Goal: Transaction & Acquisition: Purchase product/service

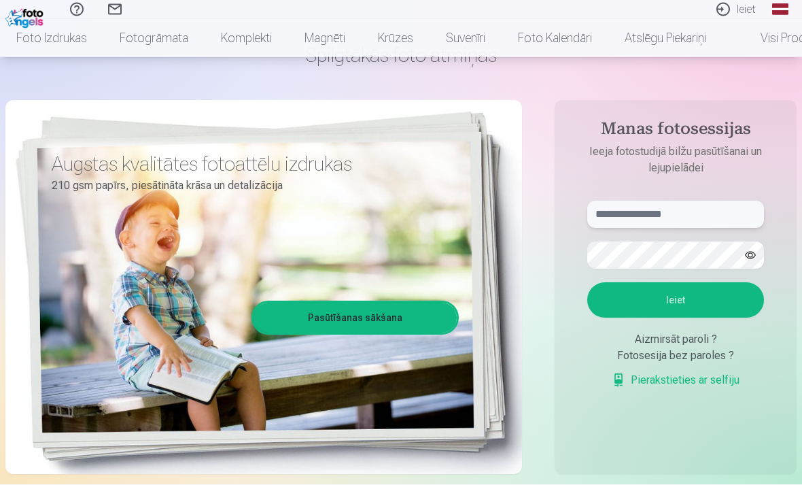
click at [668, 212] on input "text" at bounding box center [675, 214] width 177 height 27
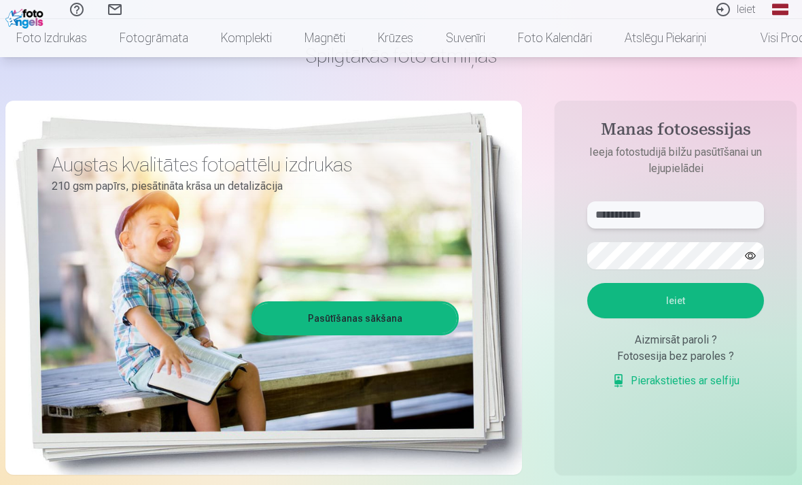
type input "**********"
click at [666, 307] on button "Ieiet" at bounding box center [675, 300] width 177 height 35
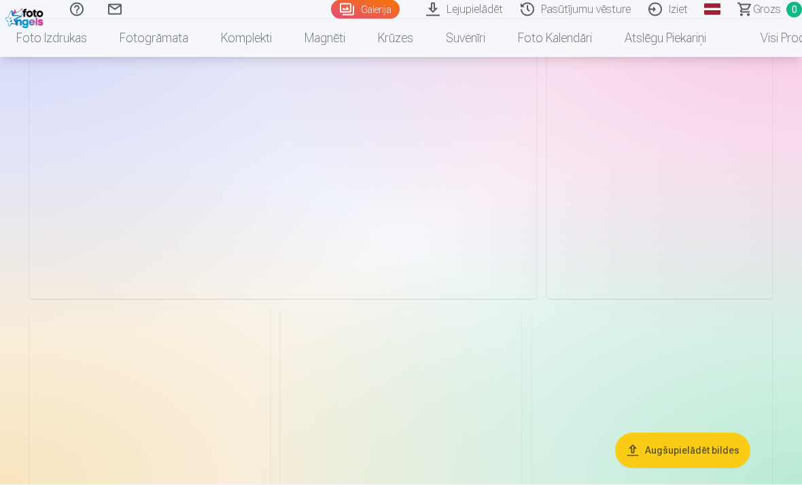
scroll to position [3043, 0]
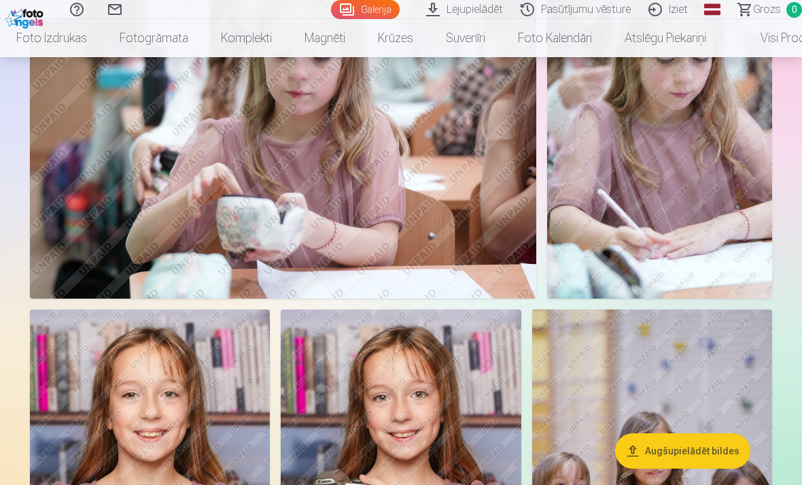
click at [577, 14] on link "Pasūtījumu vēsture" at bounding box center [578, 9] width 128 height 19
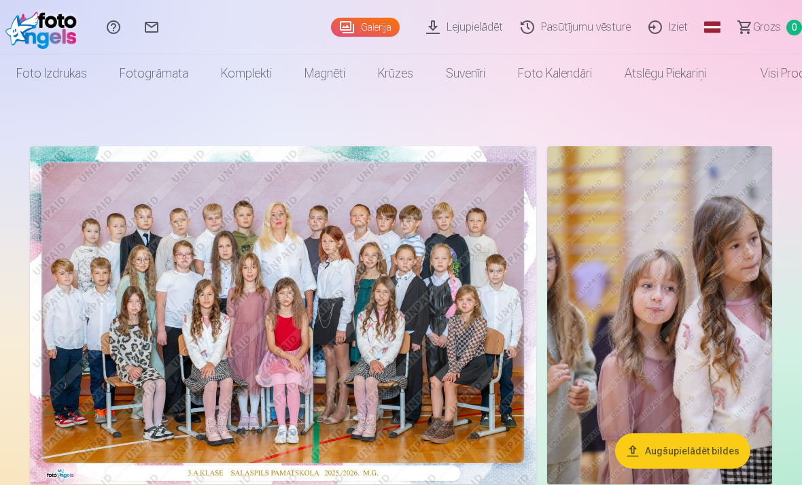
scroll to position [7, 0]
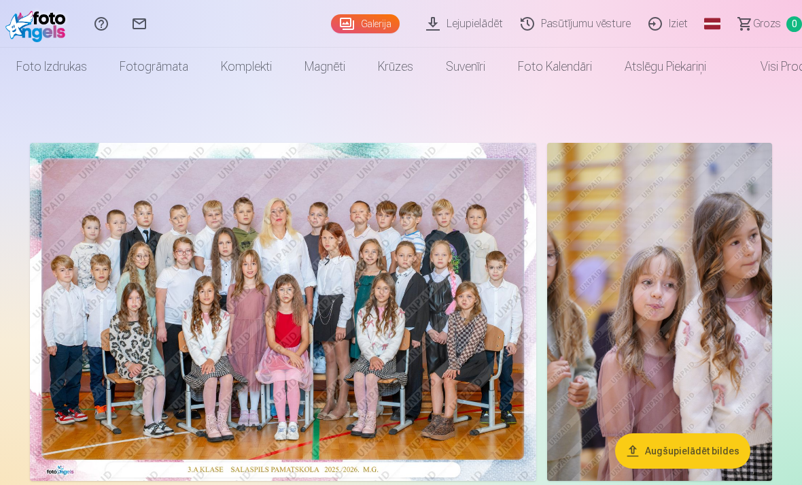
click at [231, 79] on link "Komplekti" at bounding box center [247, 67] width 84 height 38
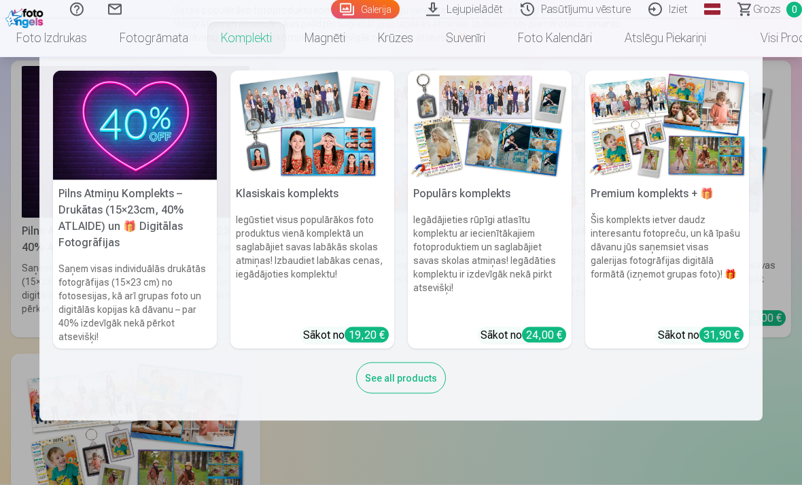
scroll to position [158, 0]
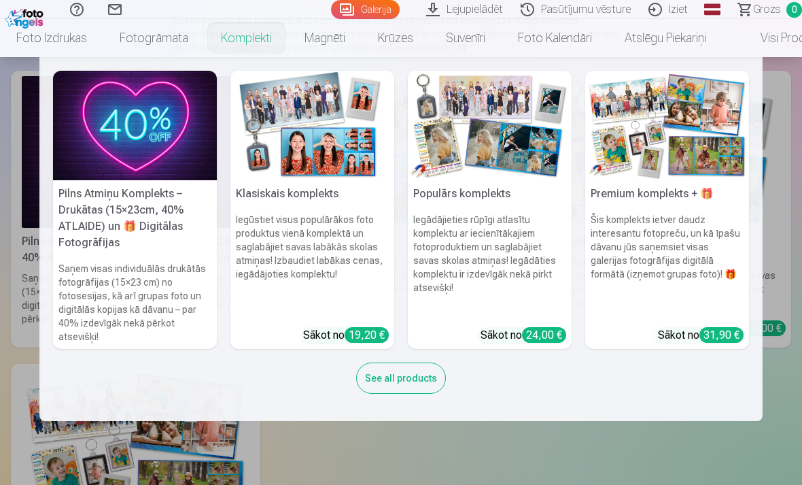
click at [417, 372] on div "See all products" at bounding box center [401, 377] width 90 height 31
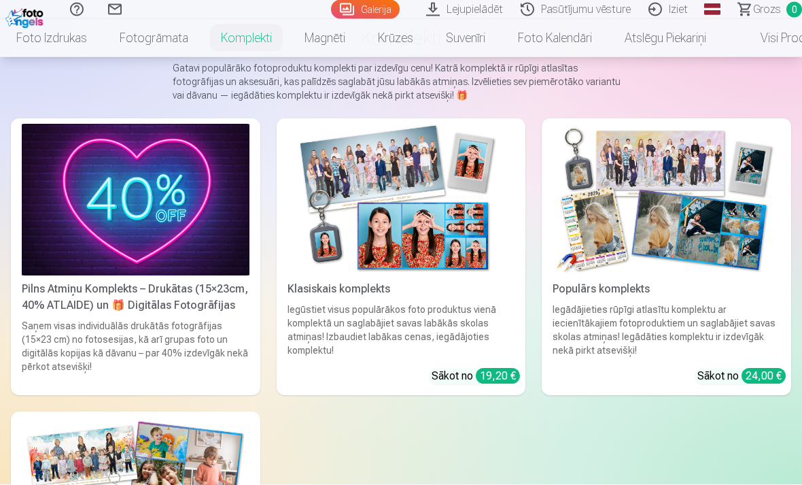
scroll to position [110, 0]
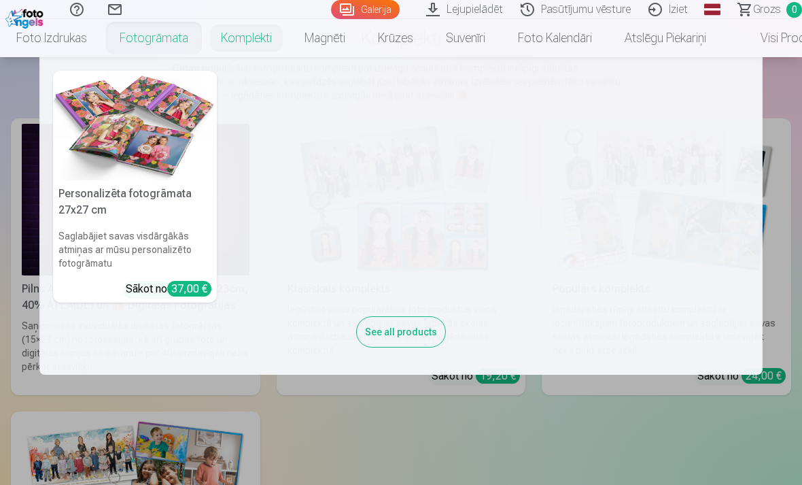
click at [154, 39] on link "Fotogrāmata" at bounding box center [153, 38] width 101 height 38
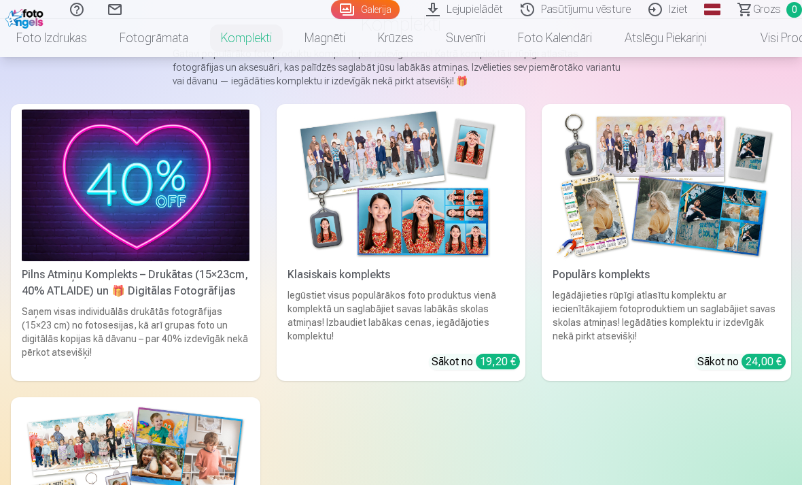
scroll to position [128, 0]
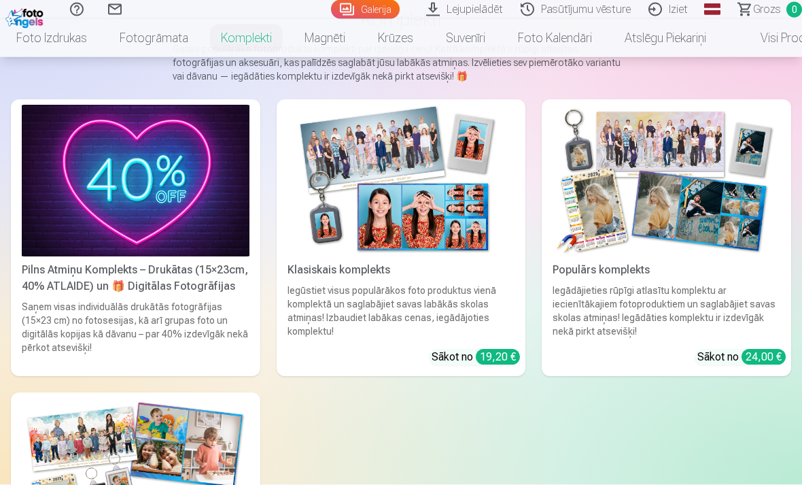
click at [435, 243] on img at bounding box center [402, 181] width 228 height 152
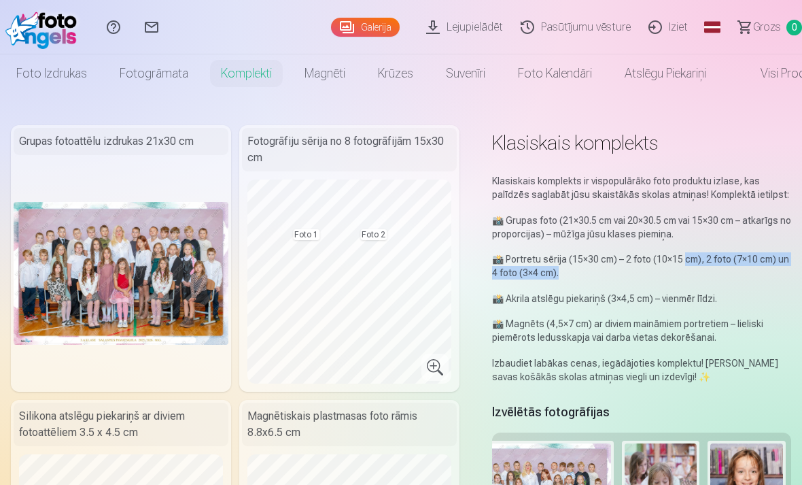
click at [752, 293] on p "📸 Akrila atslēgu piekariņš (3×4,5 cm) – vienmēr līdzi." at bounding box center [641, 299] width 299 height 14
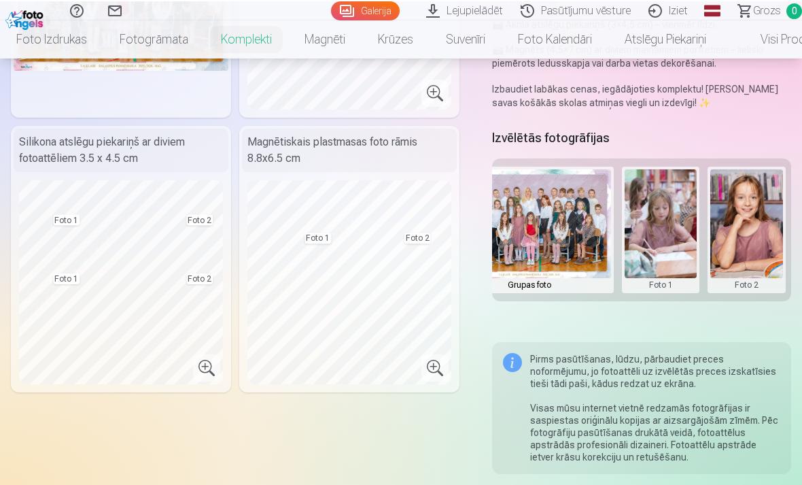
scroll to position [274, 0]
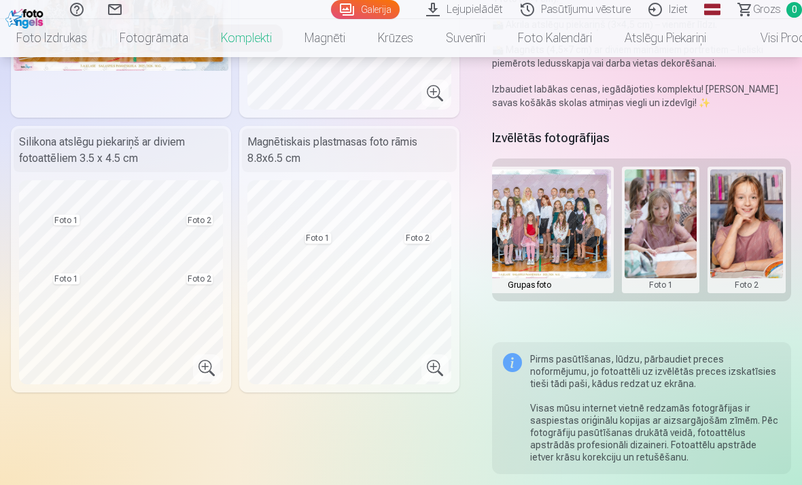
click at [659, 233] on button at bounding box center [661, 229] width 73 height 121
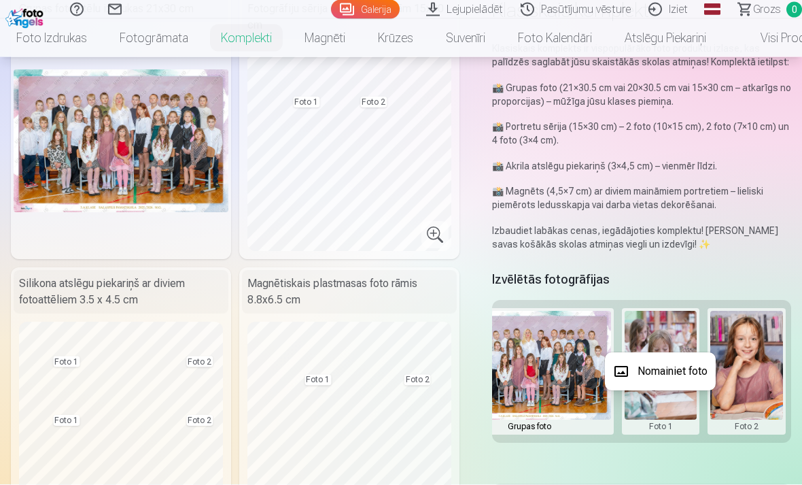
scroll to position [120, 0]
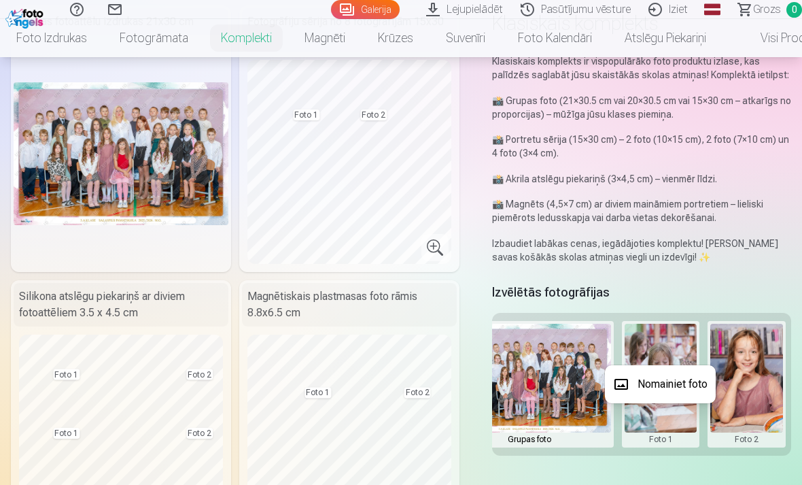
click at [237, 46] on div at bounding box center [401, 242] width 802 height 485
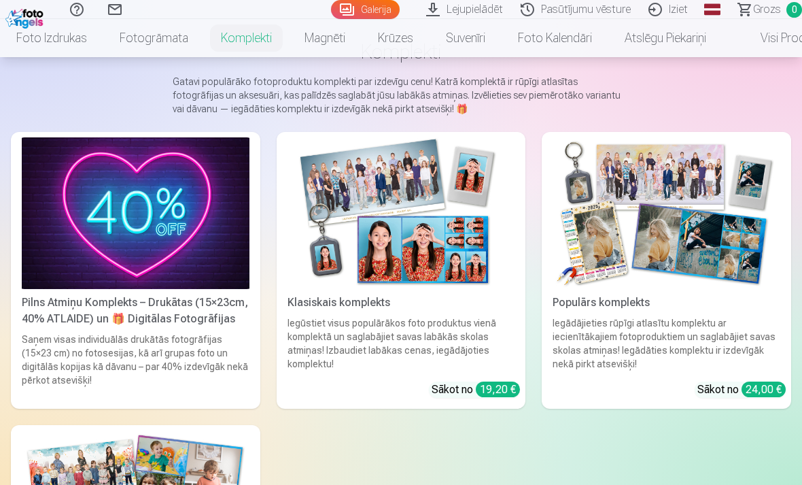
click at [687, 316] on div "Iegādājieties rūpīgi atlasītu komplektu ar iecienītākajiem fotoproduktiem un sa…" at bounding box center [666, 343] width 239 height 54
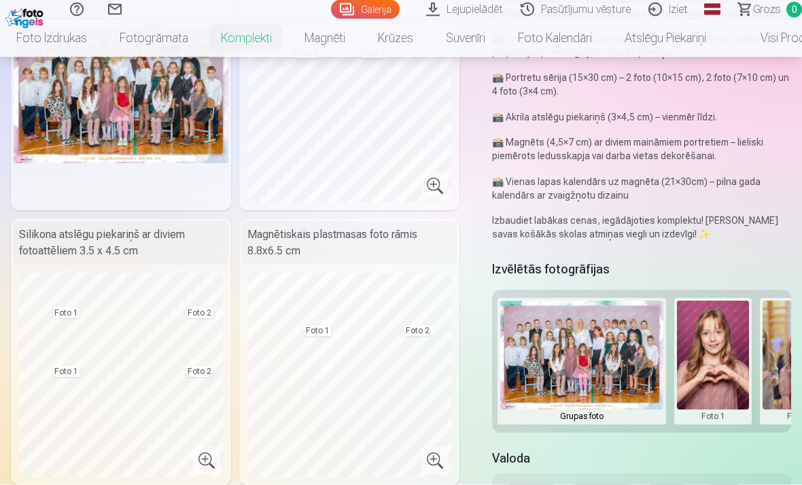
scroll to position [182, 0]
click at [152, 39] on link "Fotogrāmata" at bounding box center [153, 38] width 101 height 38
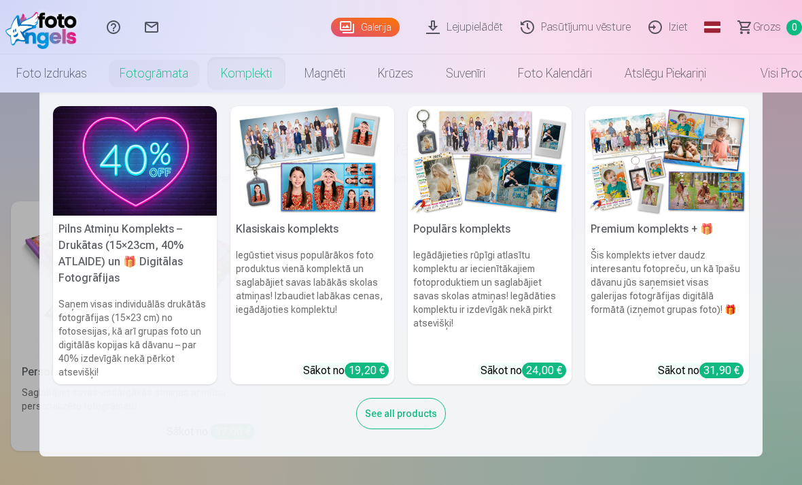
click at [247, 73] on link "Komplekti" at bounding box center [247, 73] width 84 height 38
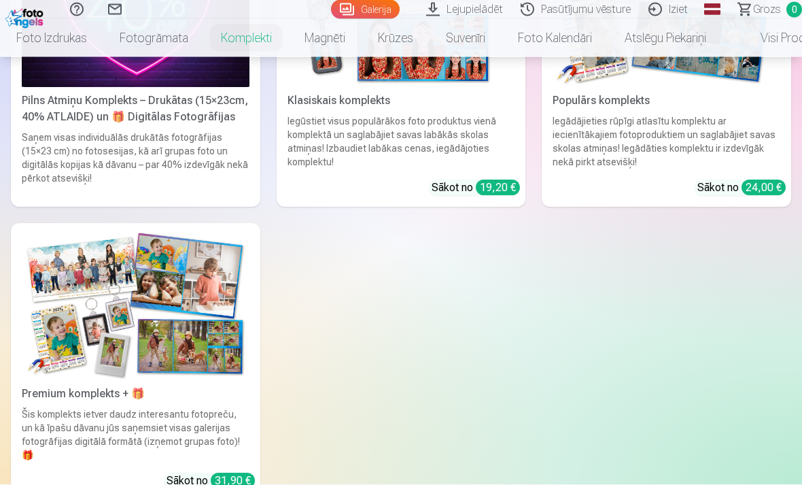
scroll to position [298, 0]
click at [172, 335] on img at bounding box center [136, 304] width 228 height 152
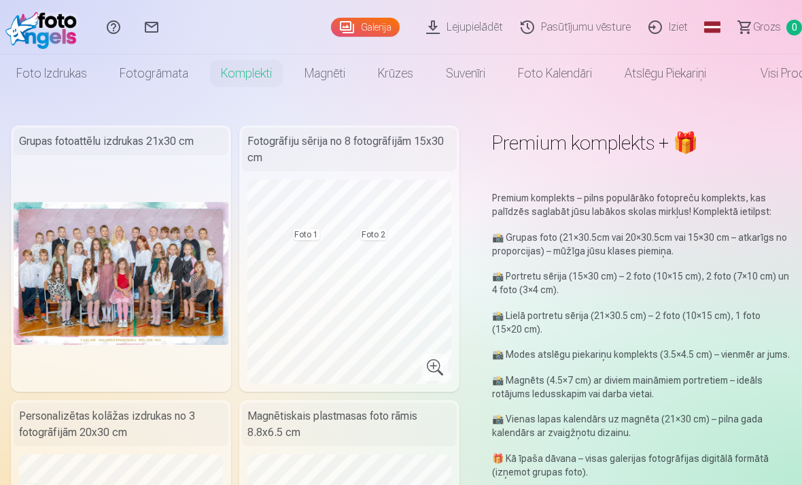
click at [133, 88] on link "Fotogrāmata" at bounding box center [153, 73] width 101 height 38
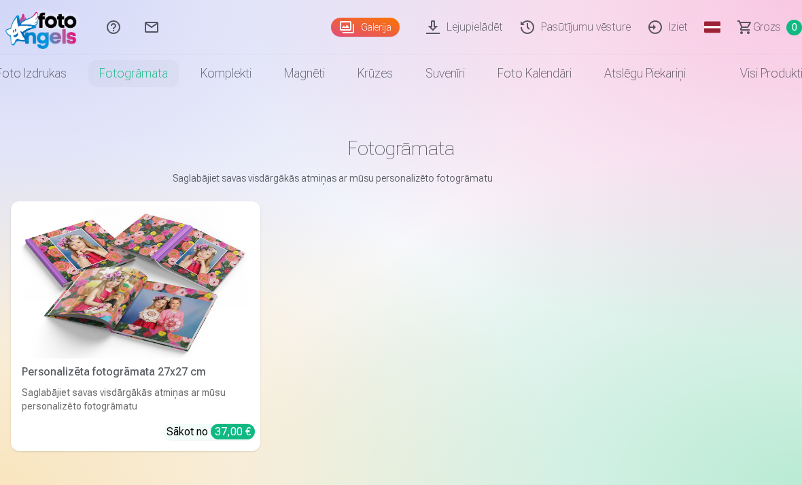
scroll to position [0, 14]
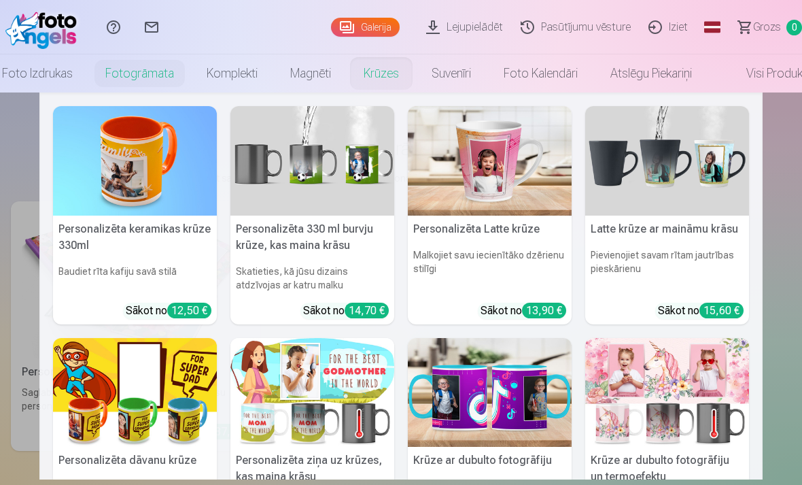
click at [372, 67] on link "Krūzes" at bounding box center [381, 73] width 68 height 38
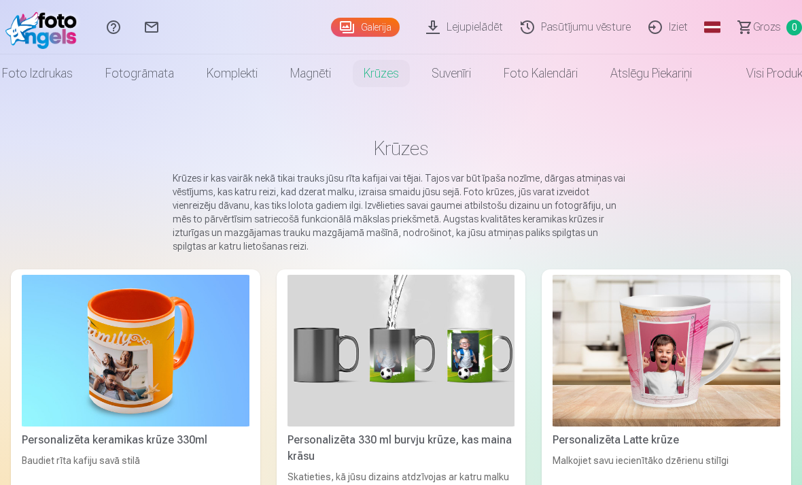
click at [54, 72] on link "Foto izdrukas" at bounding box center [37, 73] width 103 height 38
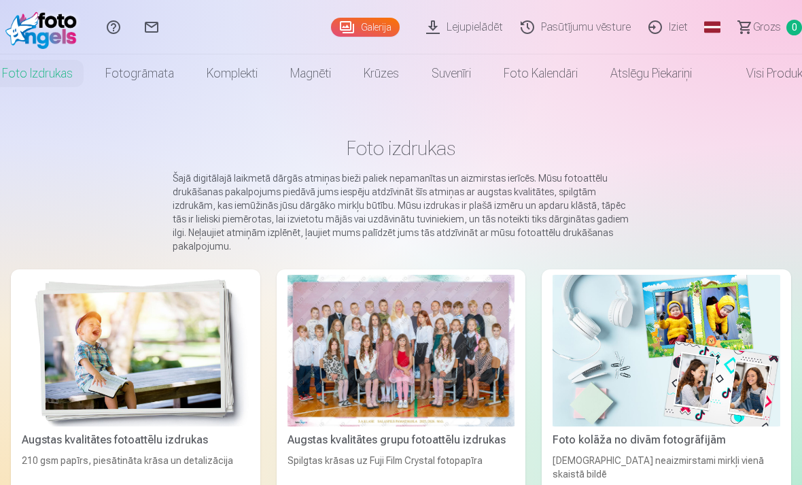
click at [143, 75] on link "Fotogrāmata" at bounding box center [139, 73] width 101 height 38
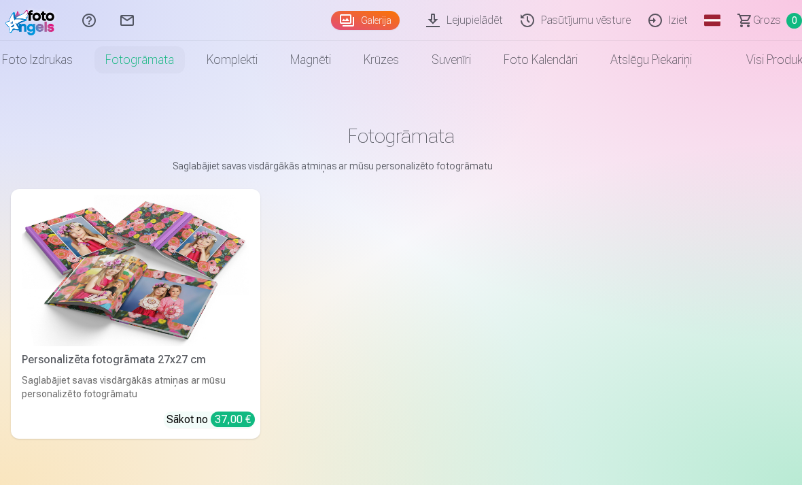
scroll to position [14, 0]
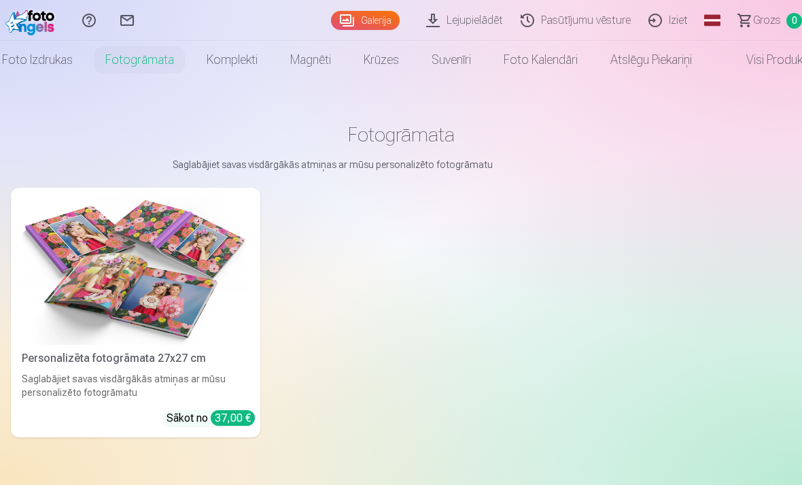
click at [182, 301] on img at bounding box center [136, 269] width 228 height 152
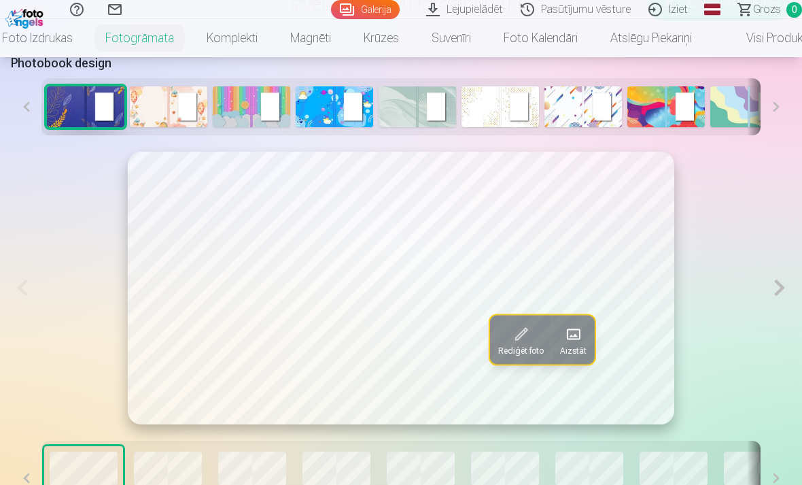
scroll to position [688, 0]
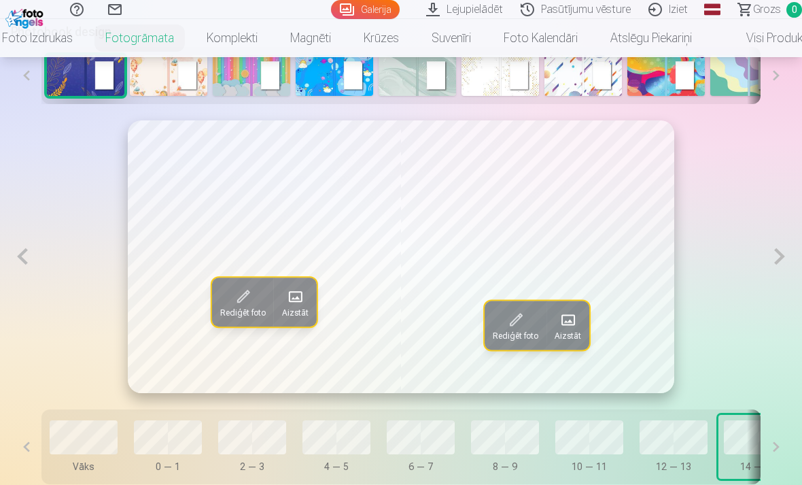
click at [766, 453] on button at bounding box center [776, 446] width 31 height 75
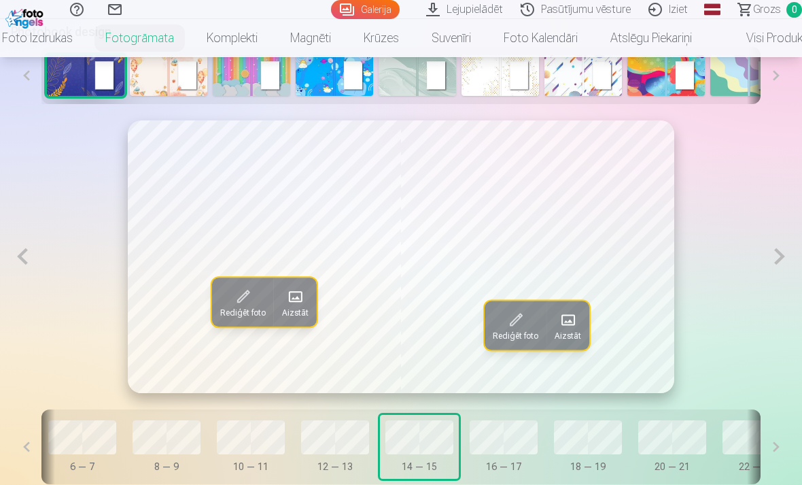
scroll to position [0, 360]
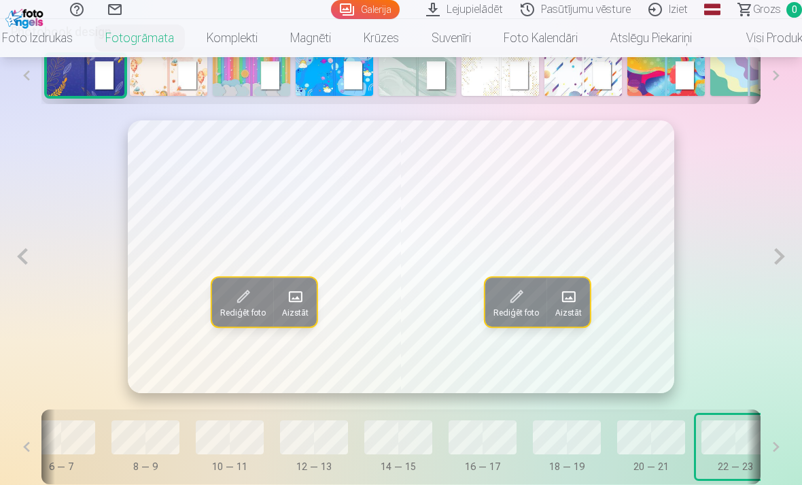
click at [767, 447] on button at bounding box center [776, 446] width 31 height 75
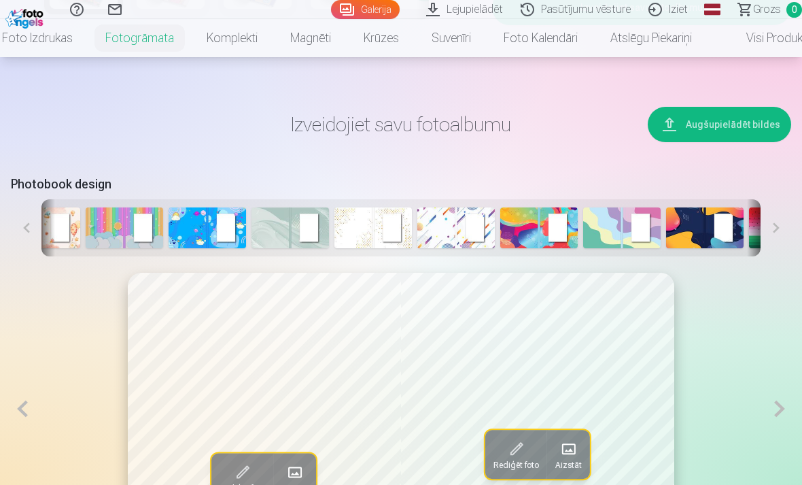
scroll to position [0, 114]
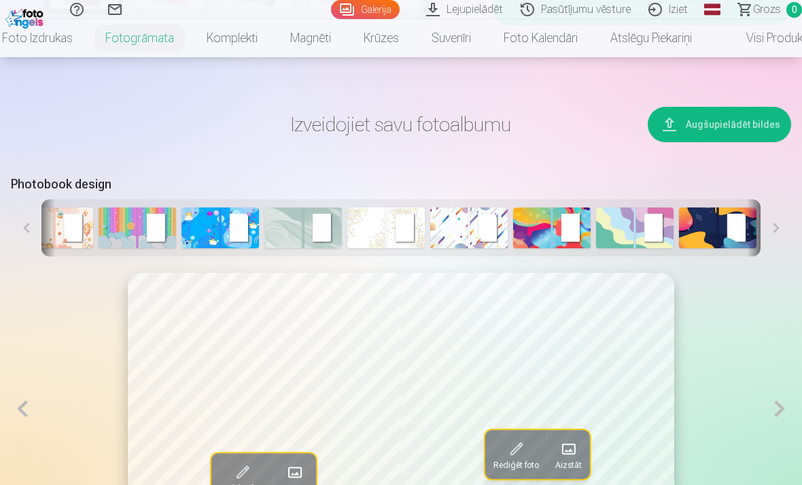
click at [372, 228] on img at bounding box center [386, 227] width 78 height 41
click at [310, 233] on img at bounding box center [303, 227] width 78 height 41
click at [65, 233] on img at bounding box center [55, 227] width 78 height 41
click at [18, 409] on button at bounding box center [22, 409] width 23 height 273
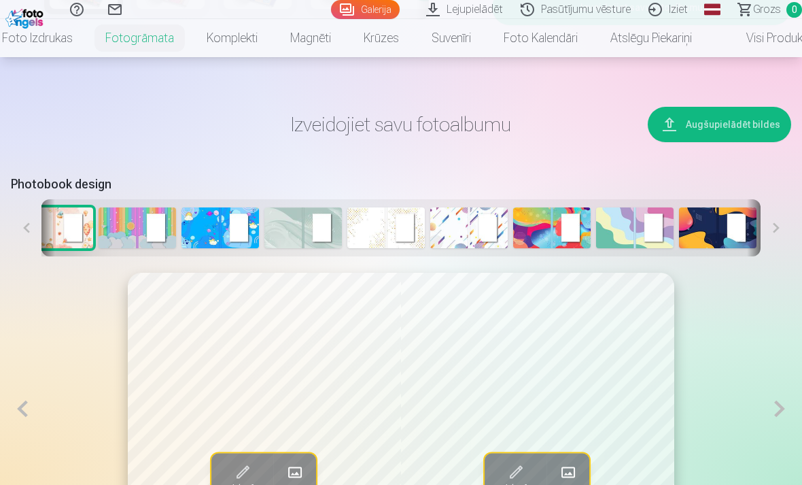
click at [19, 227] on button at bounding box center [26, 227] width 31 height 57
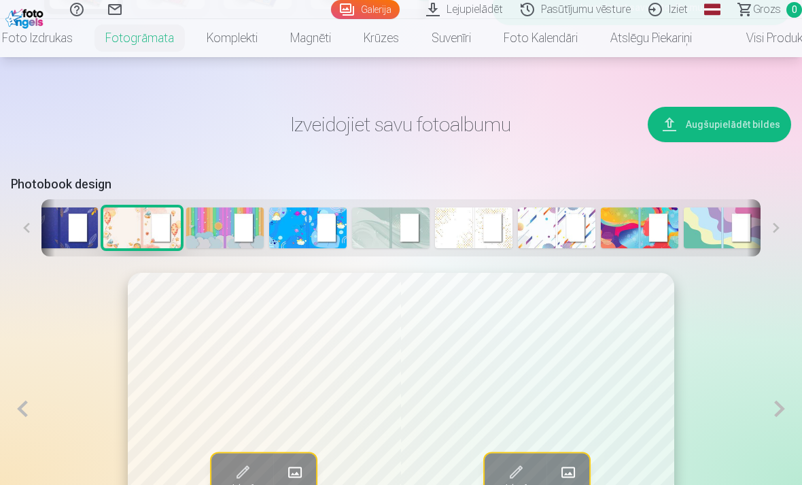
scroll to position [0, 0]
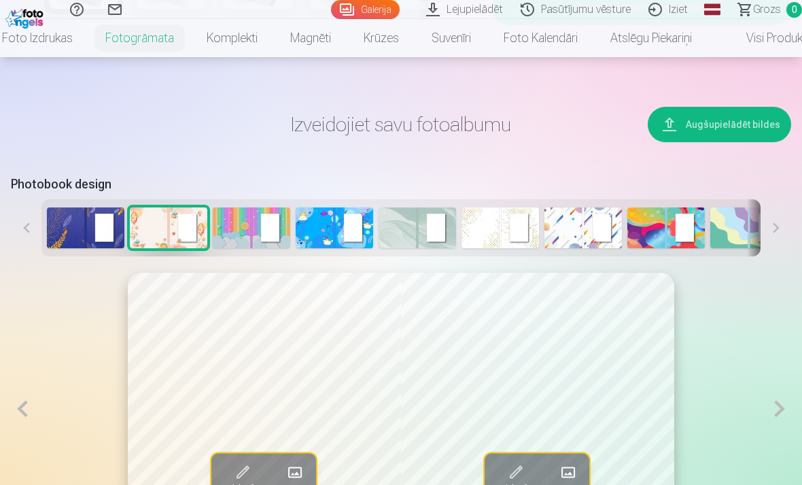
click at [17, 232] on button at bounding box center [26, 227] width 31 height 57
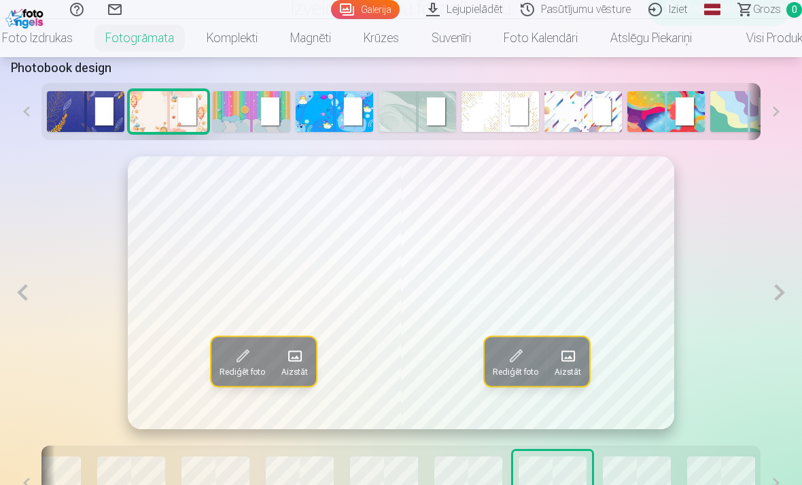
scroll to position [685, 0]
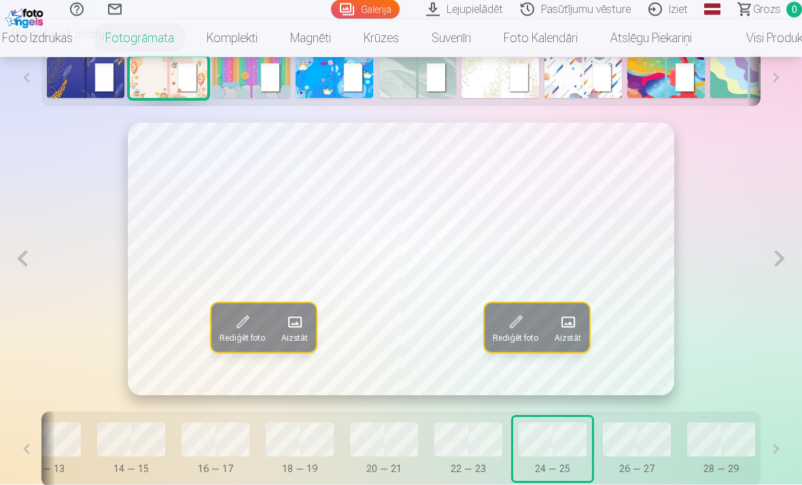
click at [773, 266] on button at bounding box center [779, 259] width 23 height 273
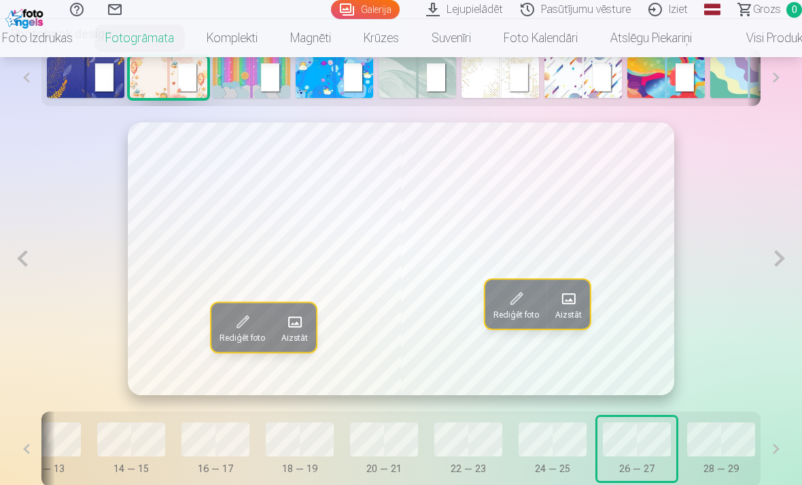
click at [772, 265] on button at bounding box center [779, 258] width 23 height 273
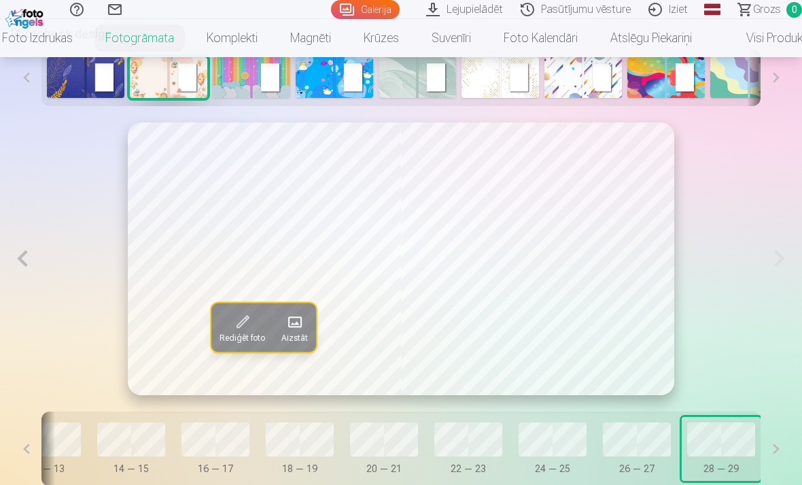
click at [27, 257] on button at bounding box center [22, 258] width 23 height 273
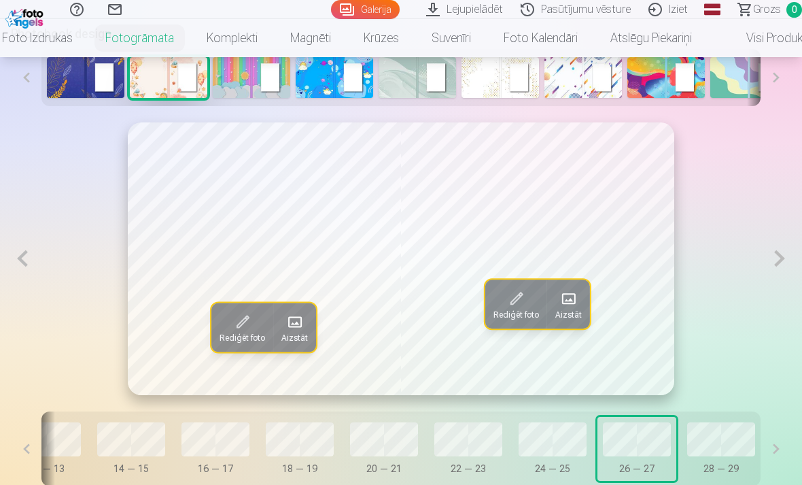
click at [32, 269] on button at bounding box center [22, 258] width 23 height 273
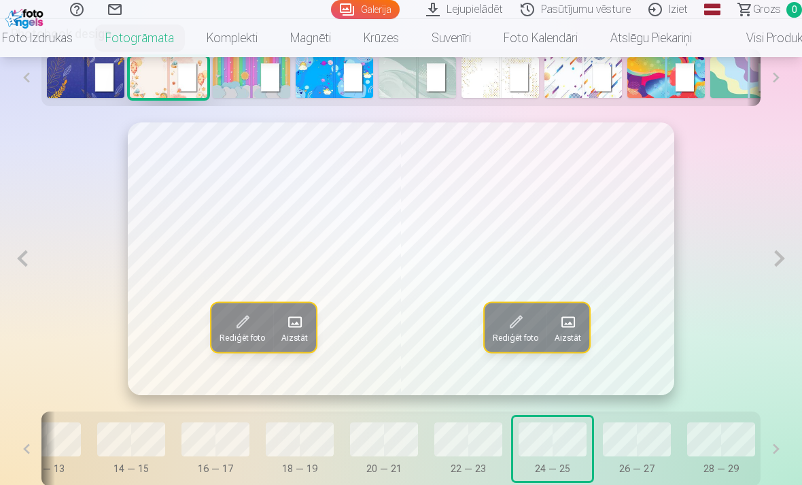
click at [18, 266] on button at bounding box center [22, 258] width 23 height 273
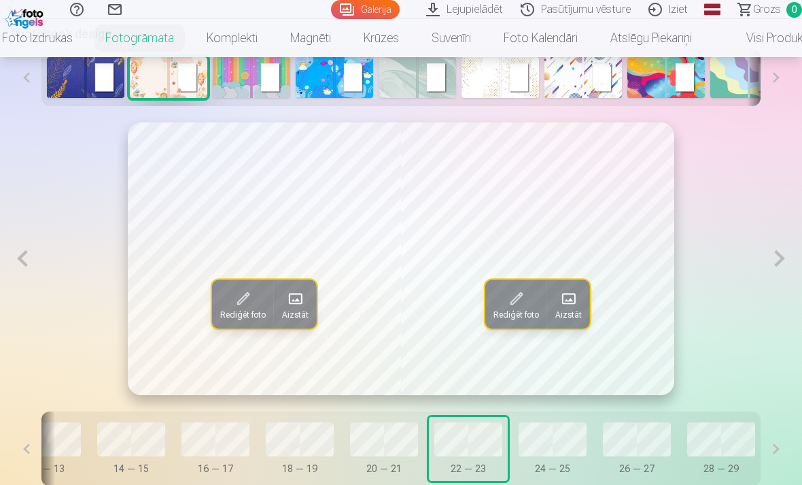
click at [31, 277] on button at bounding box center [22, 258] width 23 height 273
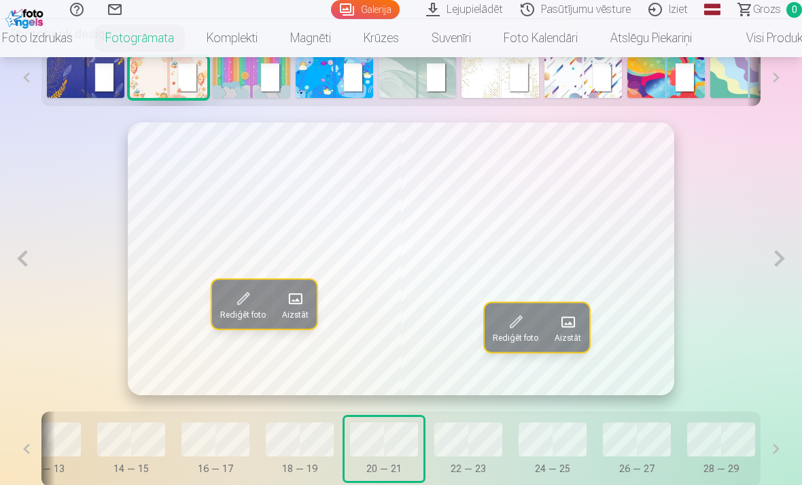
click at [22, 280] on button at bounding box center [22, 258] width 23 height 273
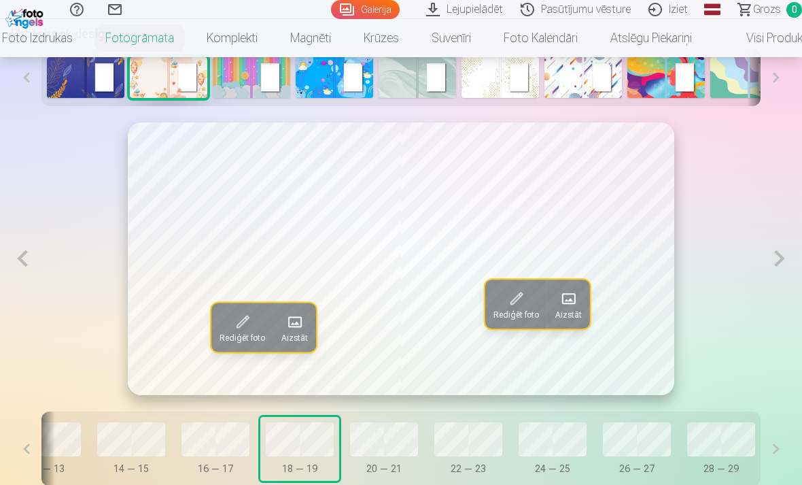
click at [44, 269] on div "Rediģēt foto Aizstāt Rediģēt foto Aizstāt" at bounding box center [401, 258] width 780 height 273
click at [33, 258] on button at bounding box center [22, 258] width 23 height 273
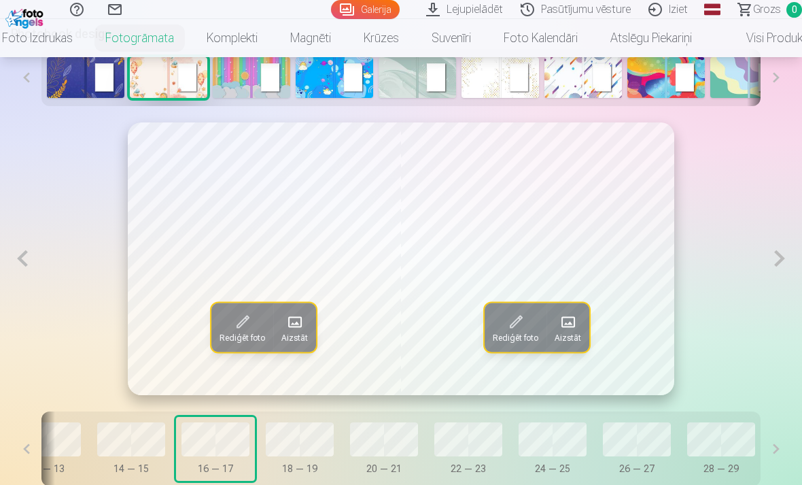
click at [33, 253] on button at bounding box center [22, 258] width 23 height 273
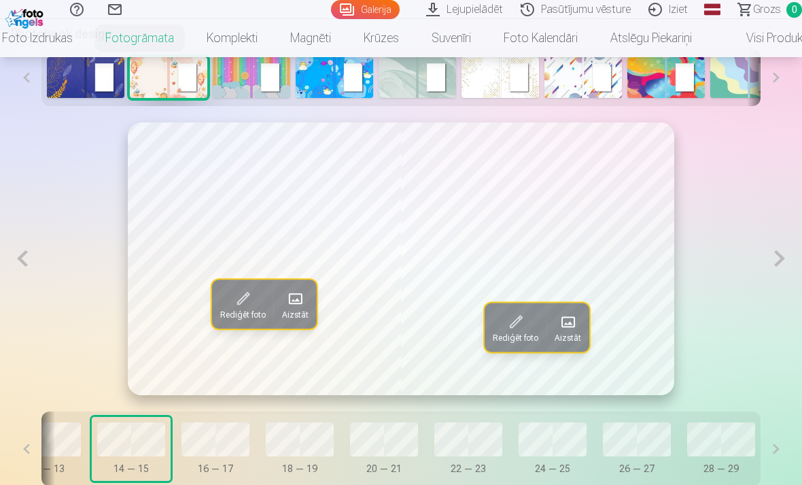
click at [26, 258] on button at bounding box center [22, 258] width 23 height 273
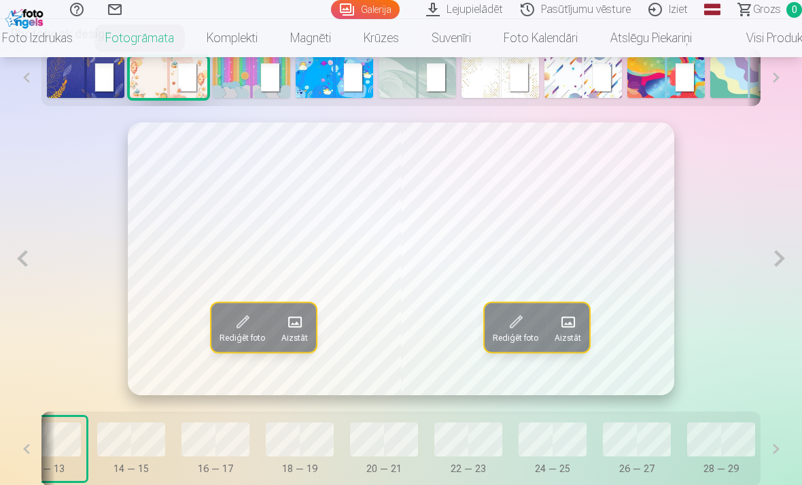
click at [34, 262] on button at bounding box center [22, 258] width 23 height 273
click at [34, 258] on button at bounding box center [22, 258] width 23 height 273
click at [26, 262] on button at bounding box center [22, 258] width 23 height 273
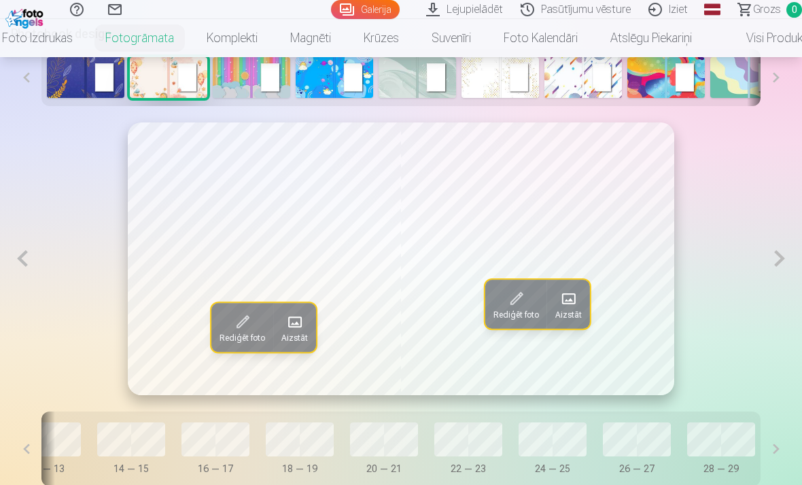
click at [22, 261] on button at bounding box center [22, 258] width 23 height 273
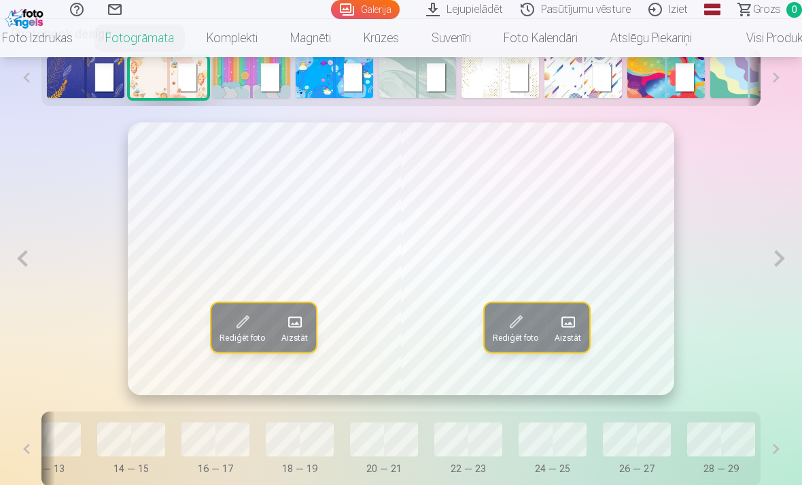
click at [32, 279] on button at bounding box center [22, 258] width 23 height 273
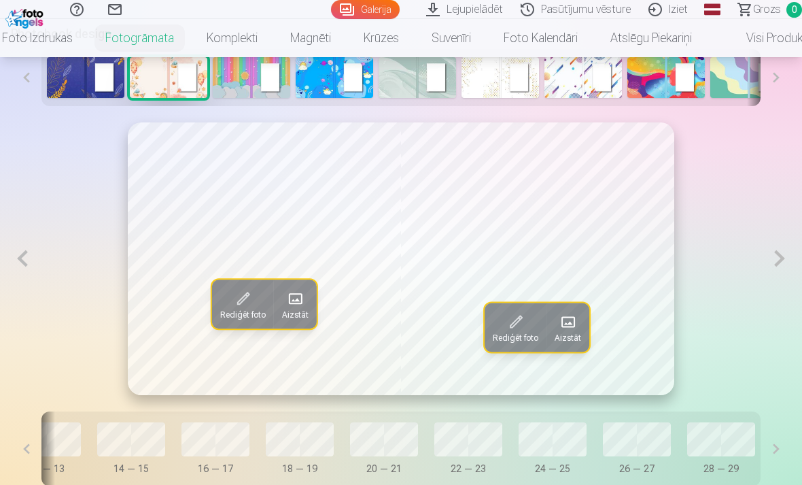
click at [22, 273] on button at bounding box center [22, 258] width 23 height 273
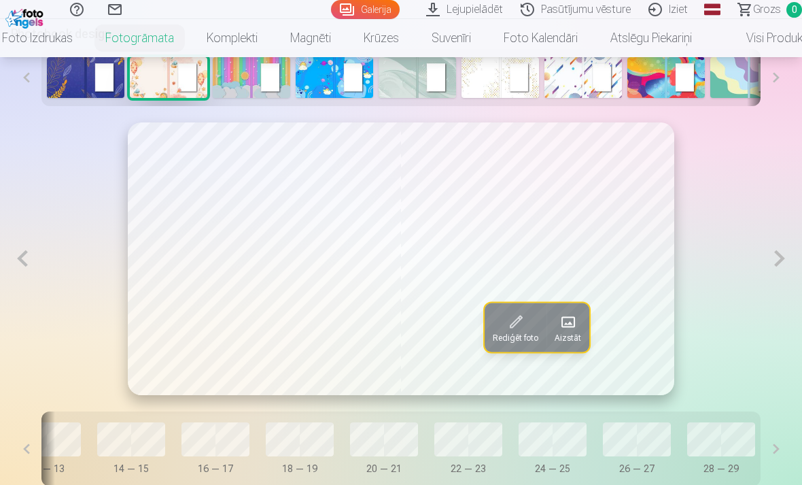
click at [33, 258] on button at bounding box center [22, 258] width 23 height 273
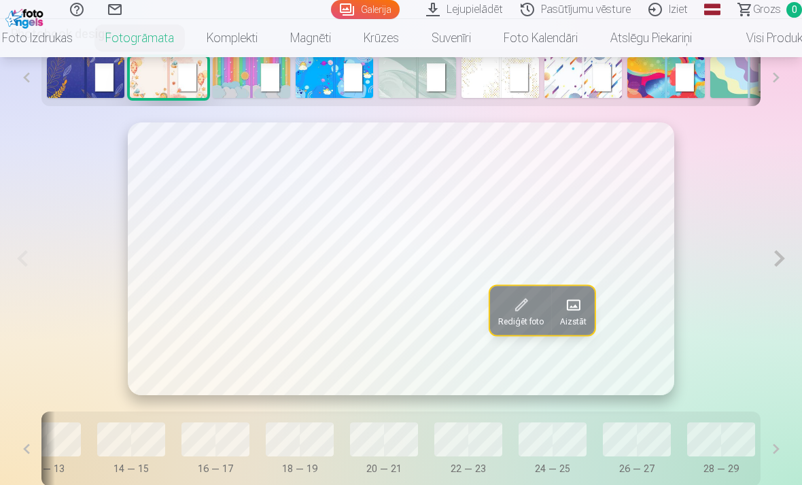
click at [576, 307] on span at bounding box center [573, 305] width 22 height 22
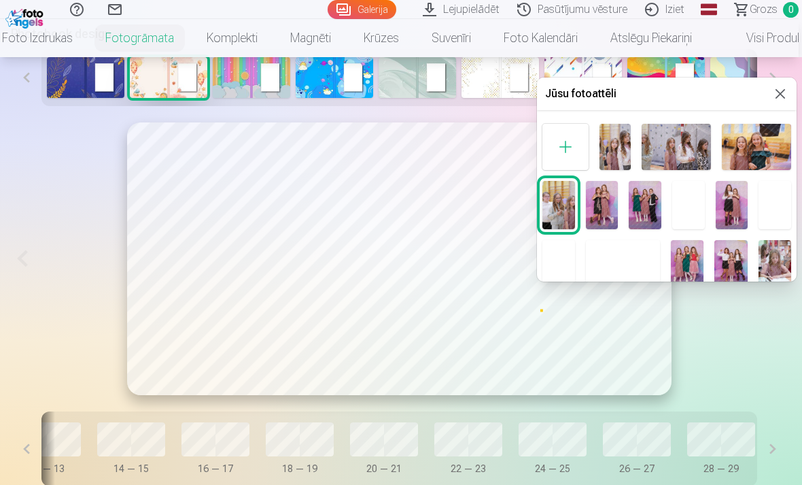
click at [546, 339] on div at bounding box center [401, 242] width 802 height 485
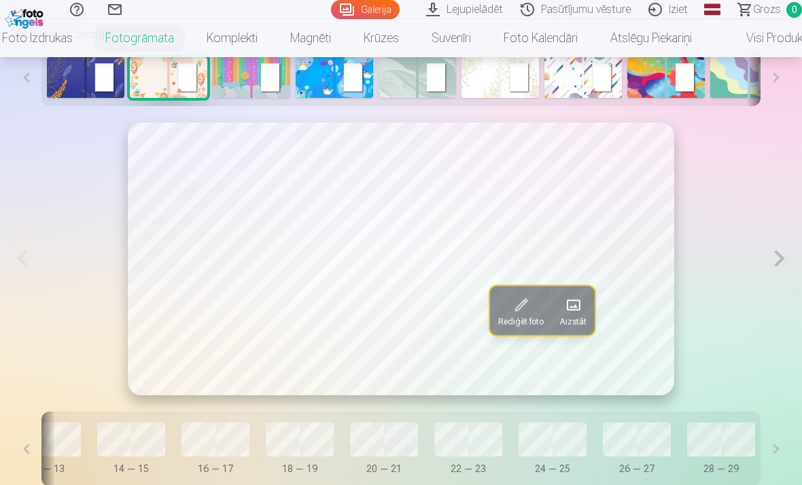
click at [574, 308] on span at bounding box center [573, 305] width 22 height 22
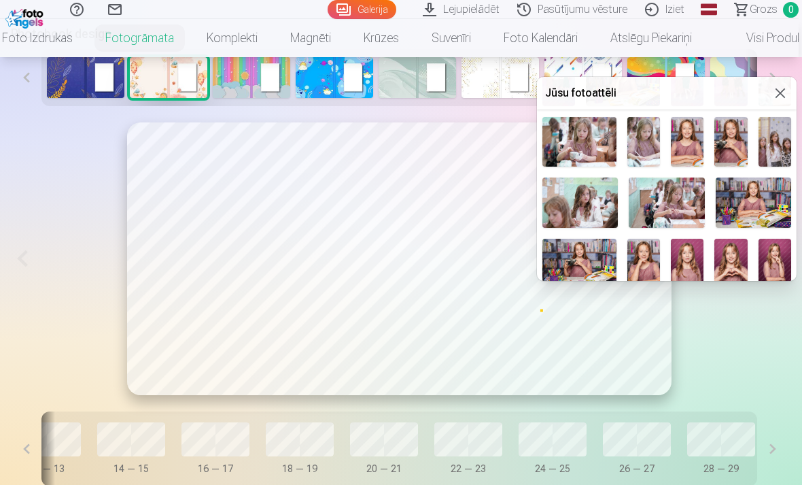
scroll to position [182, 0]
click at [732, 149] on img at bounding box center [731, 142] width 33 height 49
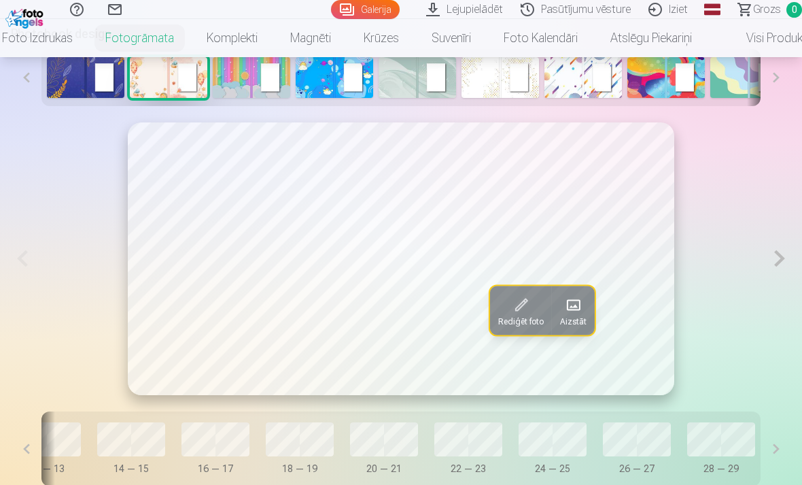
click at [576, 310] on span at bounding box center [573, 305] width 22 height 22
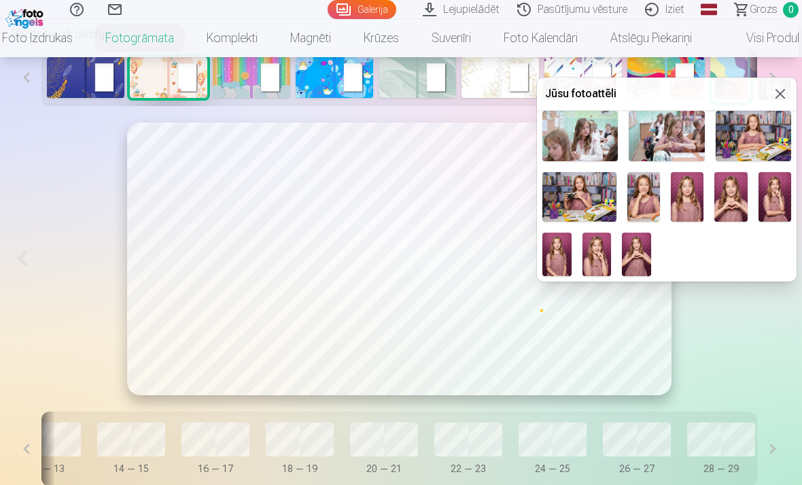
scroll to position [250, 0]
click at [651, 197] on img at bounding box center [644, 196] width 33 height 49
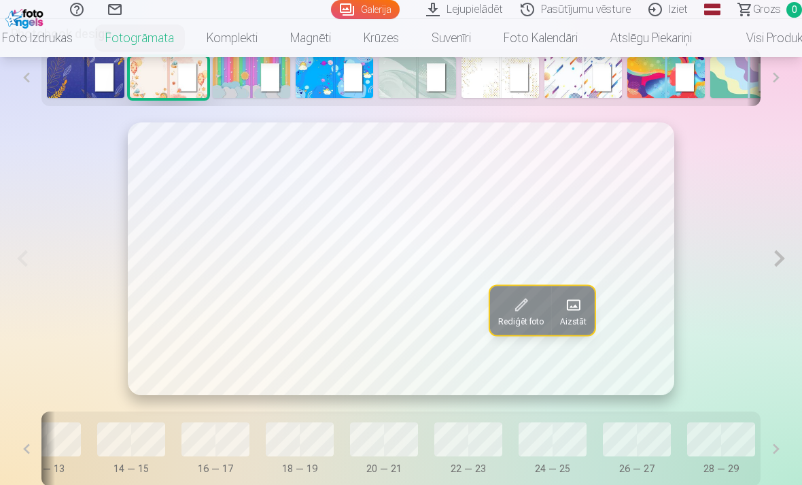
click at [579, 313] on span at bounding box center [573, 305] width 22 height 22
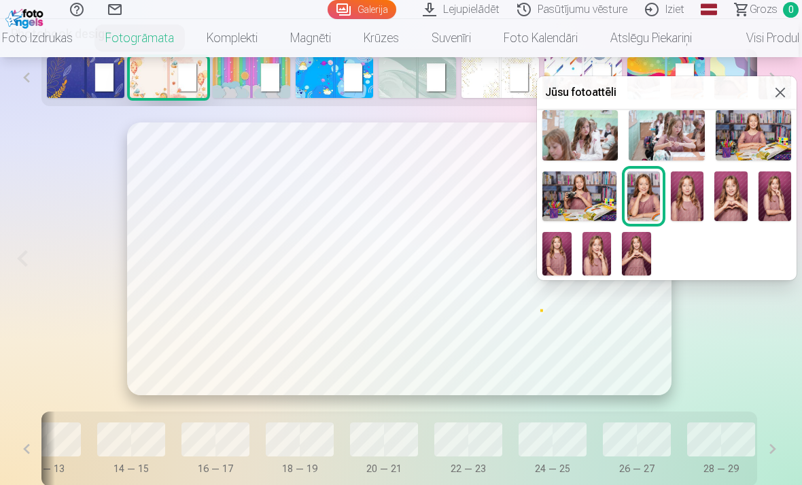
click at [733, 203] on img at bounding box center [731, 196] width 33 height 50
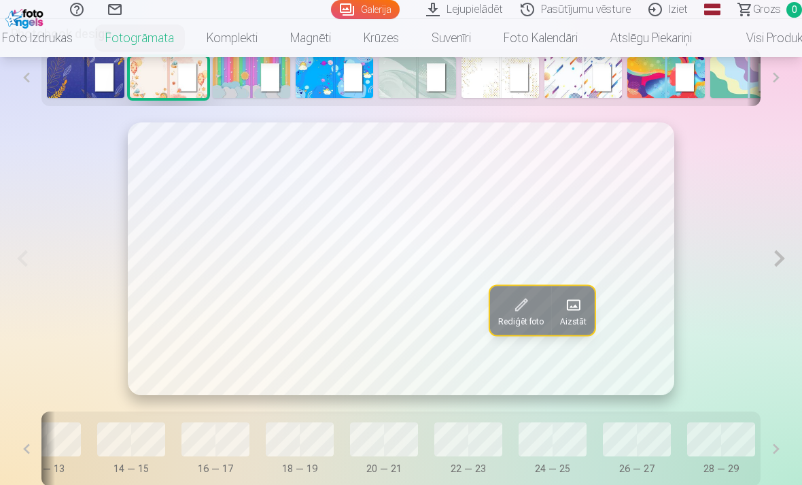
click at [575, 312] on span at bounding box center [573, 305] width 22 height 22
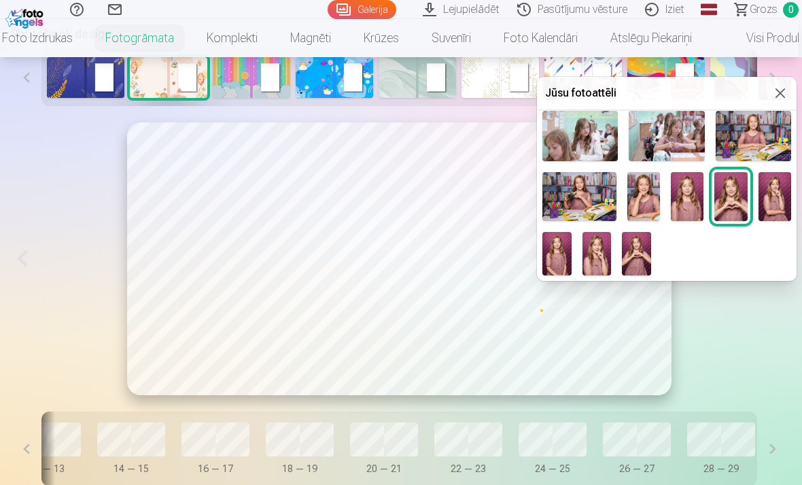
click at [642, 256] on img at bounding box center [636, 254] width 29 height 44
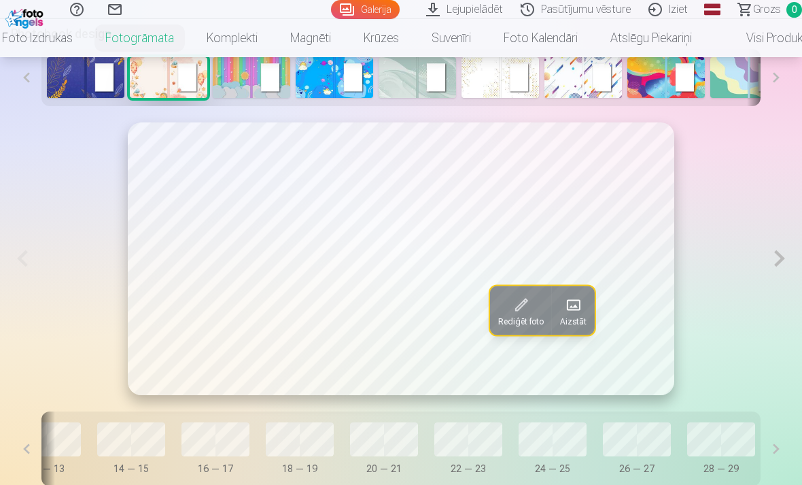
click at [776, 267] on button at bounding box center [779, 258] width 23 height 273
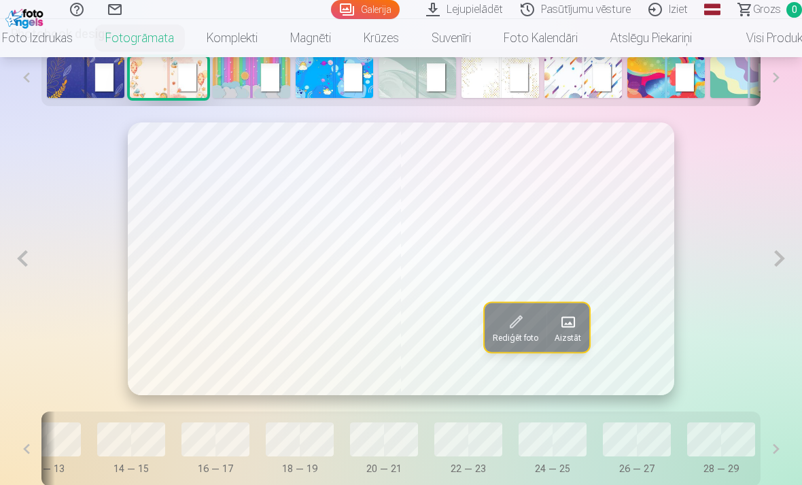
click at [29, 267] on button at bounding box center [22, 258] width 23 height 273
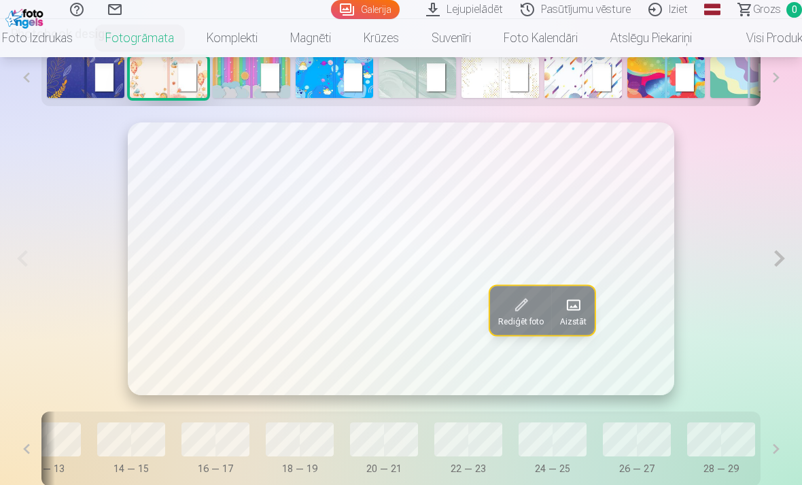
click at [782, 264] on button at bounding box center [779, 258] width 23 height 273
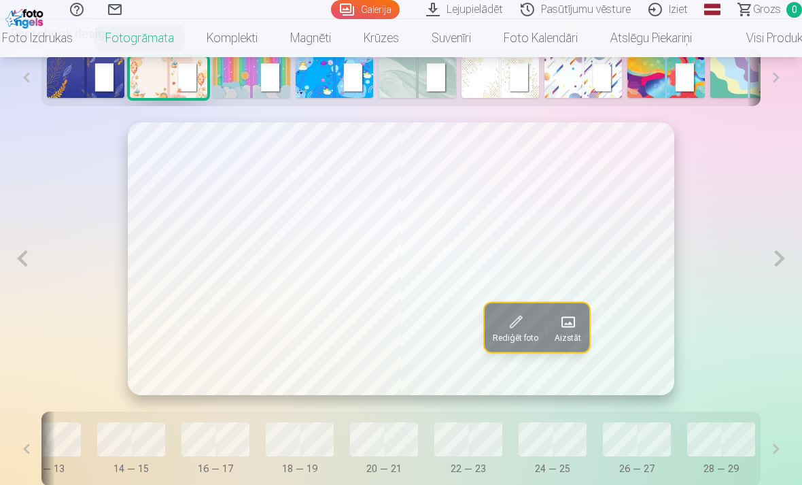
click at [775, 267] on button at bounding box center [779, 258] width 23 height 273
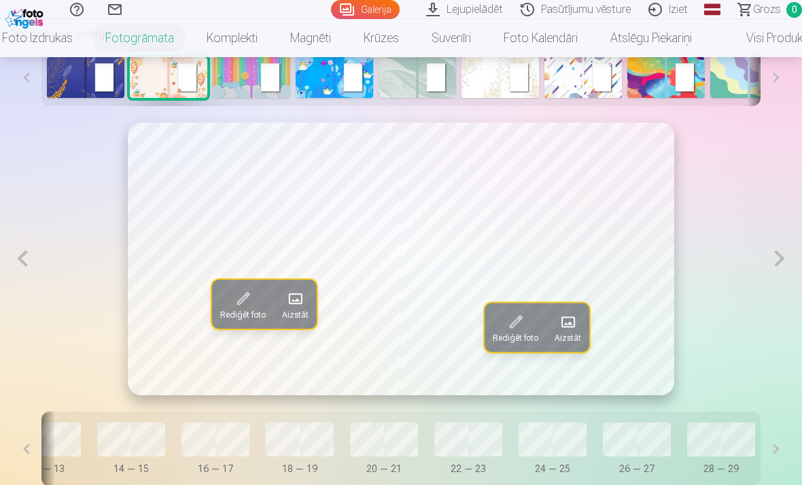
click at [777, 266] on button at bounding box center [779, 258] width 23 height 273
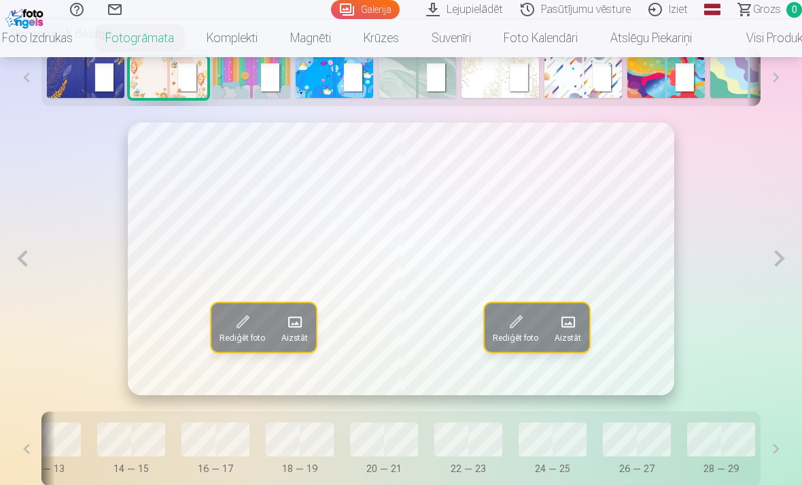
click at [775, 262] on button at bounding box center [779, 258] width 23 height 273
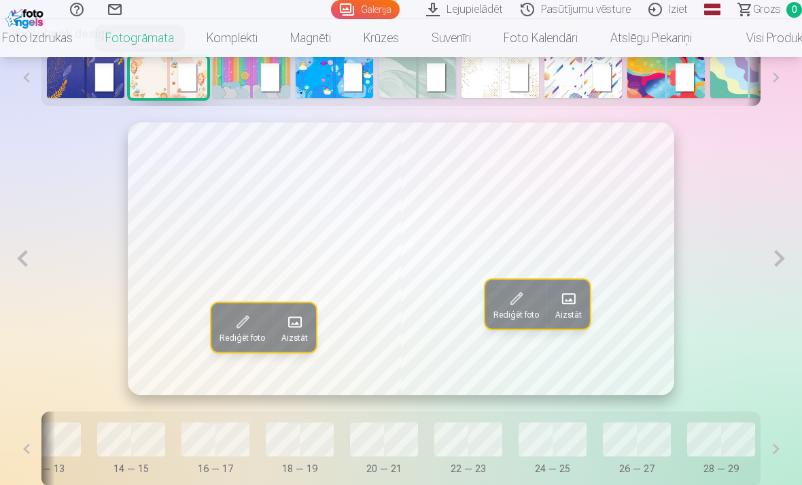
click at [776, 269] on button at bounding box center [779, 258] width 23 height 273
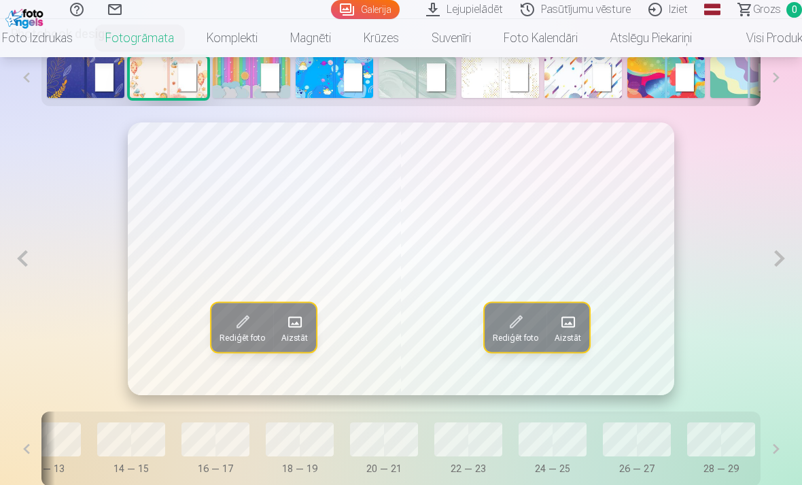
click at [782, 268] on button at bounding box center [779, 258] width 23 height 273
click at [774, 275] on button at bounding box center [779, 258] width 23 height 273
click at [778, 272] on button at bounding box center [779, 258] width 23 height 273
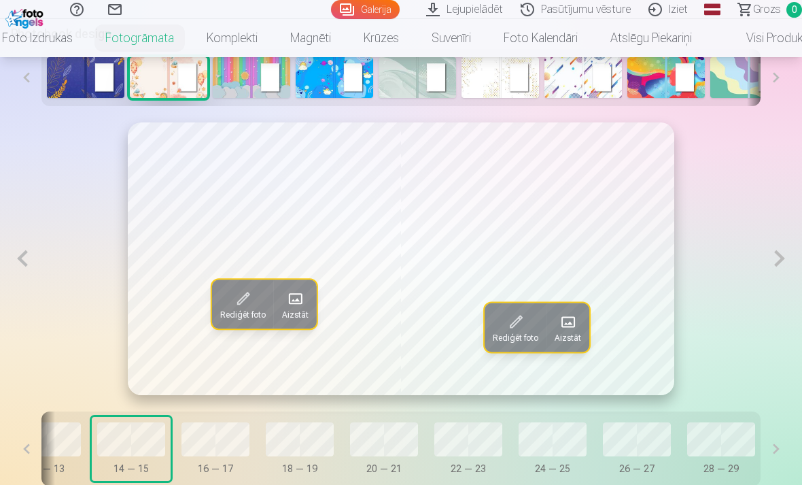
click at [772, 276] on button at bounding box center [779, 258] width 23 height 273
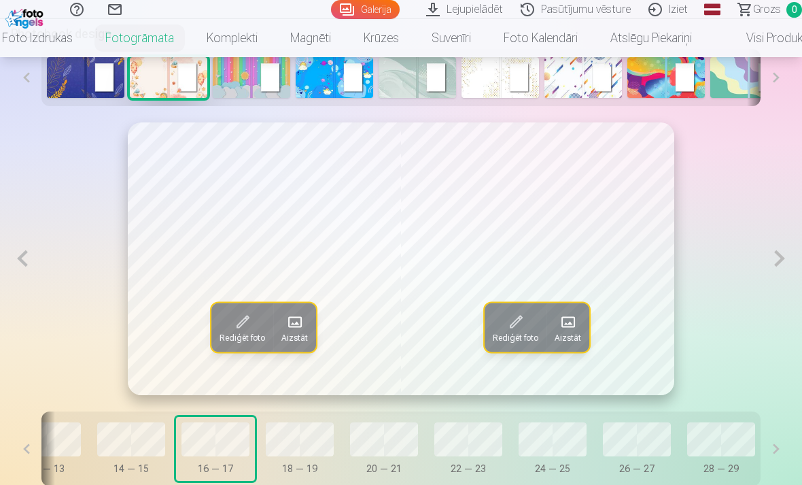
click at [776, 274] on button at bounding box center [779, 258] width 23 height 273
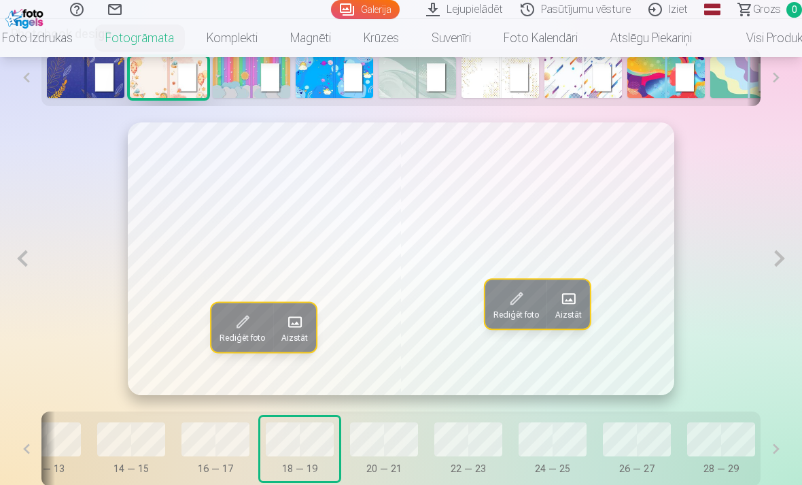
click at [780, 275] on button at bounding box center [779, 258] width 23 height 273
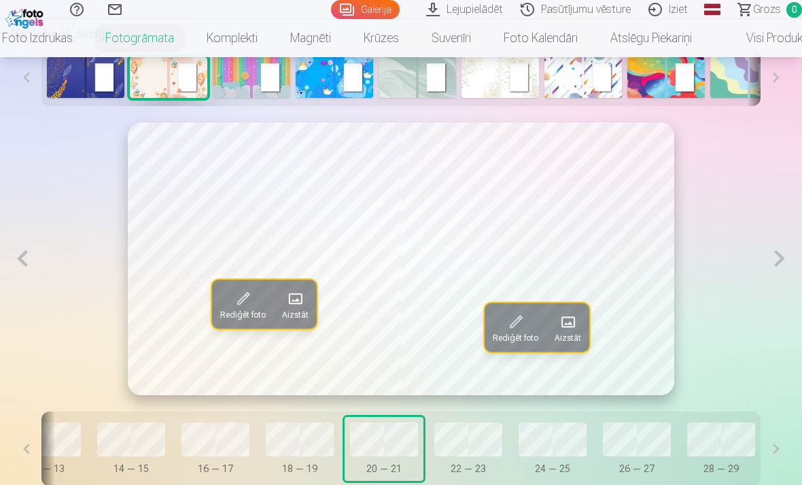
click at [781, 272] on button at bounding box center [779, 258] width 23 height 273
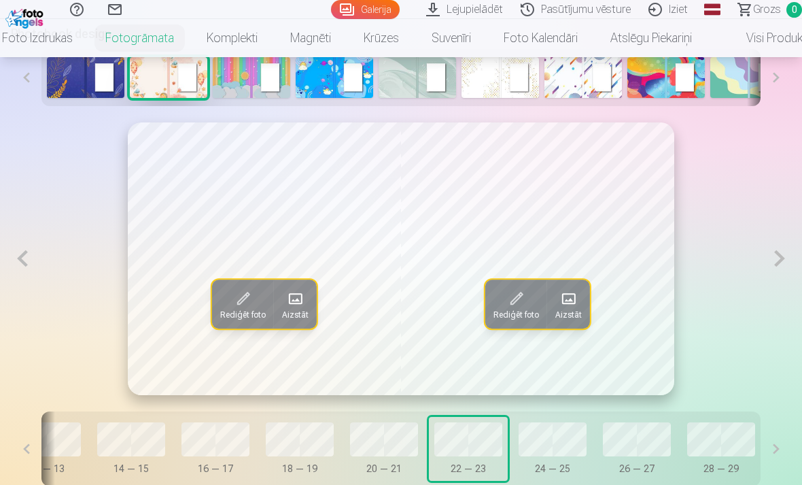
click at [782, 269] on button at bounding box center [779, 258] width 23 height 273
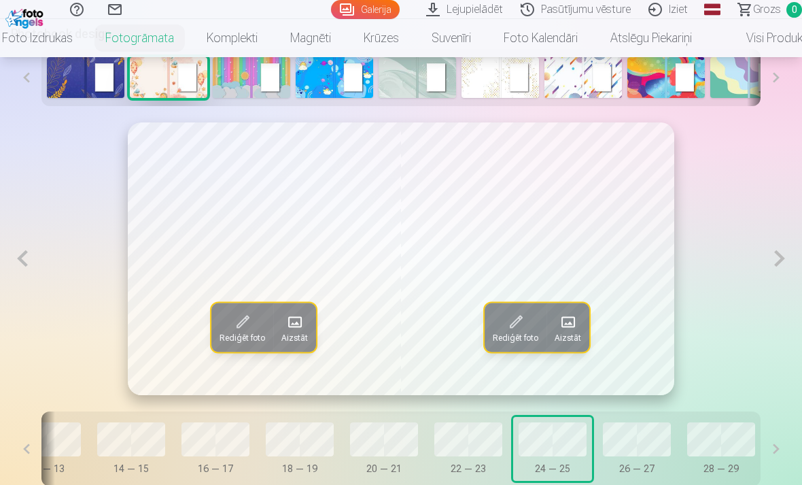
click at [783, 271] on button at bounding box center [779, 258] width 23 height 273
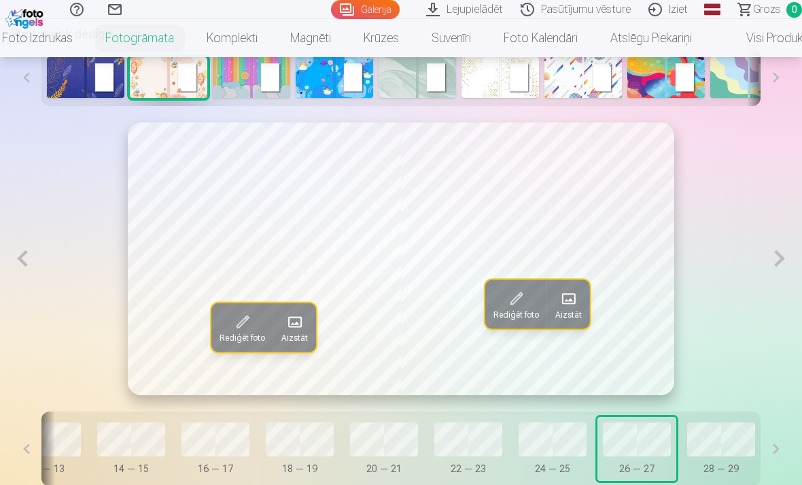
click at [784, 272] on button at bounding box center [779, 258] width 23 height 273
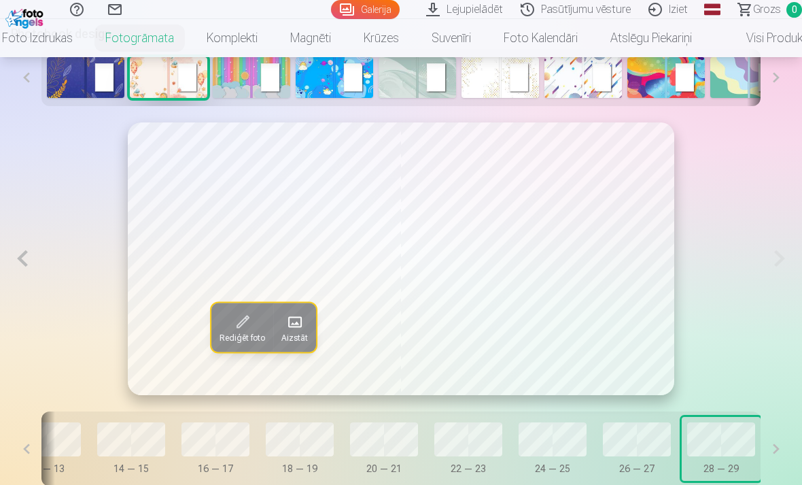
click at [20, 284] on button at bounding box center [22, 258] width 23 height 273
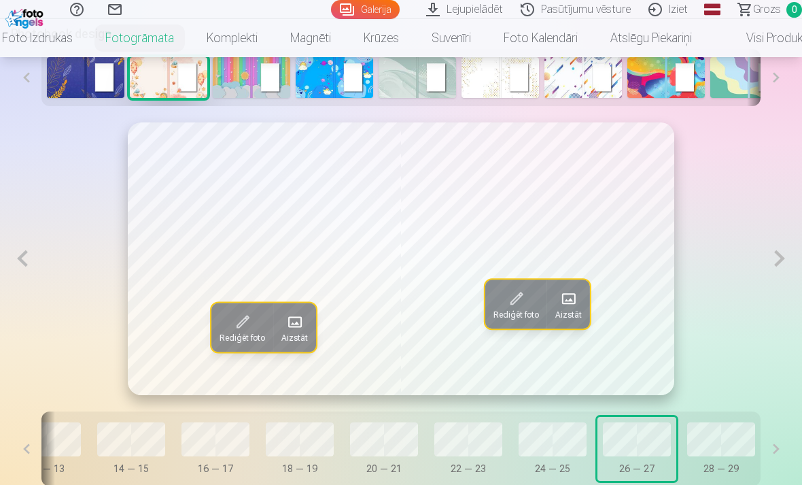
click at [33, 258] on button at bounding box center [22, 258] width 23 height 273
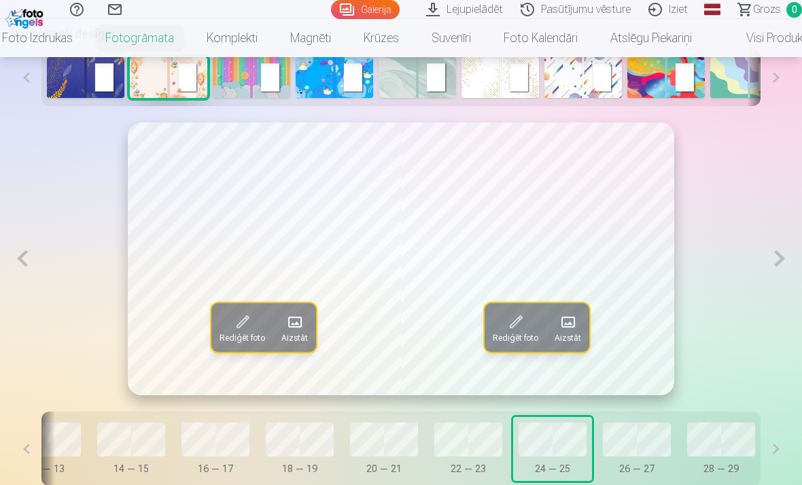
click at [32, 275] on button at bounding box center [22, 258] width 23 height 273
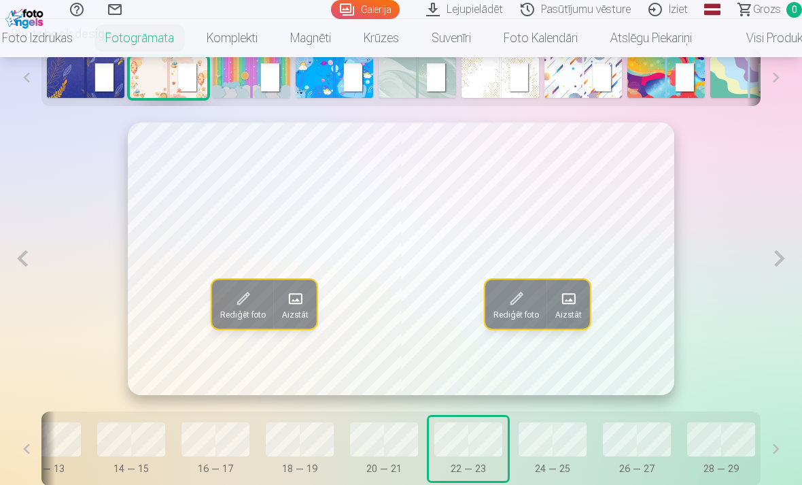
click at [32, 275] on button at bounding box center [22, 258] width 23 height 273
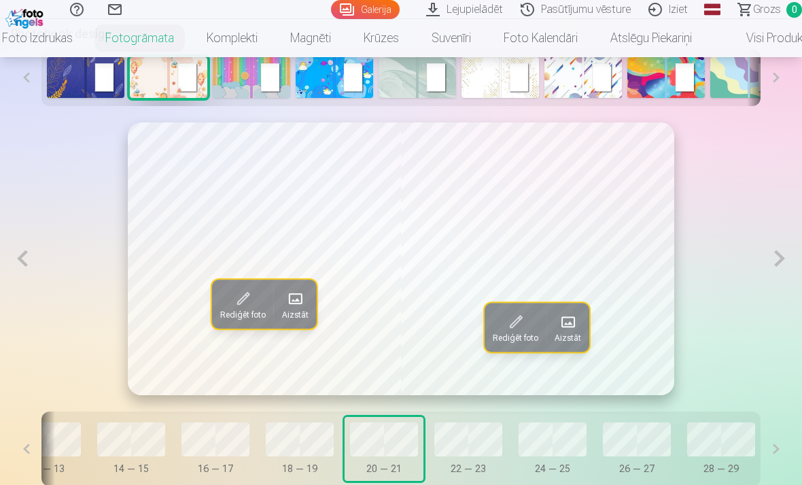
click at [33, 271] on button at bounding box center [22, 258] width 23 height 273
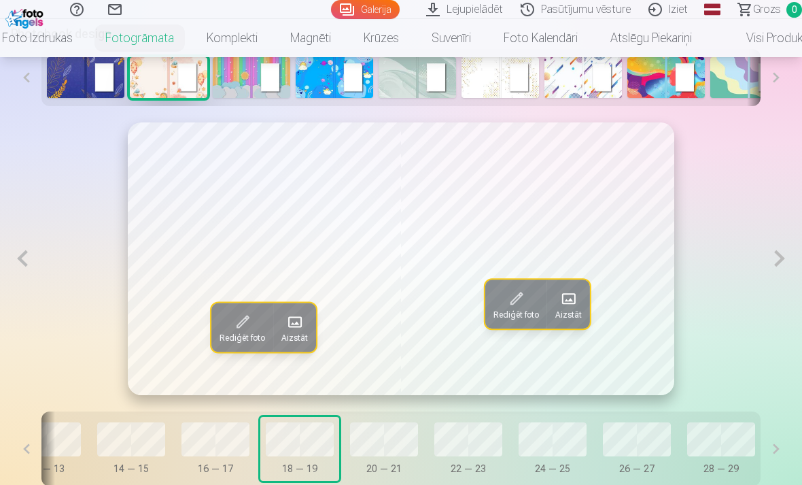
click at [35, 273] on div "Rediģēt foto Aizstāt Rediģēt foto Aizstāt" at bounding box center [401, 258] width 780 height 273
click at [32, 269] on button at bounding box center [22, 258] width 23 height 273
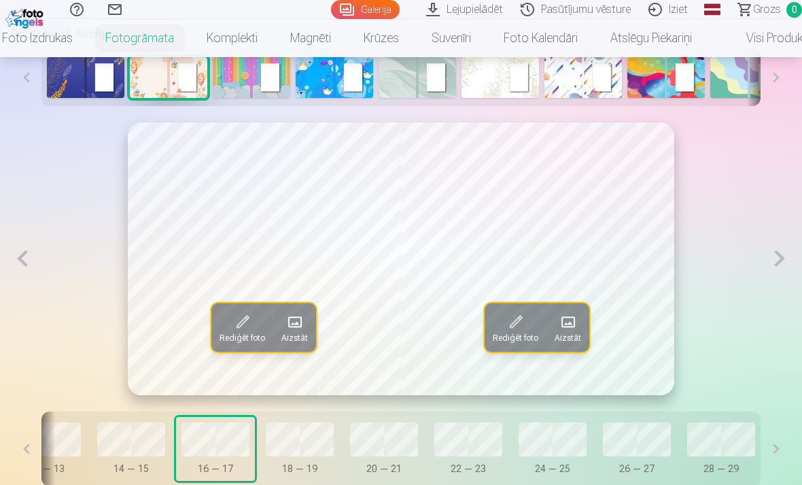
click at [33, 274] on button at bounding box center [22, 258] width 23 height 273
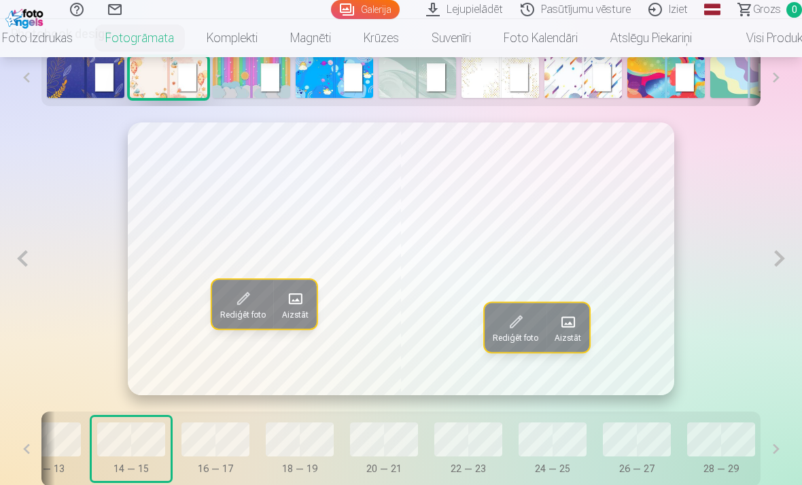
click at [33, 267] on button at bounding box center [22, 258] width 23 height 273
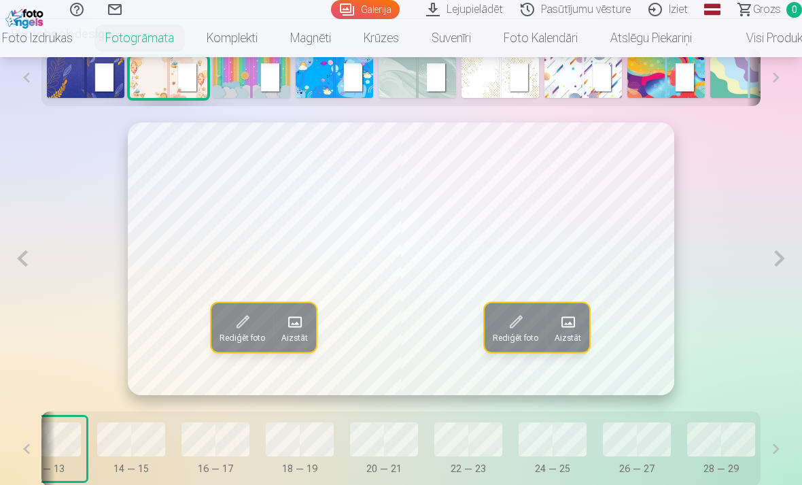
click at [33, 271] on button at bounding box center [22, 258] width 23 height 273
click at [33, 260] on button at bounding box center [22, 258] width 23 height 273
click at [33, 263] on button at bounding box center [22, 258] width 23 height 273
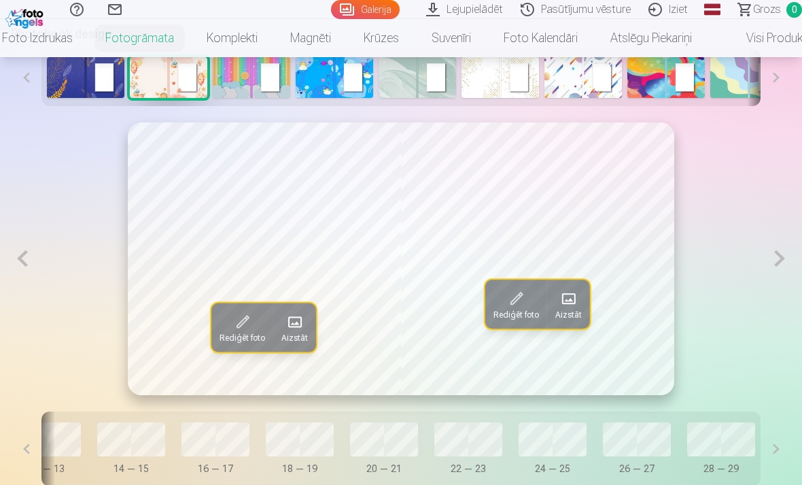
click at [33, 264] on button at bounding box center [22, 258] width 23 height 273
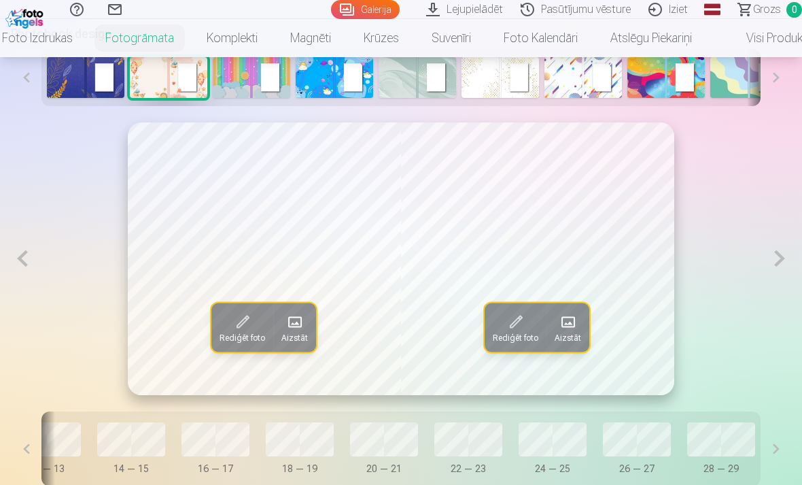
click at [41, 267] on div "Rediģēt foto Aizstāt Rediģēt foto Aizstāt" at bounding box center [401, 258] width 780 height 273
click at [30, 266] on button at bounding box center [22, 258] width 23 height 273
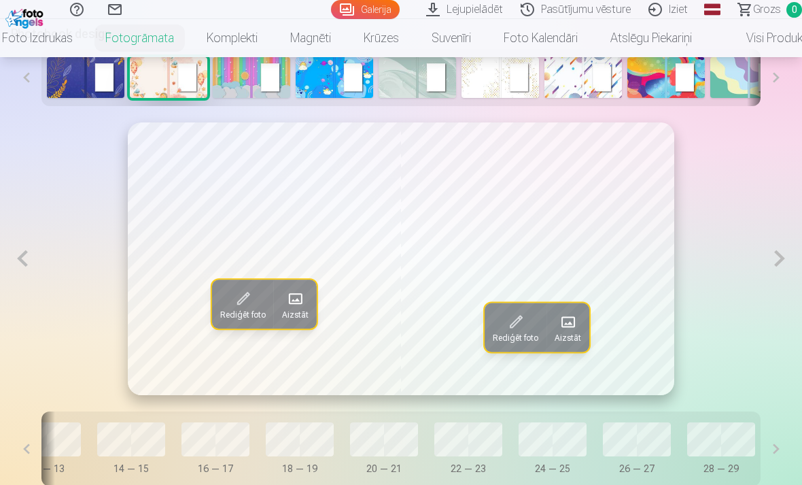
click at [31, 262] on button at bounding box center [22, 258] width 23 height 273
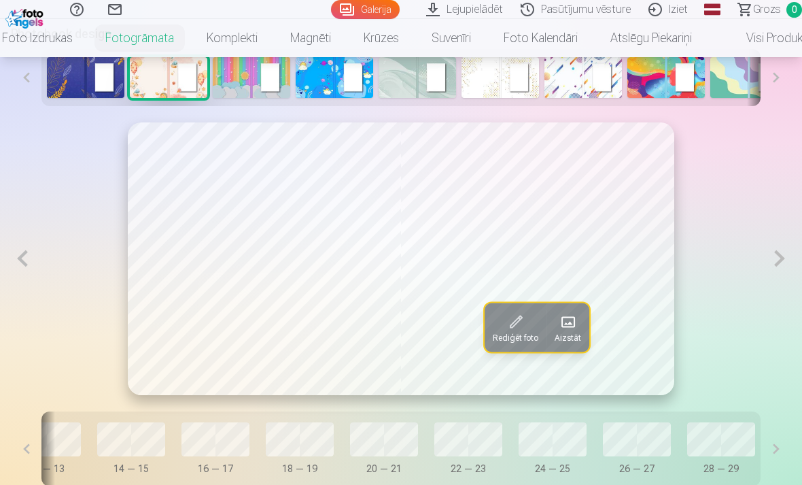
click at [29, 269] on button at bounding box center [22, 258] width 23 height 273
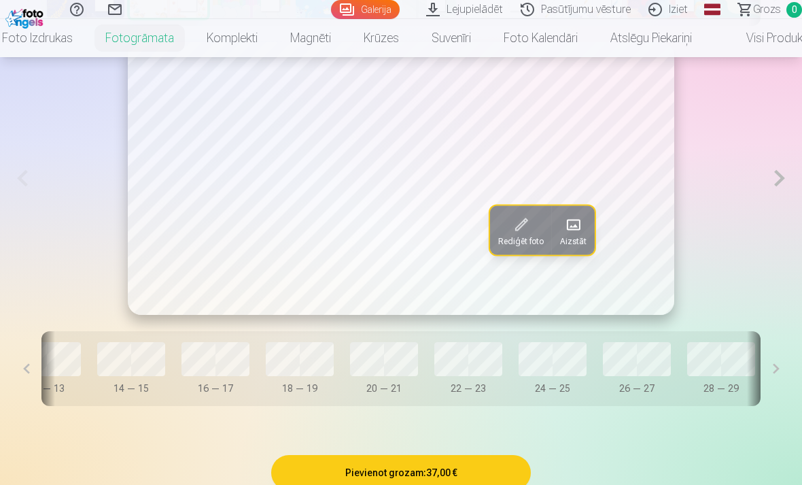
scroll to position [786, 0]
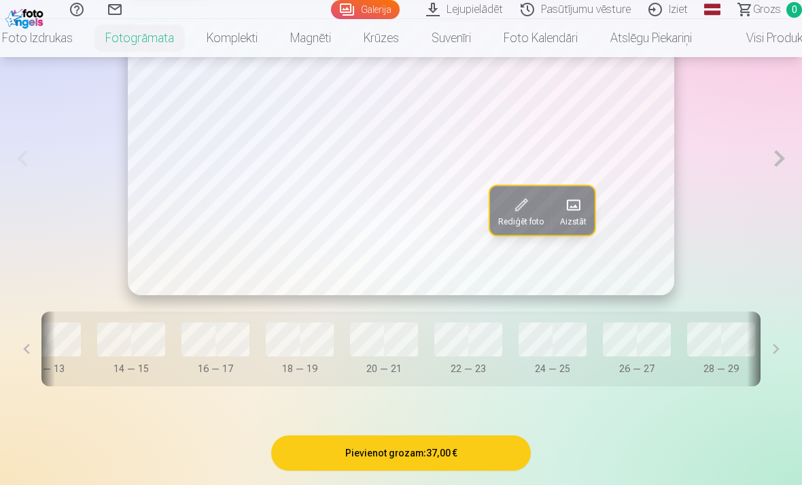
click at [664, 394] on div "Rediģēt foto Aizstāt Vāks 0 — 1 2 — 3 4 — 5 6 — 7 8 — 9 10 — 11 12 — 13 14 — 15…" at bounding box center [401, 212] width 780 height 413
click at [759, 349] on button "28 — 29" at bounding box center [721, 349] width 79 height 64
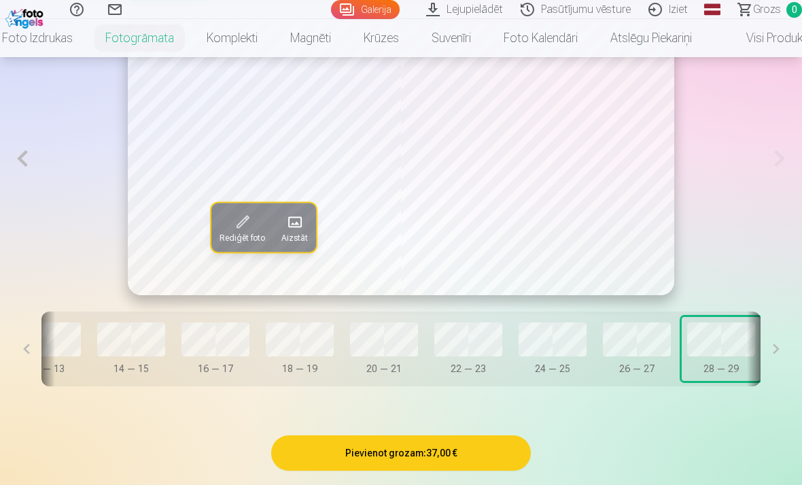
click at [772, 347] on button at bounding box center [776, 348] width 31 height 75
click at [22, 357] on button at bounding box center [26, 348] width 31 height 75
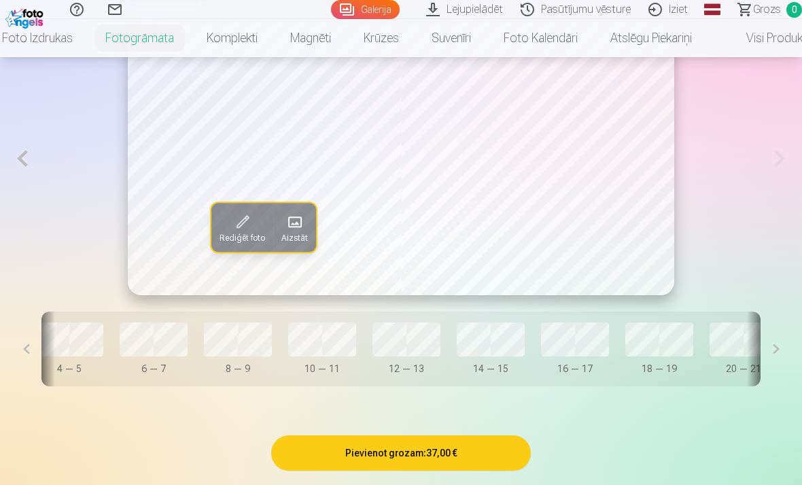
click at [22, 353] on button at bounding box center [26, 348] width 31 height 75
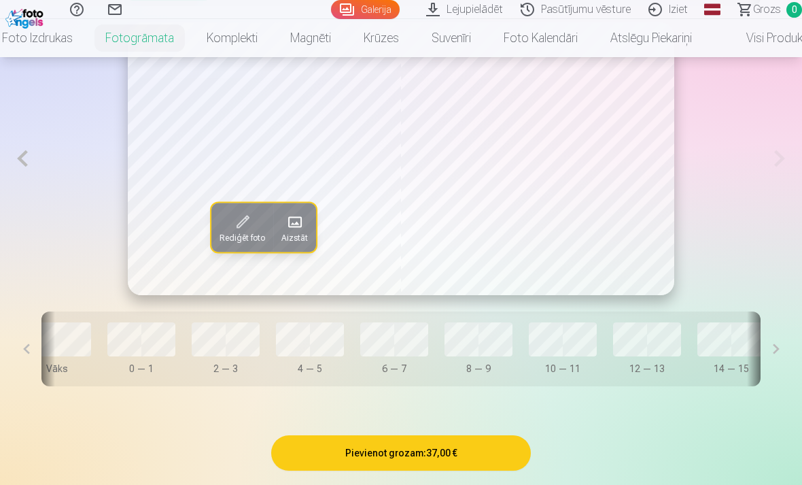
scroll to position [0, 0]
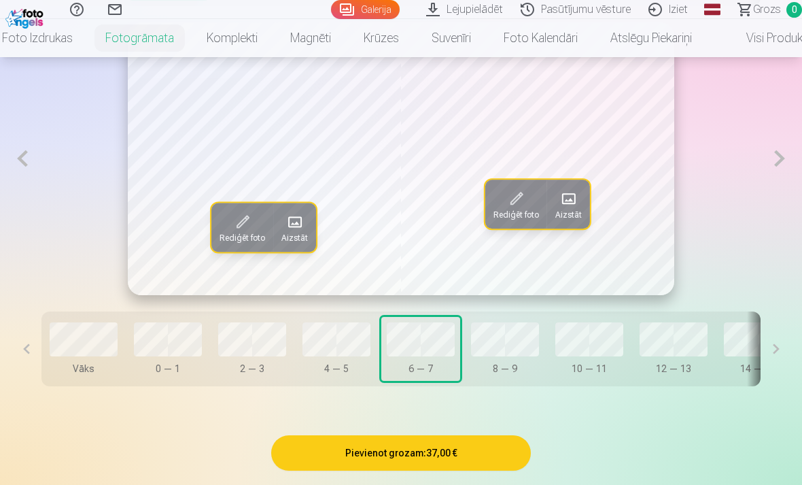
click at [39, 342] on button at bounding box center [26, 348] width 31 height 75
click at [22, 346] on button at bounding box center [26, 348] width 31 height 75
click at [784, 339] on button at bounding box center [776, 348] width 31 height 75
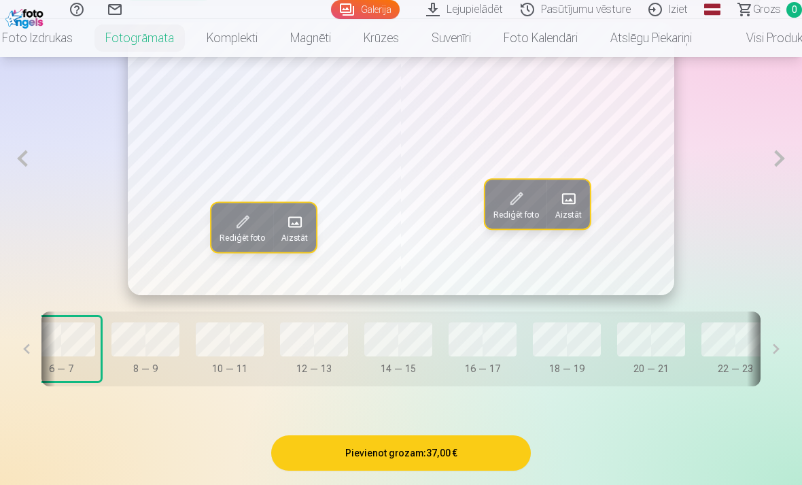
click at [761, 351] on button at bounding box center [776, 348] width 31 height 75
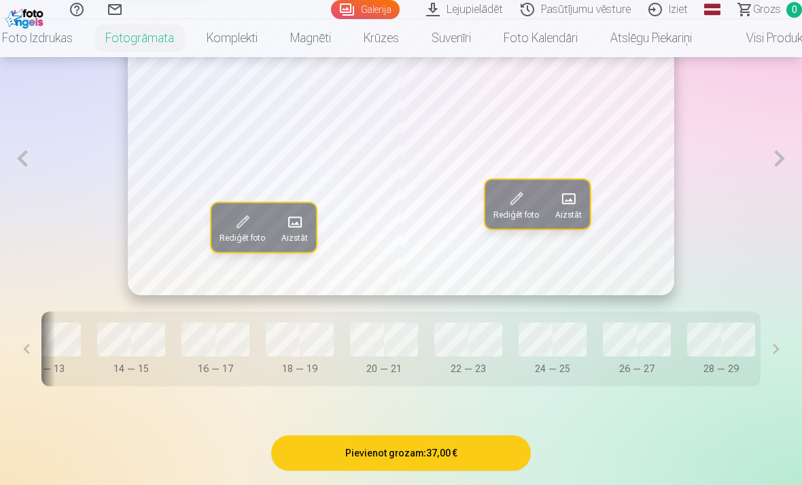
click at [772, 341] on button at bounding box center [776, 348] width 31 height 75
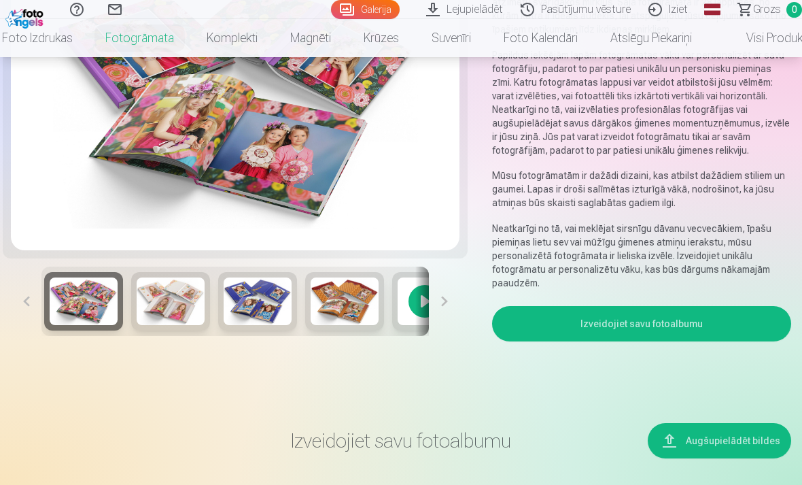
scroll to position [199, 0]
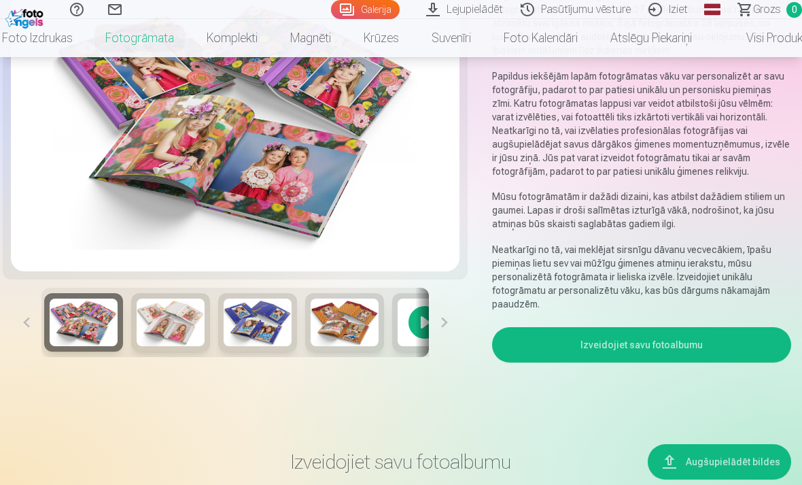
click at [619, 351] on button "Izveidojiet savu fotoalbumu" at bounding box center [641, 344] width 299 height 35
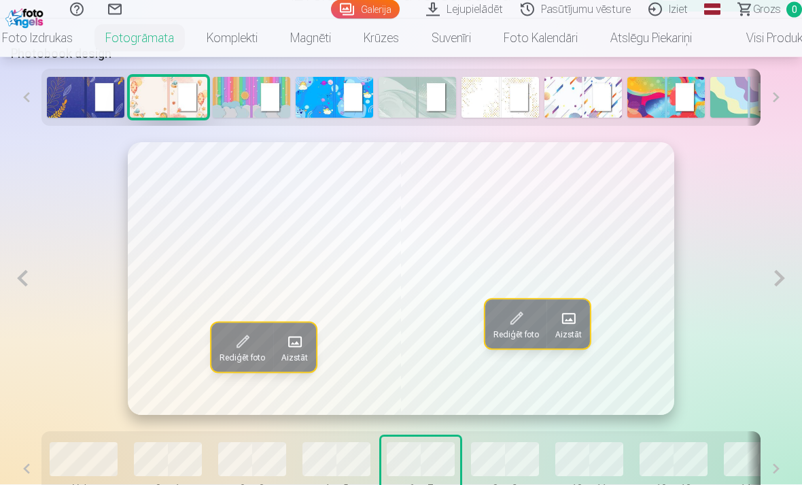
scroll to position [666, 0]
click at [566, 316] on span at bounding box center [568, 318] width 22 height 22
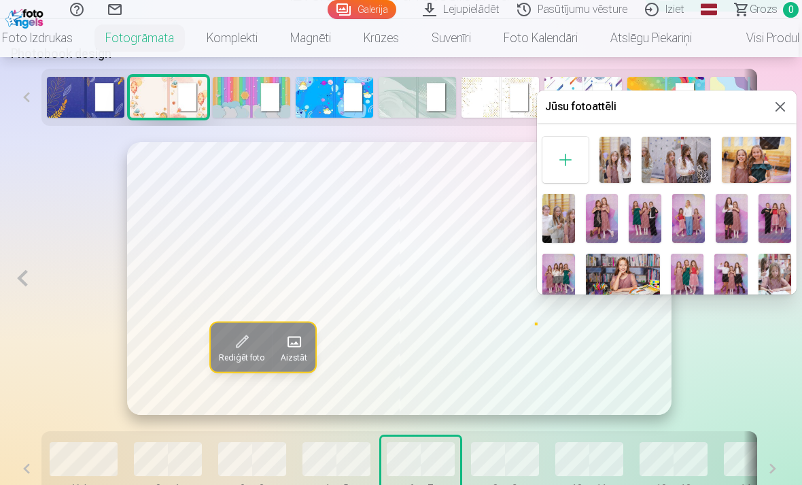
scroll to position [0, 0]
click at [778, 111] on button at bounding box center [780, 107] width 16 height 16
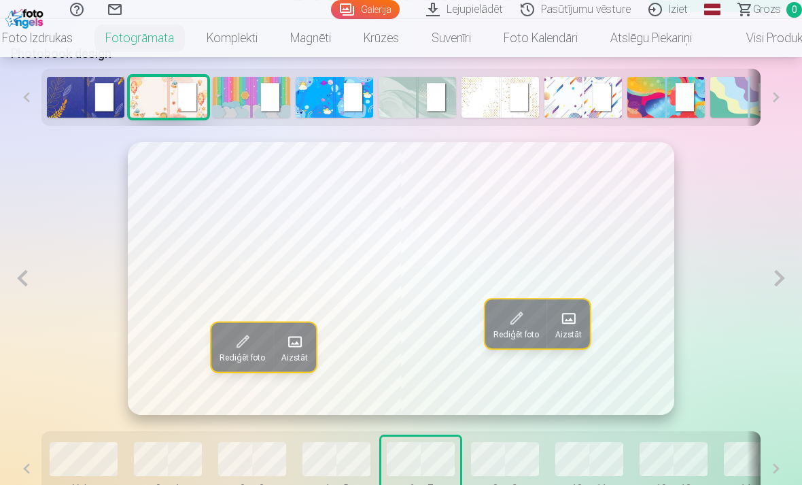
click at [25, 279] on button at bounding box center [22, 278] width 23 height 273
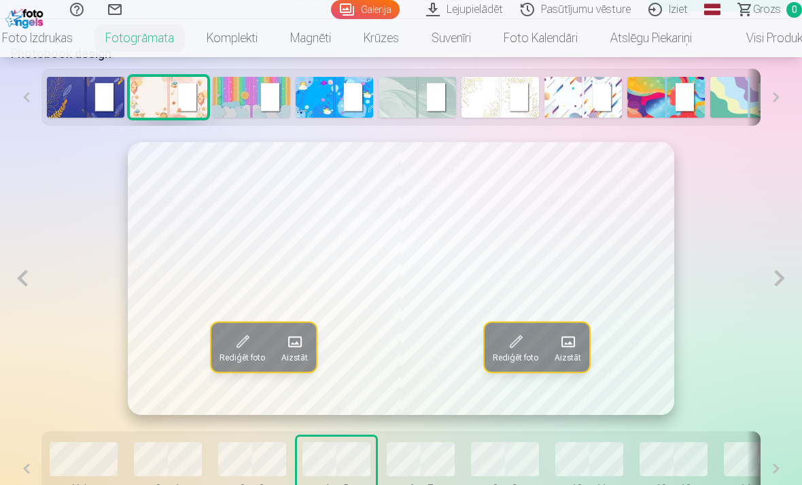
click at [21, 275] on button at bounding box center [22, 278] width 23 height 273
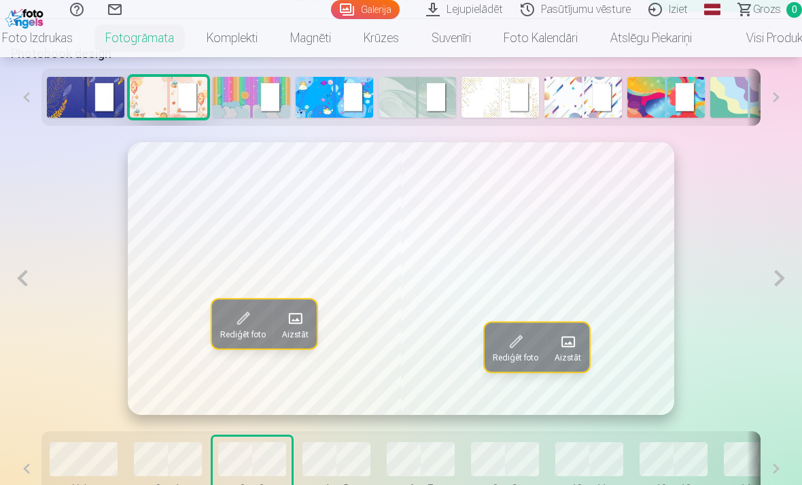
click at [27, 282] on button at bounding box center [22, 278] width 23 height 273
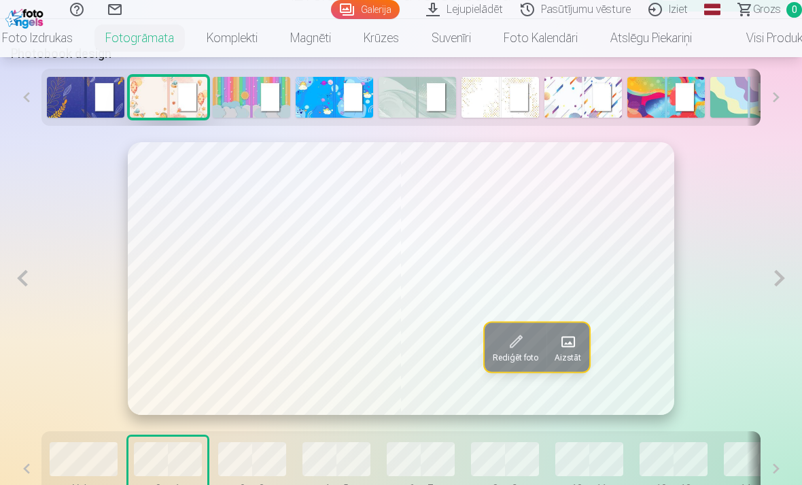
click at [24, 275] on button at bounding box center [22, 278] width 23 height 273
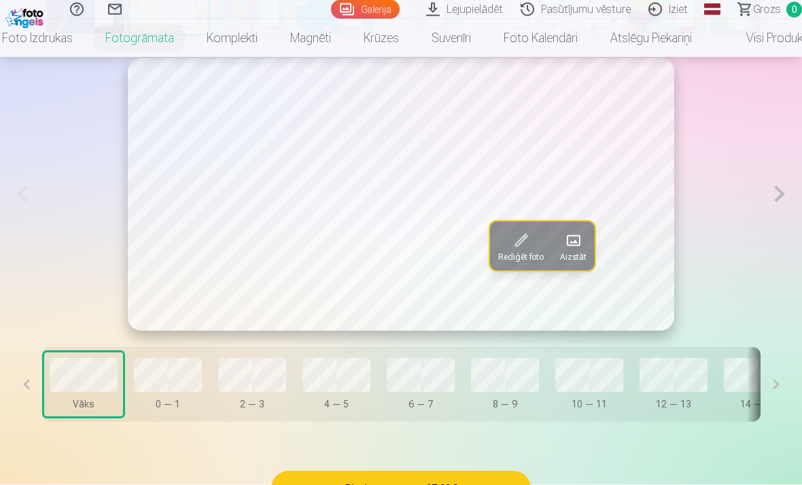
click at [776, 392] on button at bounding box center [776, 384] width 31 height 75
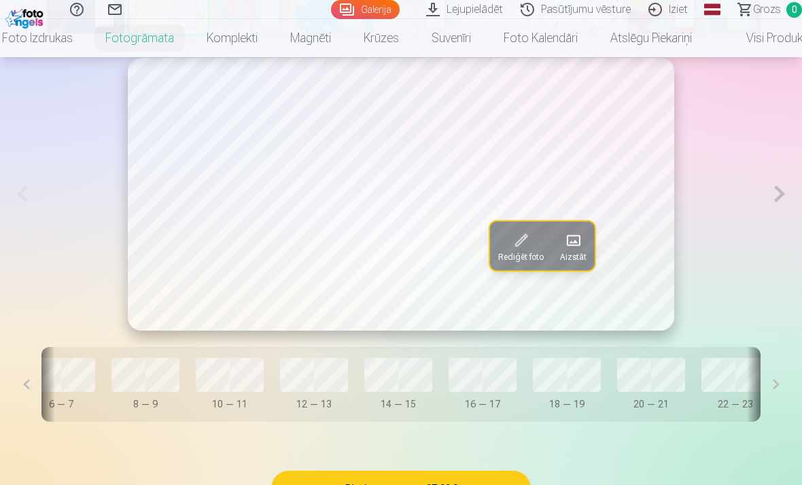
click at [774, 393] on button at bounding box center [776, 384] width 31 height 75
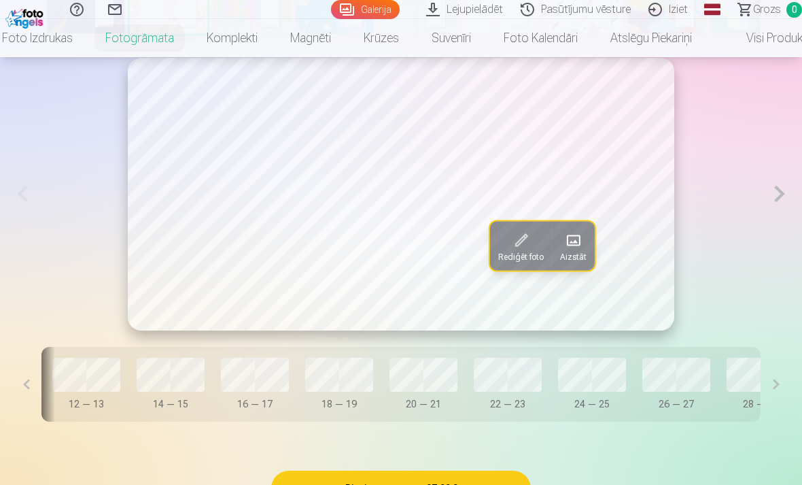
scroll to position [0, 627]
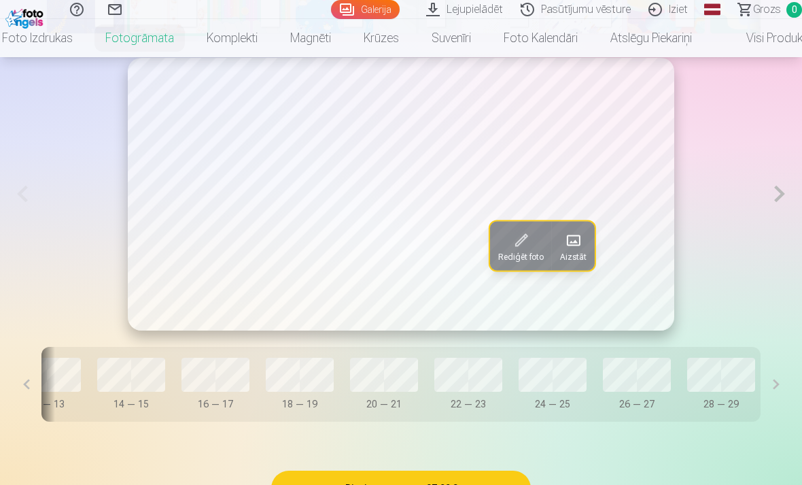
click at [776, 390] on button at bounding box center [776, 384] width 31 height 75
click at [768, 380] on button at bounding box center [776, 384] width 31 height 75
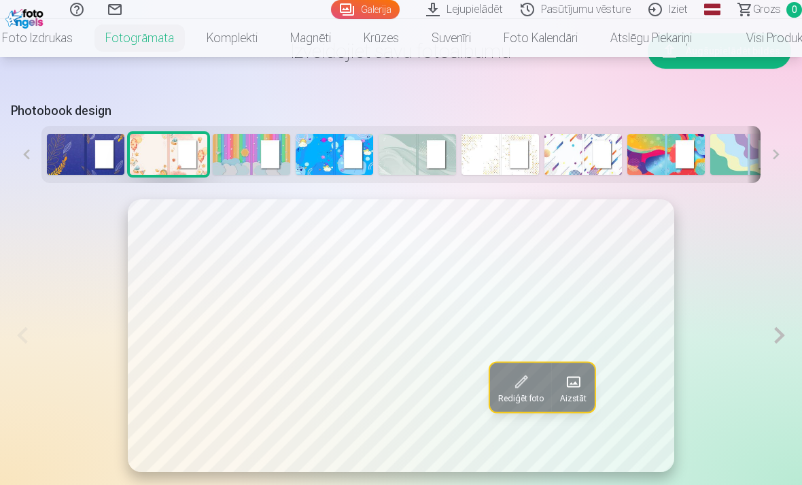
scroll to position [604, 0]
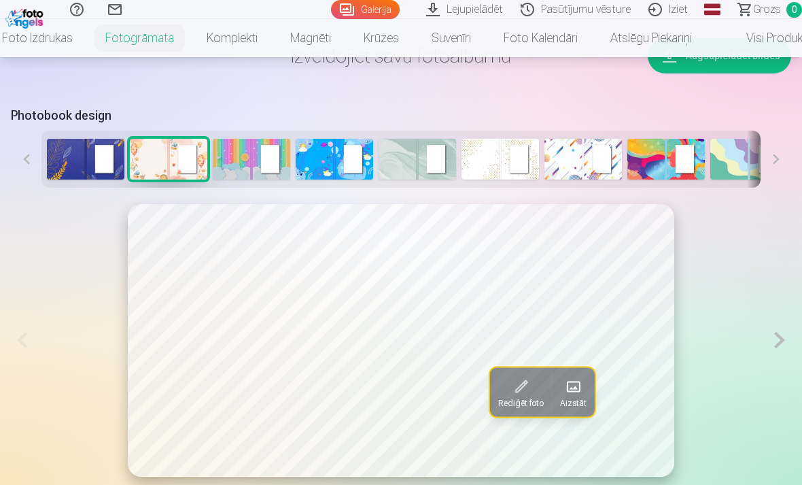
click at [29, 39] on link "Foto izdrukas" at bounding box center [37, 38] width 103 height 38
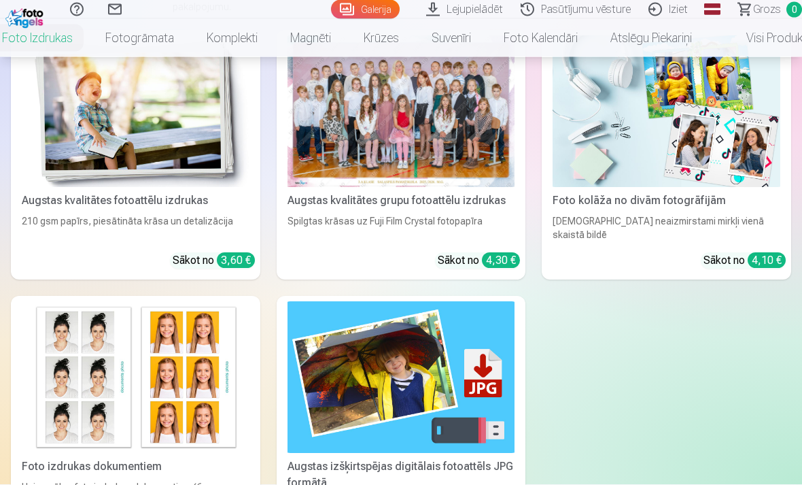
scroll to position [239, 0]
click at [429, 184] on div at bounding box center [402, 111] width 228 height 152
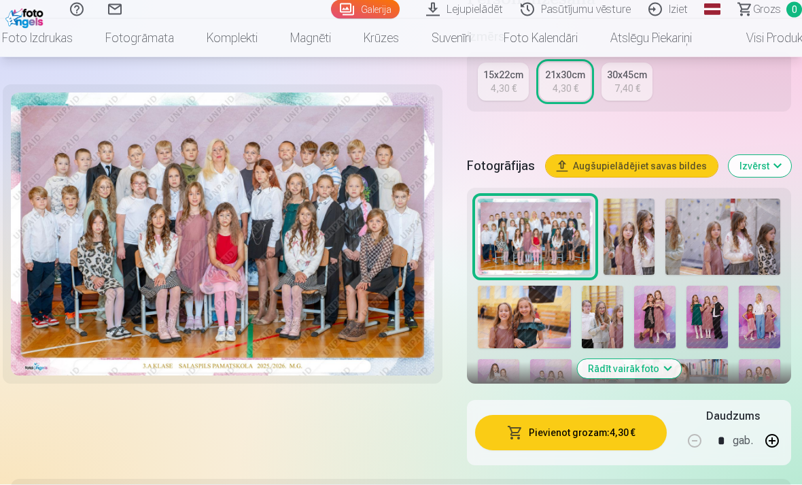
scroll to position [366, 0]
click at [757, 166] on button "Izvērst" at bounding box center [760, 166] width 63 height 22
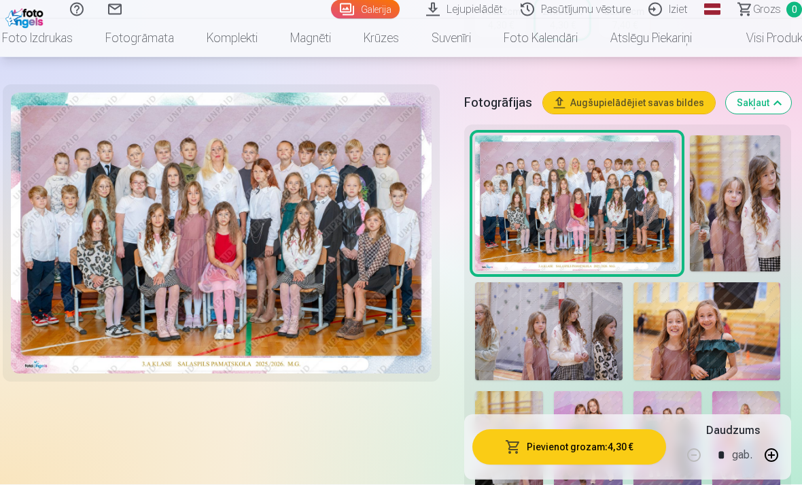
scroll to position [429, 0]
click at [621, 226] on img at bounding box center [577, 203] width 204 height 136
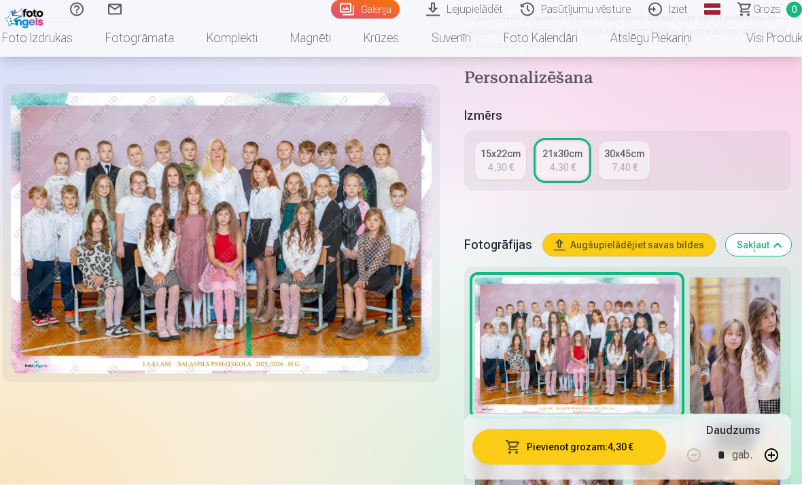
scroll to position [329, 0]
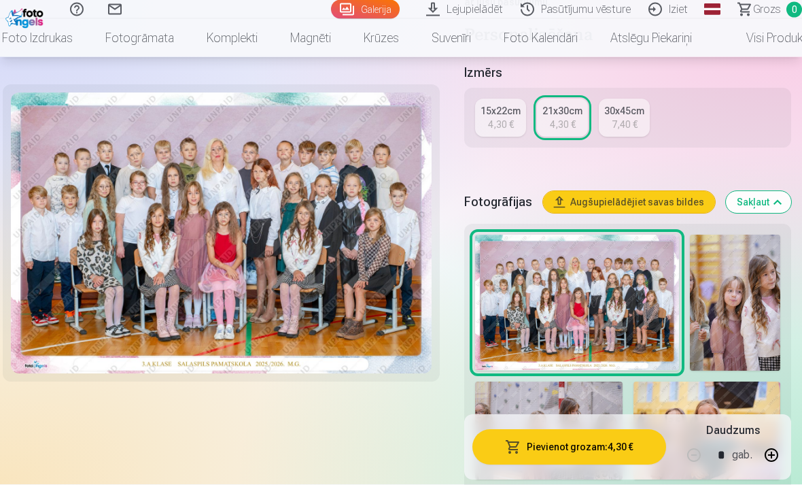
click at [317, 290] on img at bounding box center [221, 232] width 421 height 281
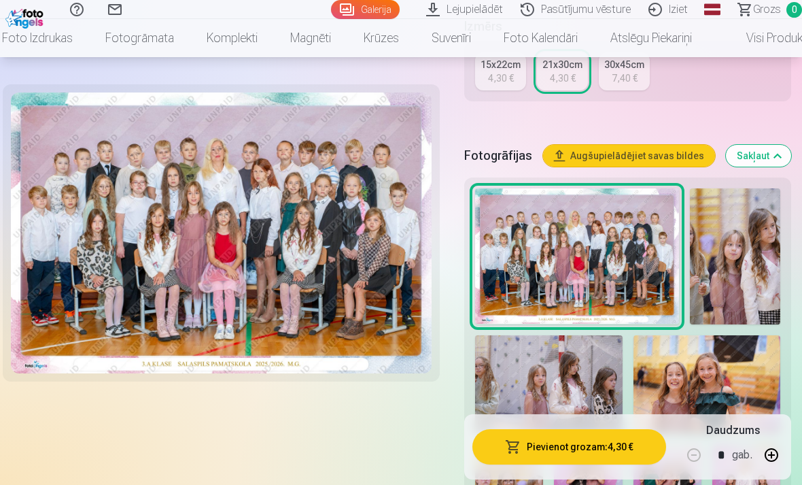
scroll to position [384, 0]
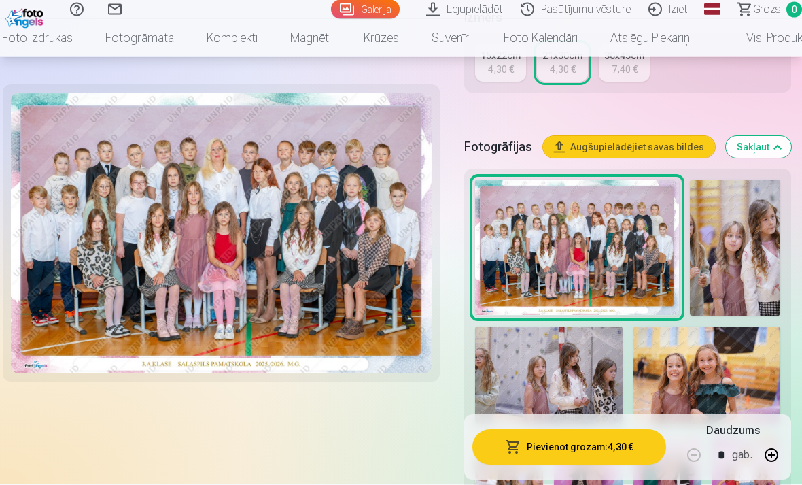
click at [757, 147] on button "Sakļaut" at bounding box center [758, 148] width 65 height 22
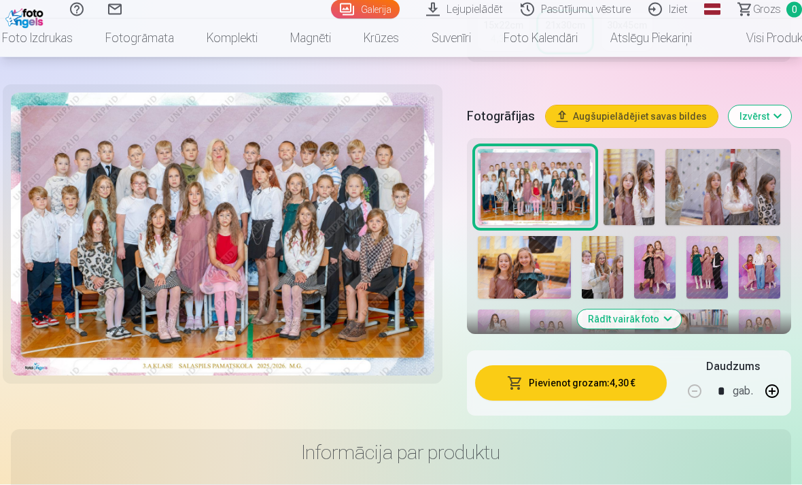
scroll to position [415, 0]
click at [573, 434] on div "Informācija par produktu Fotopapīrs Matēts vai glancēts fotopapīrs Drukas tehno…" at bounding box center [401, 491] width 780 height 125
click at [664, 309] on img at bounding box center [681, 340] width 93 height 62
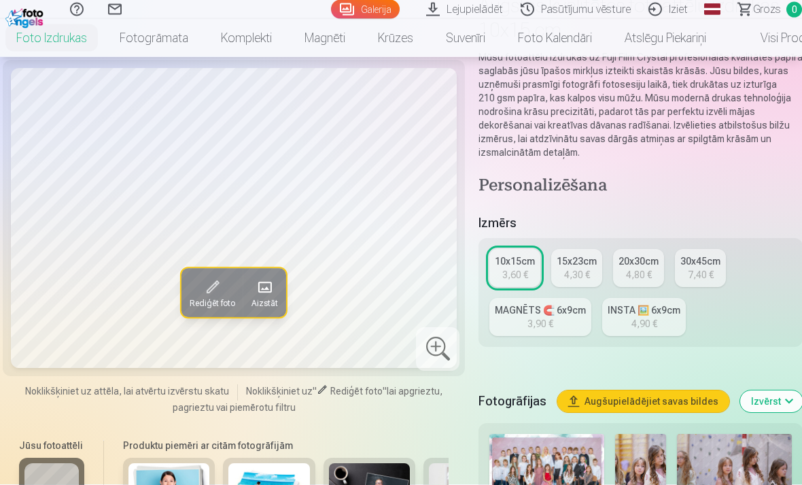
scroll to position [128, 0]
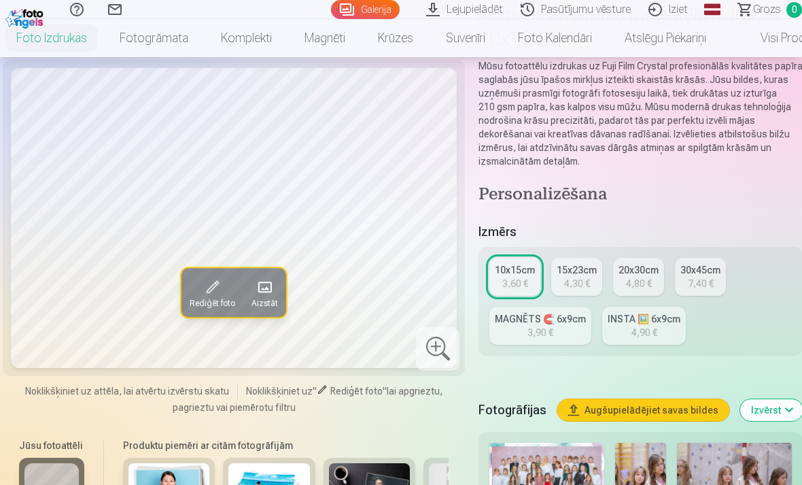
click at [139, 39] on link "Fotogrāmata" at bounding box center [153, 38] width 101 height 38
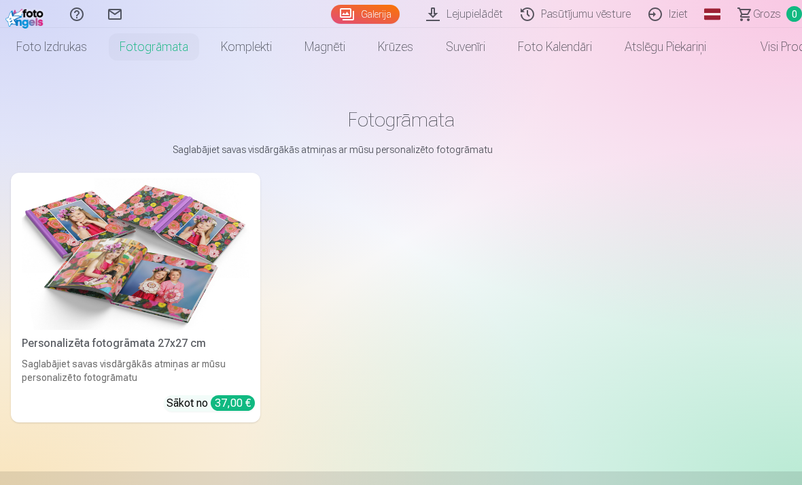
scroll to position [14, 0]
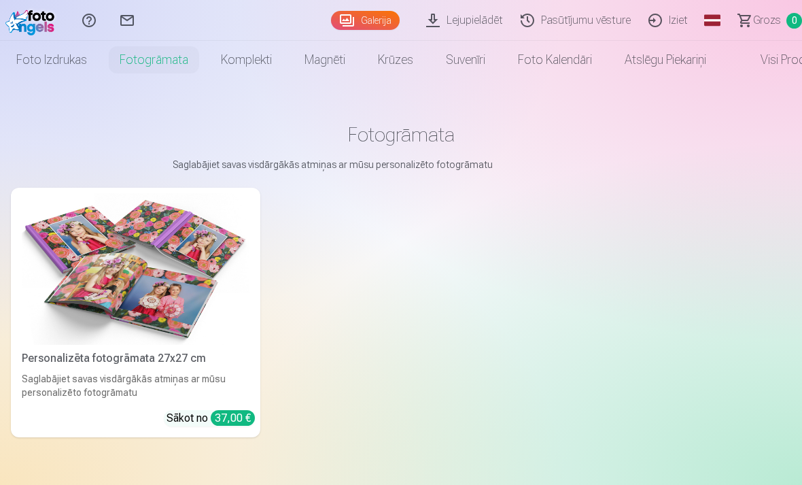
click at [191, 323] on img at bounding box center [136, 269] width 228 height 152
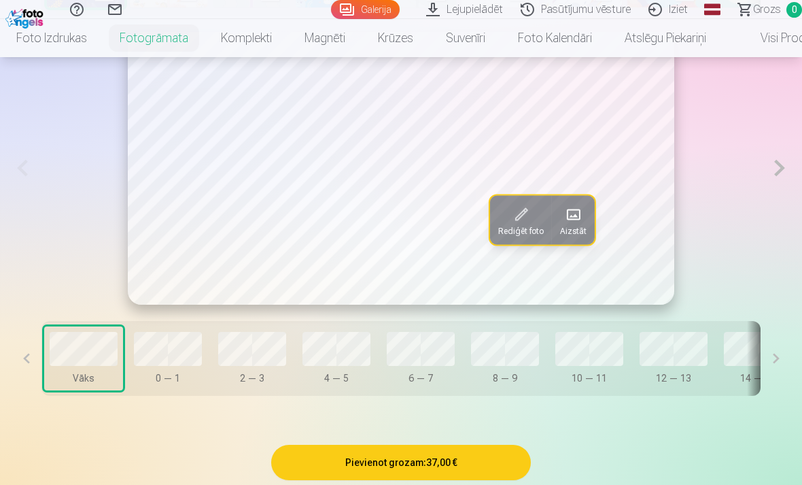
scroll to position [778, 0]
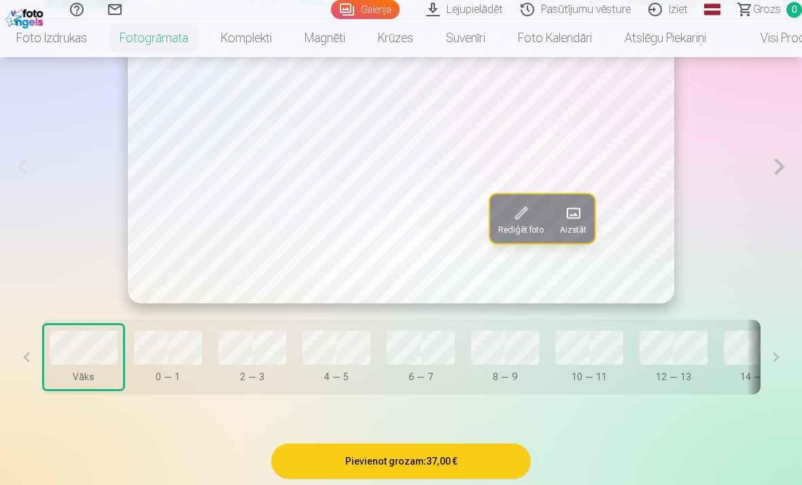
click at [764, 363] on button at bounding box center [776, 357] width 31 height 75
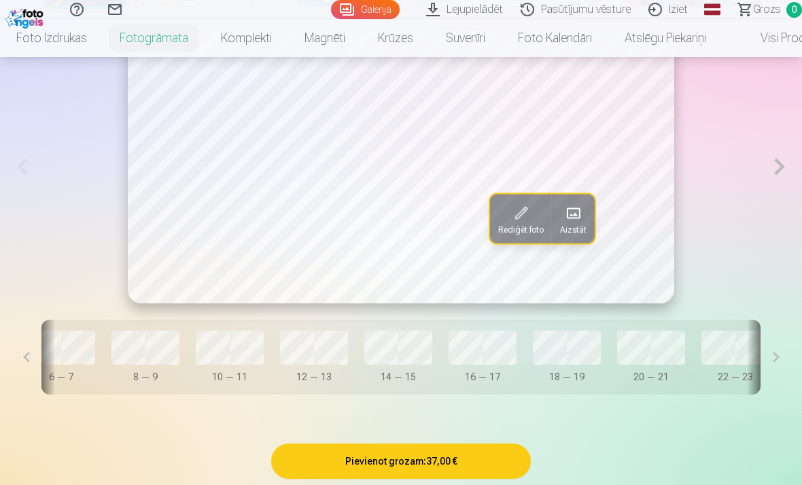
click at [772, 365] on button at bounding box center [776, 357] width 31 height 75
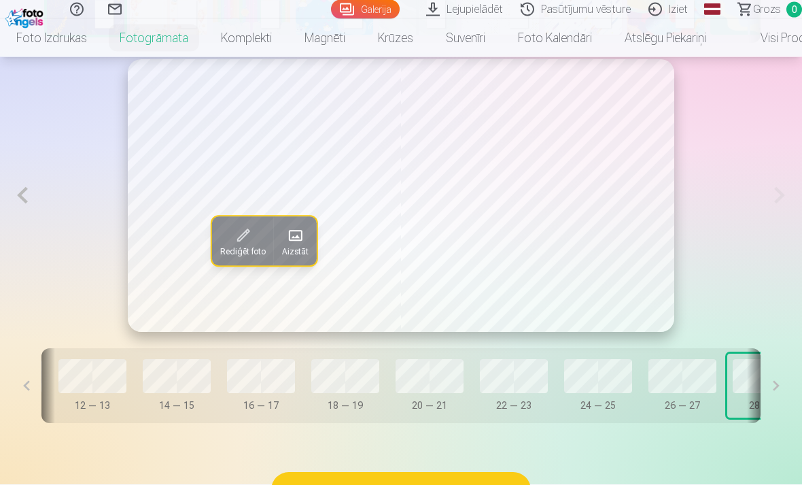
scroll to position [749, 0]
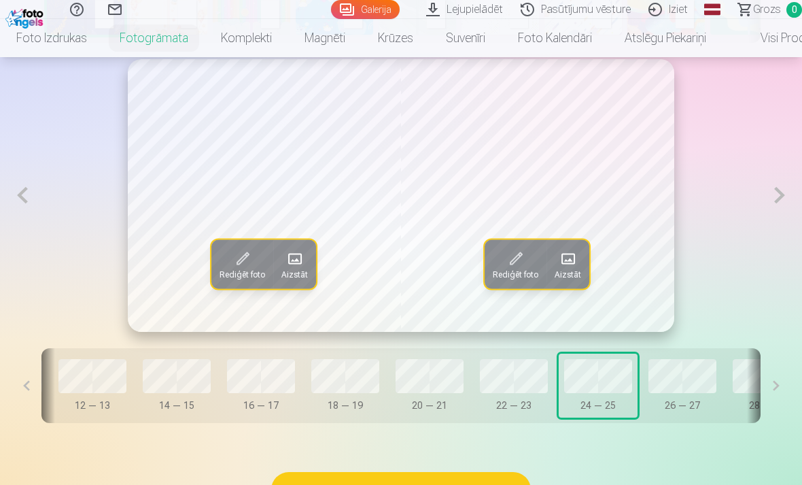
click at [498, 398] on button "22 — 23" at bounding box center [514, 386] width 79 height 64
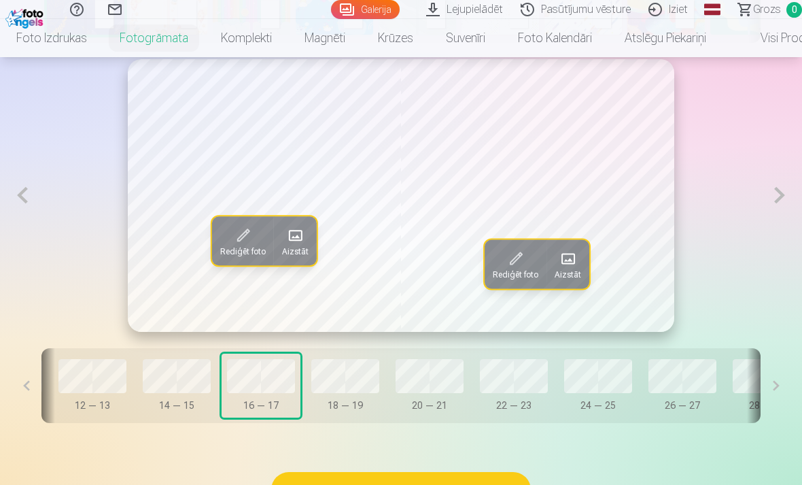
click at [194, 398] on button "14 — 15" at bounding box center [176, 386] width 79 height 64
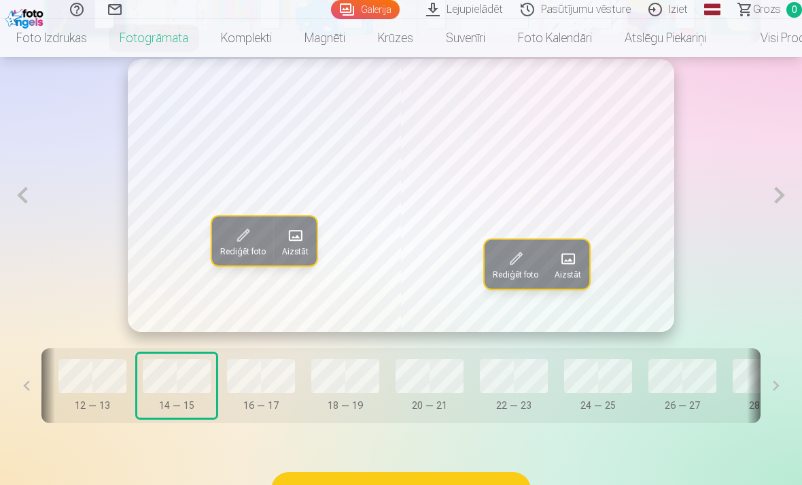
click at [243, 399] on div "16 — 17" at bounding box center [261, 405] width 68 height 14
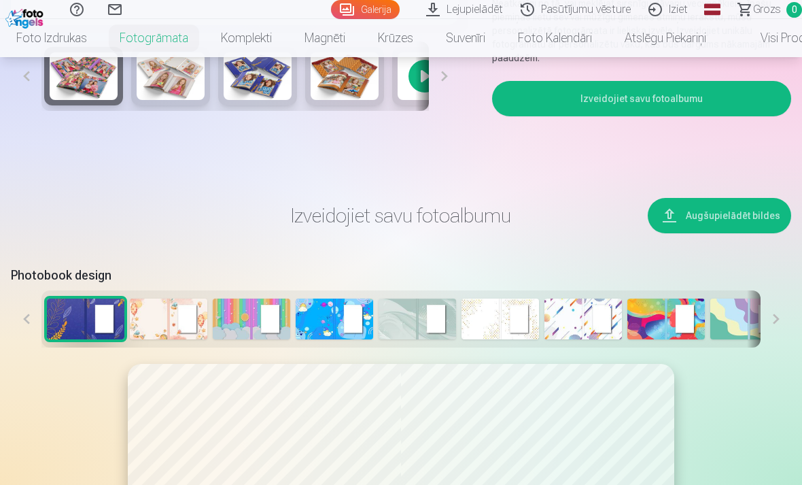
scroll to position [444, 0]
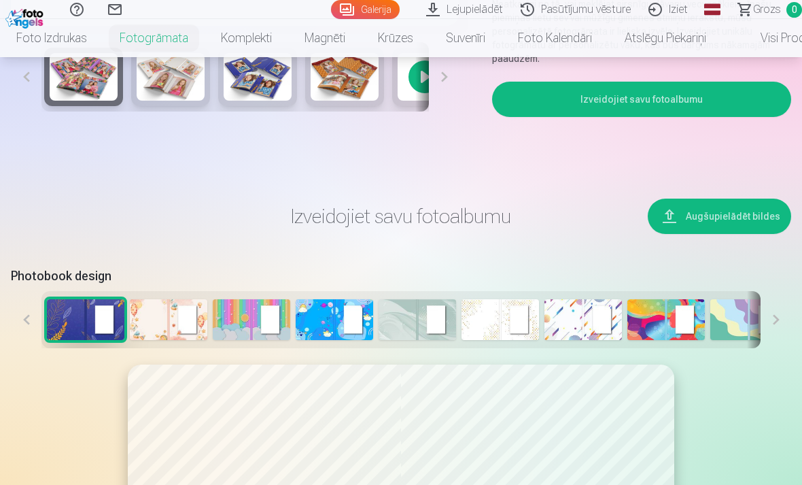
click at [167, 308] on img at bounding box center [169, 319] width 78 height 41
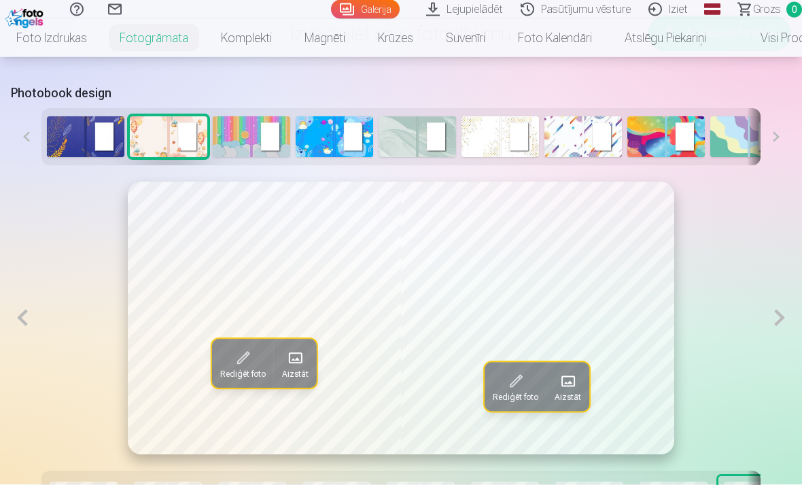
scroll to position [625, 0]
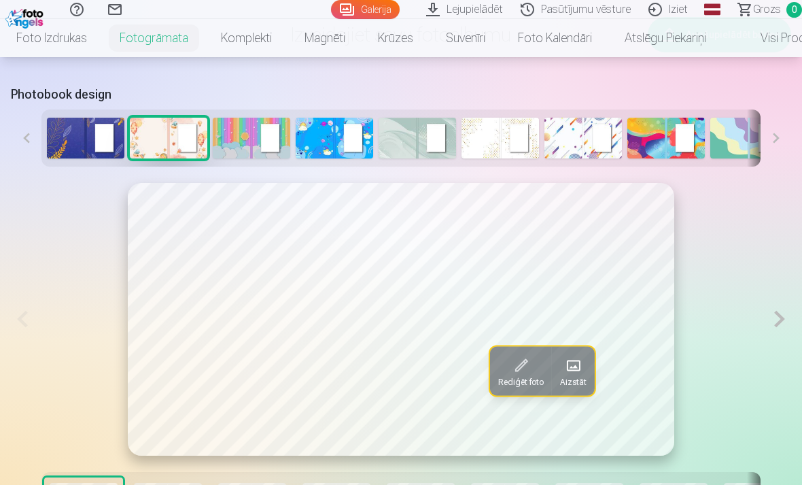
click at [255, 136] on img at bounding box center [252, 138] width 78 height 41
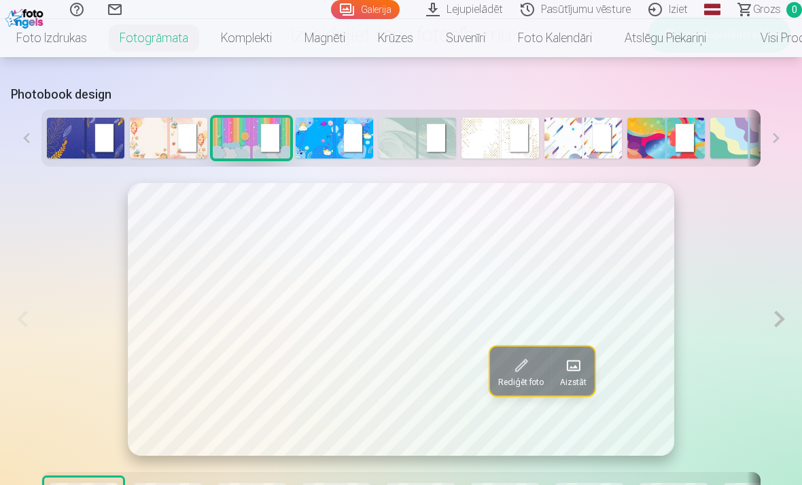
click at [341, 146] on img at bounding box center [335, 138] width 78 height 41
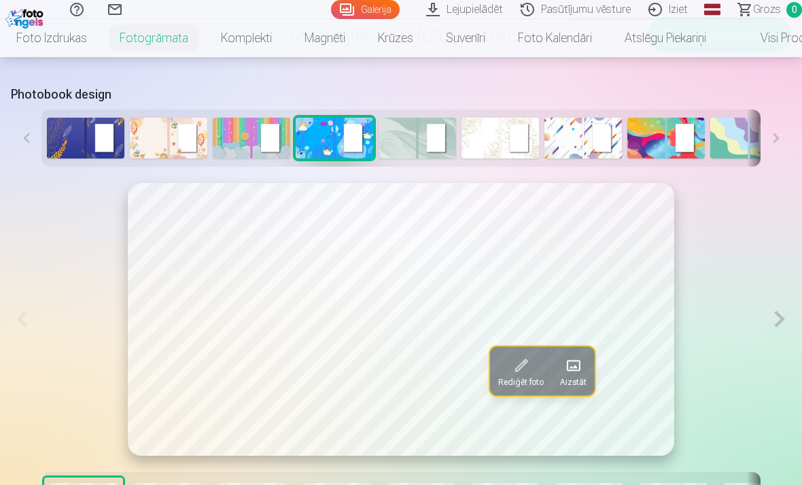
click at [417, 126] on img at bounding box center [418, 138] width 78 height 41
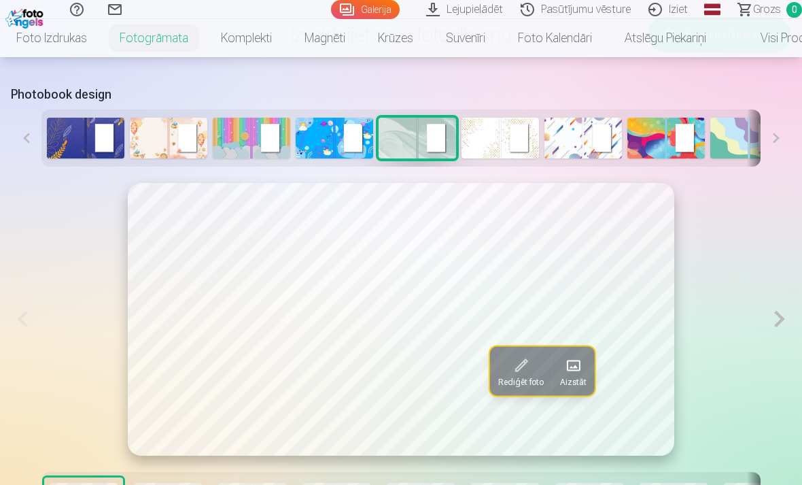
click at [489, 124] on img at bounding box center [501, 138] width 78 height 41
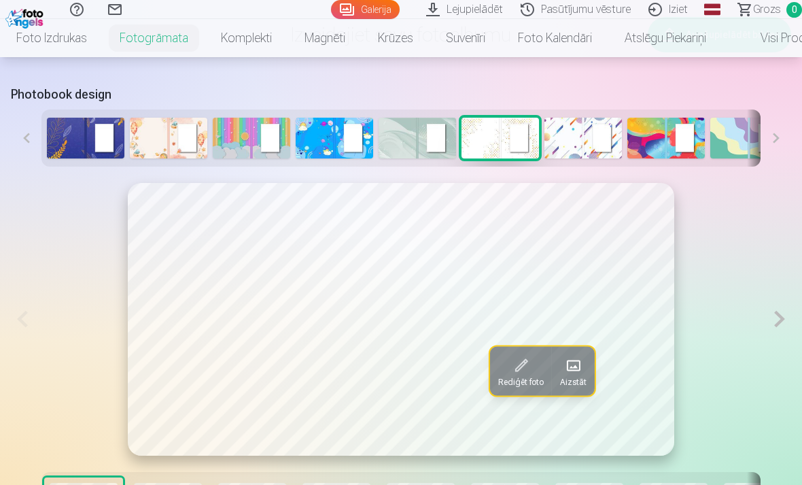
click at [579, 132] on img at bounding box center [584, 138] width 78 height 41
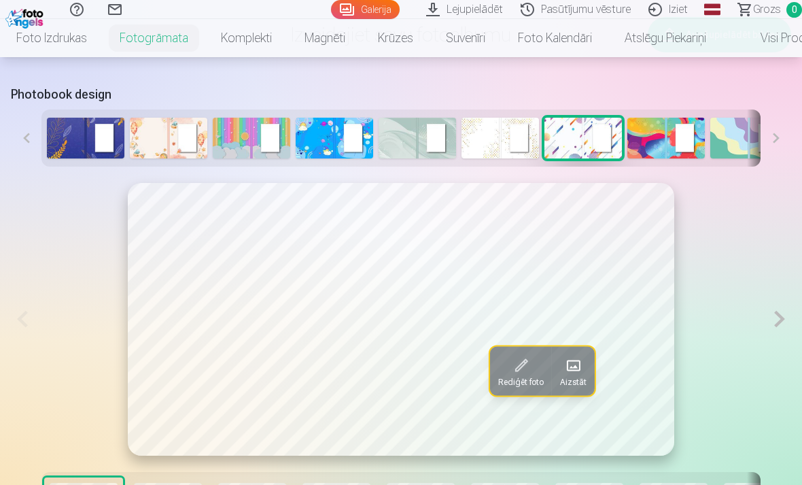
click at [664, 133] on img at bounding box center [667, 138] width 78 height 41
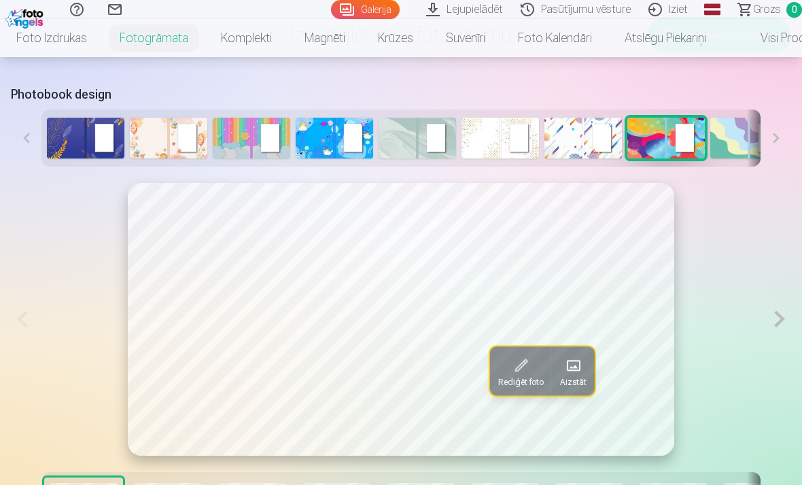
click at [734, 137] on img at bounding box center [749, 138] width 78 height 41
click at [768, 147] on button at bounding box center [776, 137] width 31 height 57
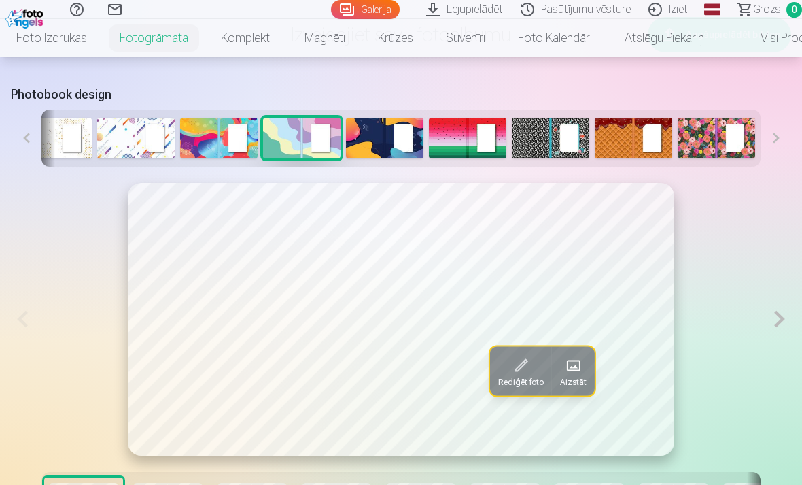
scroll to position [0, 447]
click at [725, 137] on img at bounding box center [717, 138] width 78 height 41
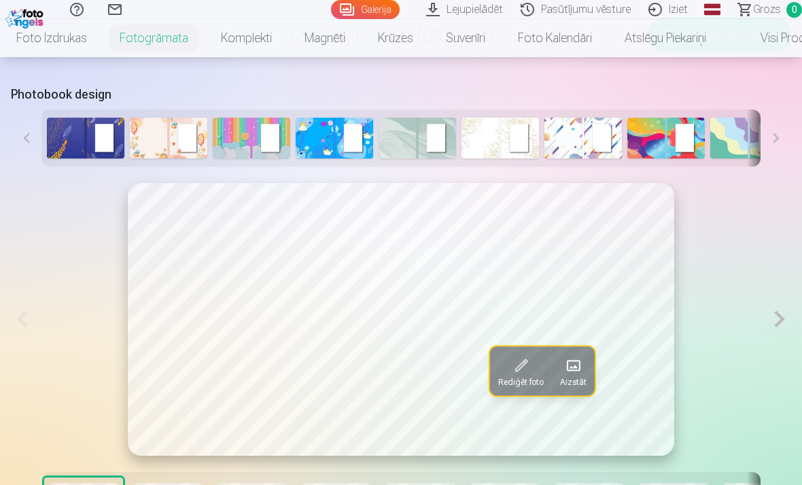
scroll to position [0, 0]
click at [181, 137] on img at bounding box center [169, 138] width 78 height 41
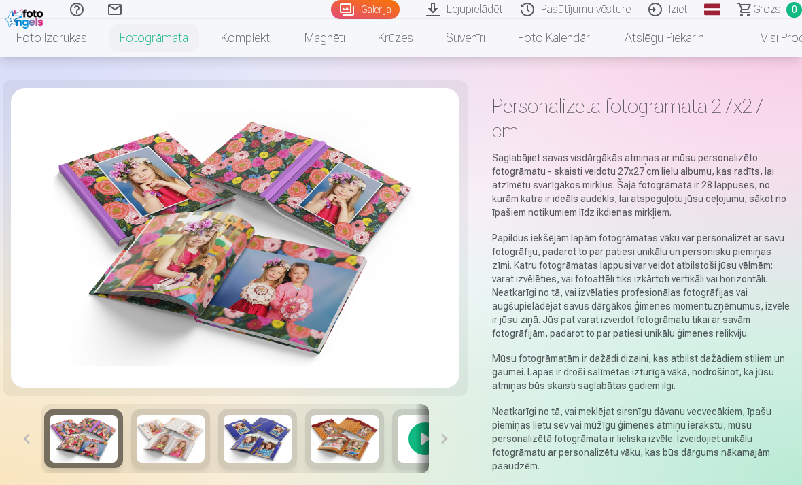
scroll to position [37, 0]
click at [48, 31] on link "Foto izdrukas" at bounding box center [51, 38] width 103 height 38
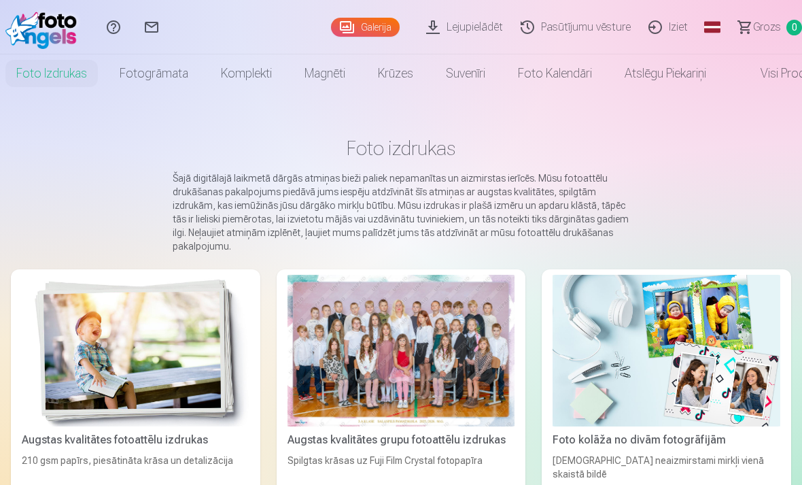
click at [470, 33] on link "Lejupielādēt" at bounding box center [466, 27] width 95 height 54
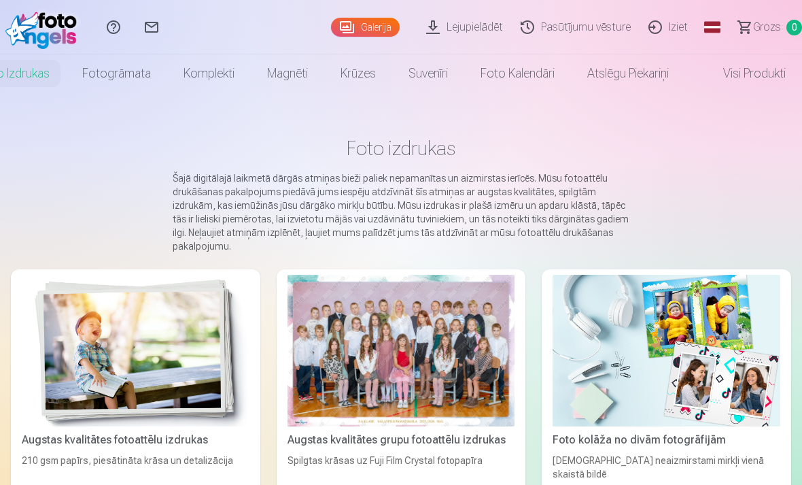
scroll to position [0, 43]
click at [750, 73] on link "Visi produkti" at bounding box center [743, 73] width 117 height 38
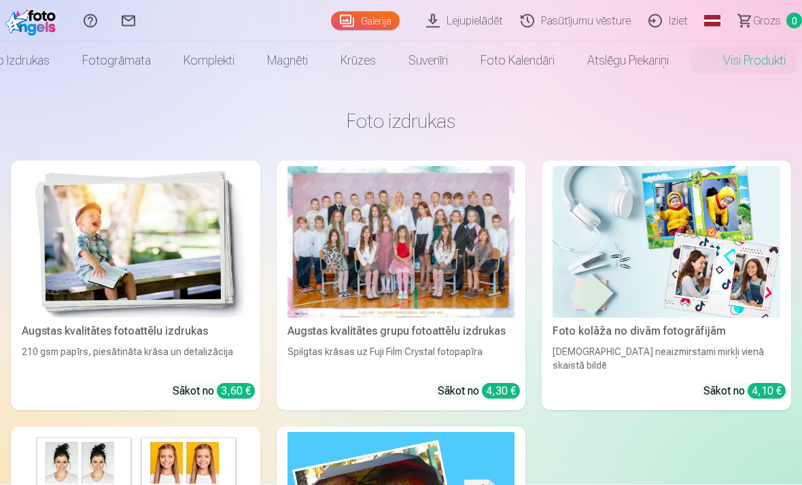
scroll to position [22, 0]
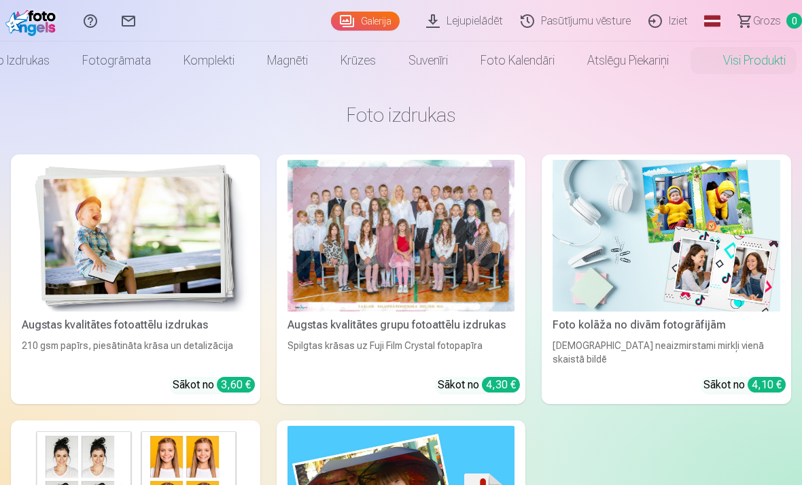
click at [651, 242] on img at bounding box center [667, 236] width 228 height 152
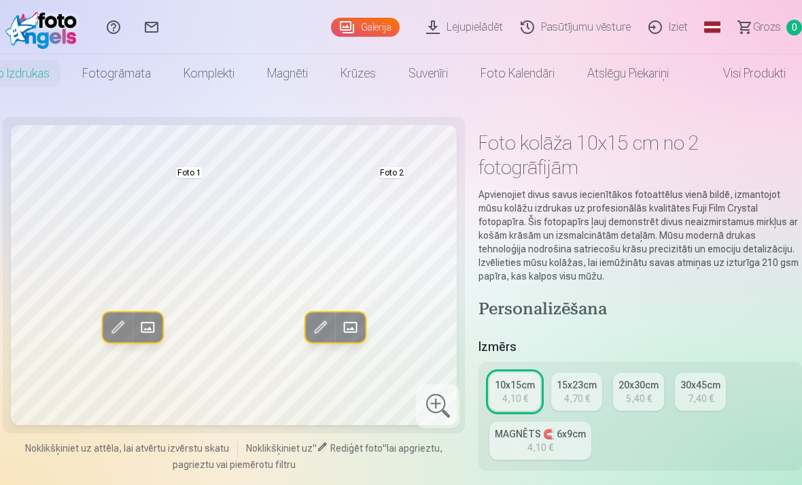
click at [745, 78] on link "Visi produkti" at bounding box center [743, 73] width 117 height 38
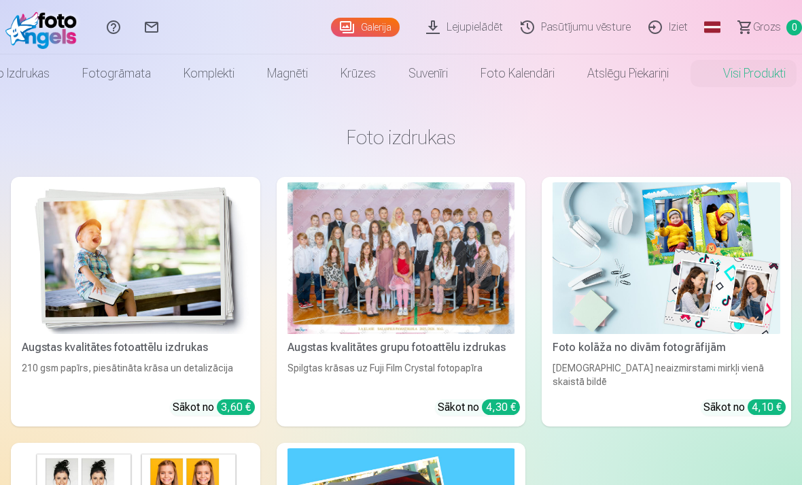
click at [19, 72] on link "Foto izdrukas" at bounding box center [14, 73] width 103 height 38
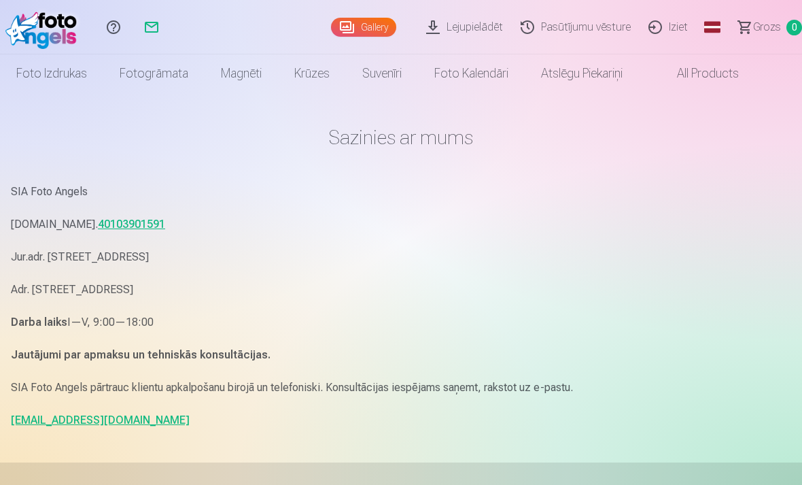
click at [160, 64] on link "Fotogrāmata" at bounding box center [153, 73] width 101 height 38
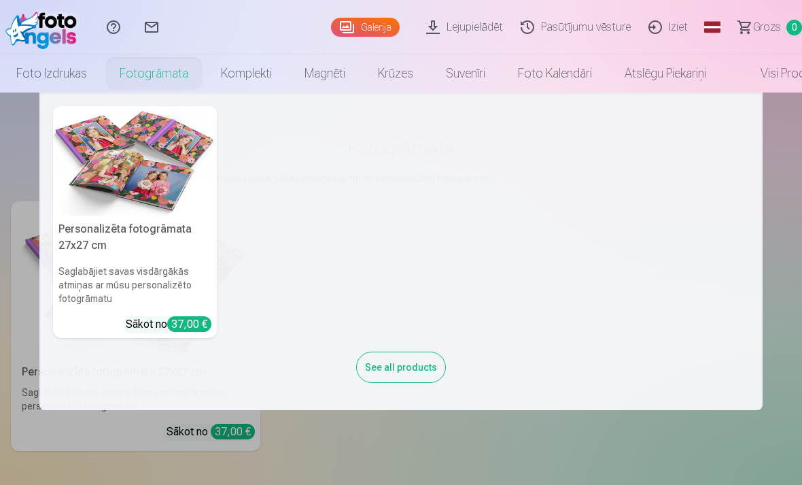
click at [171, 191] on img at bounding box center [135, 160] width 164 height 109
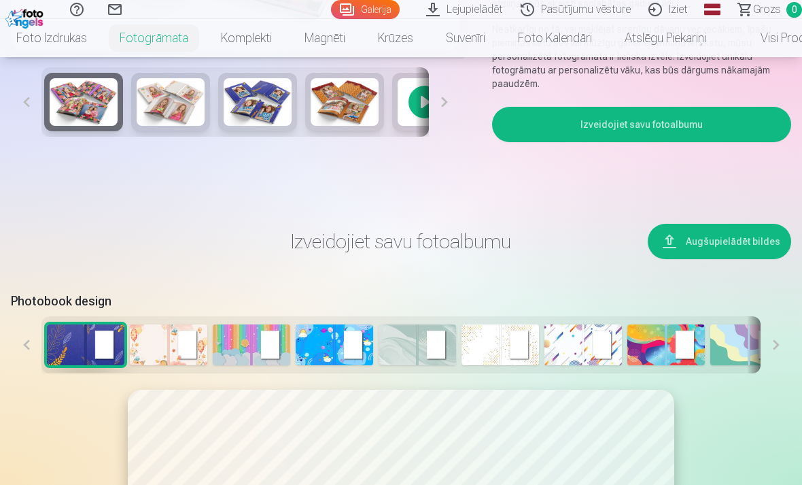
scroll to position [417, 0]
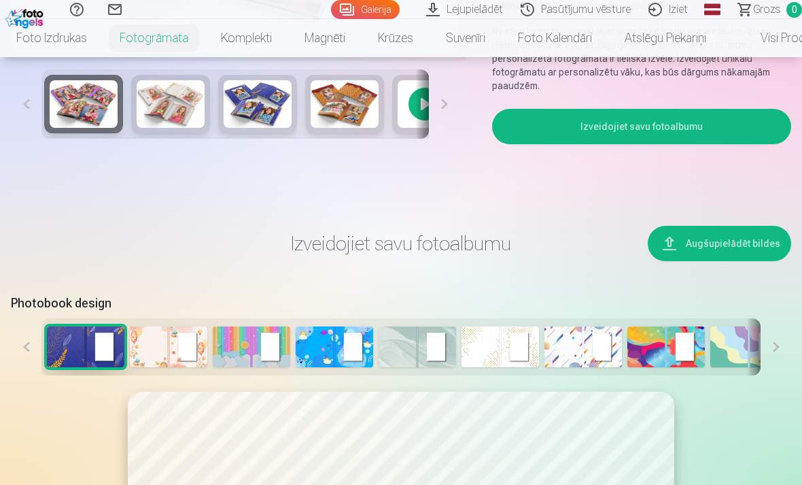
click at [723, 239] on button "Augšupielādēt bildes" at bounding box center [719, 243] width 143 height 35
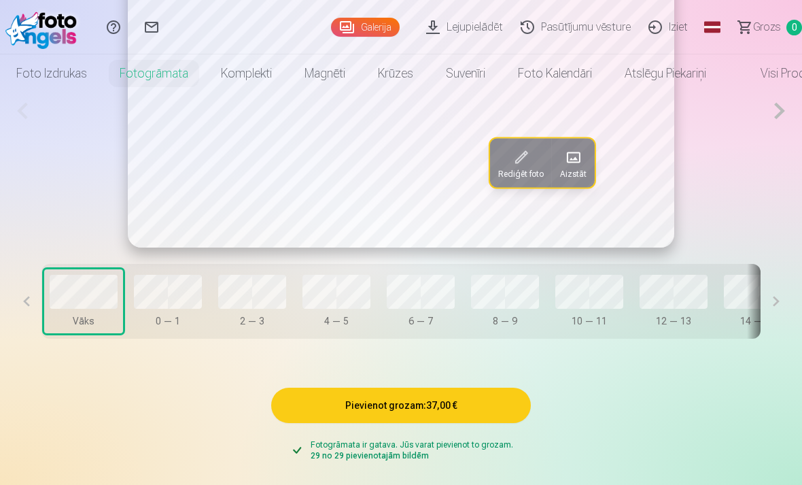
scroll to position [0, 0]
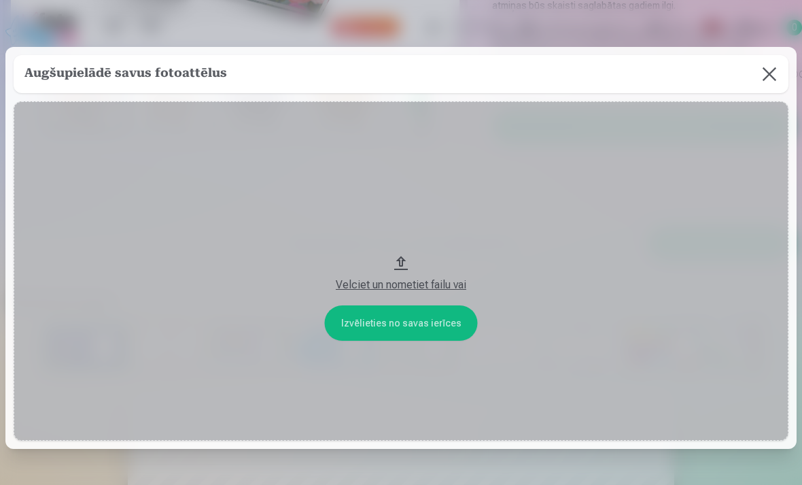
click at [409, 357] on button "Velciet un nometiet failu vai" at bounding box center [401, 270] width 775 height 339
click at [757, 75] on button at bounding box center [770, 74] width 38 height 38
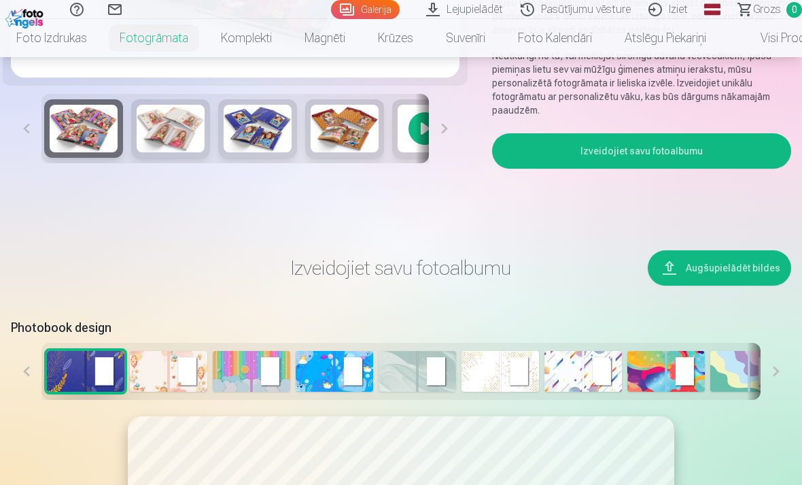
click at [674, 152] on button "Izveidojiet savu fotoalbumu" at bounding box center [641, 150] width 299 height 35
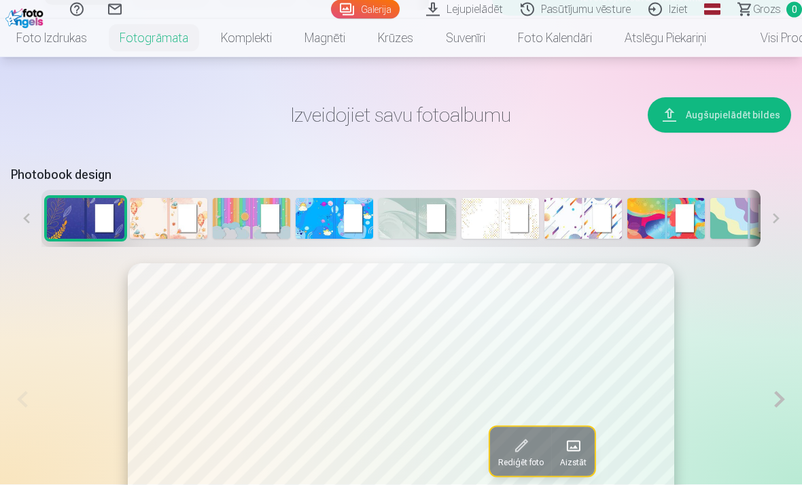
scroll to position [553, 0]
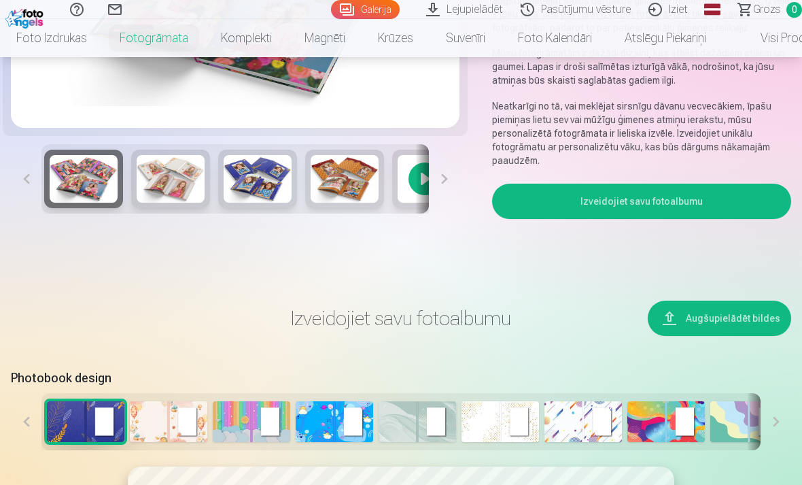
click at [642, 200] on button "Izveidojiet savu fotoalbumu" at bounding box center [641, 201] width 299 height 35
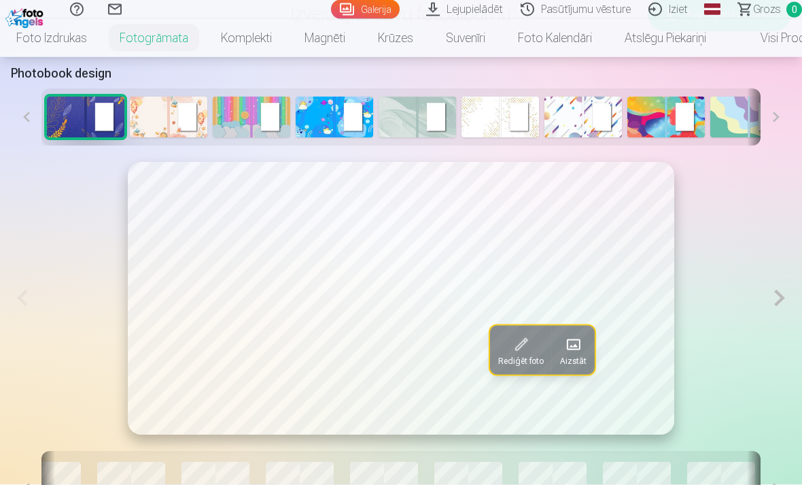
scroll to position [0, 0]
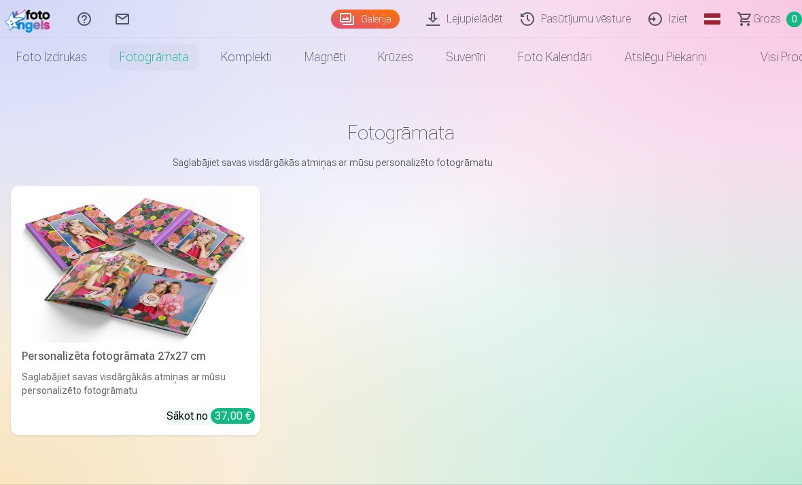
scroll to position [16, 0]
click at [185, 313] on img at bounding box center [136, 266] width 228 height 152
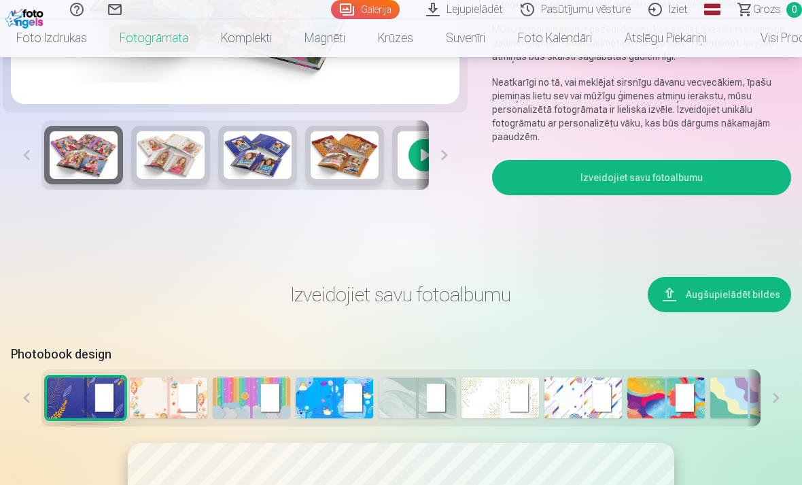
scroll to position [365, 0]
click at [441, 162] on button at bounding box center [444, 155] width 31 height 69
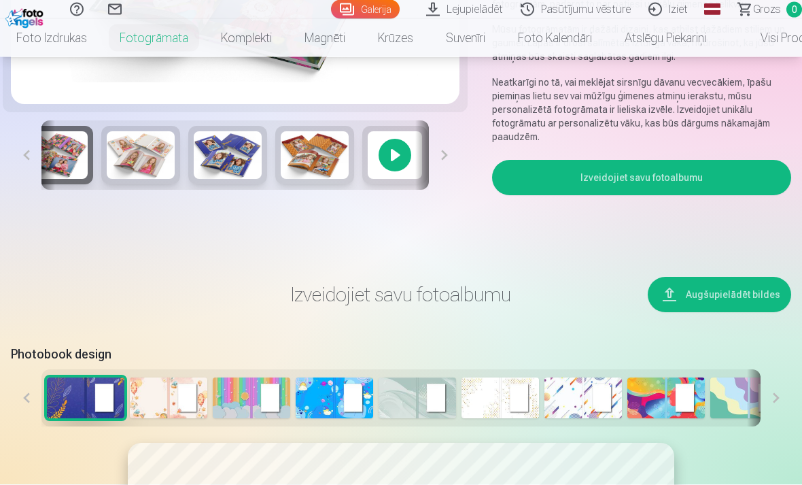
click at [441, 162] on button at bounding box center [444, 155] width 31 height 69
click at [390, 160] on div at bounding box center [393, 155] width 65 height 58
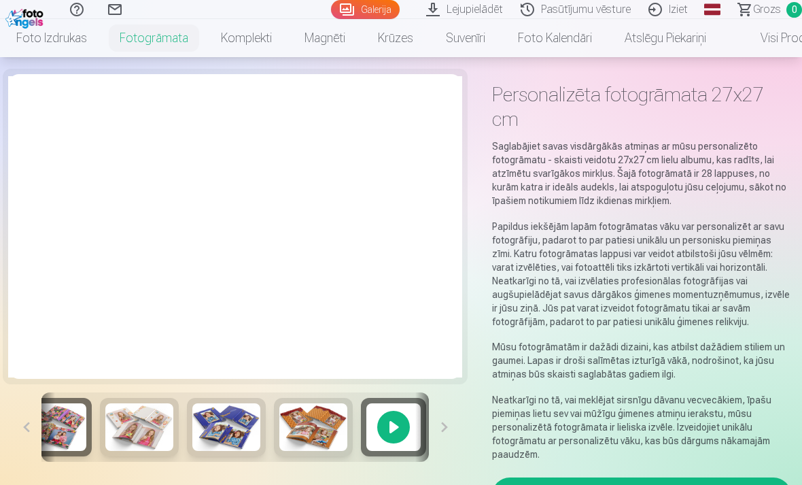
scroll to position [48, 0]
click at [329, 435] on img at bounding box center [313, 428] width 68 height 48
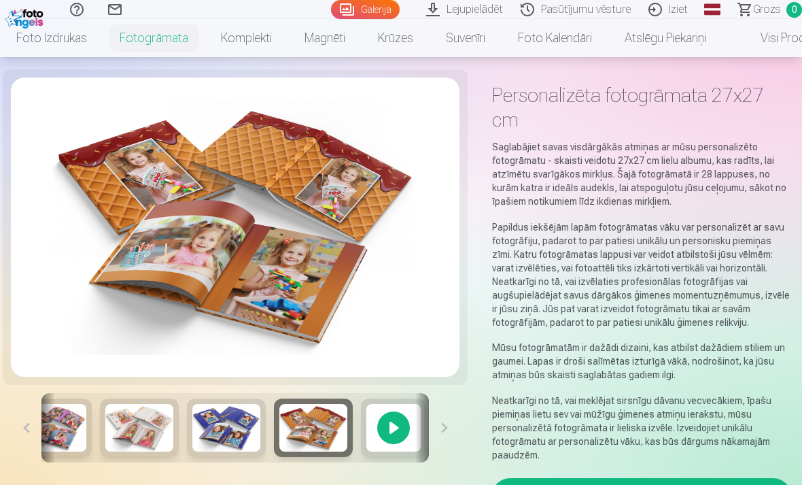
click at [243, 423] on img at bounding box center [226, 428] width 68 height 48
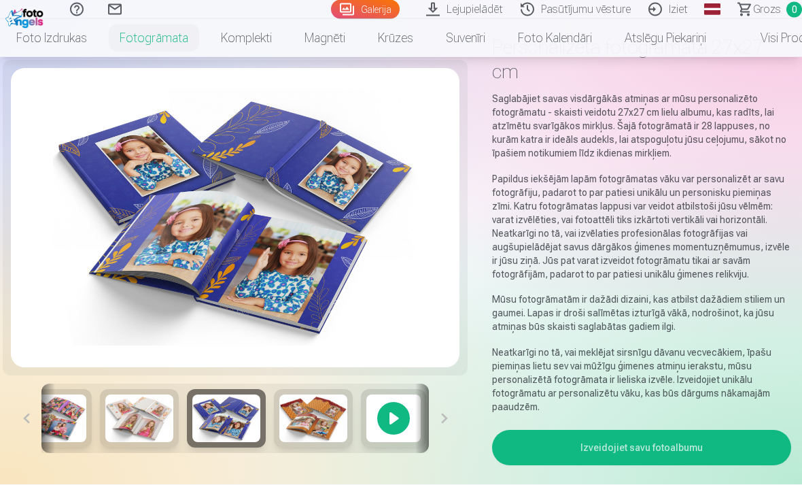
scroll to position [96, 0]
click at [386, 428] on div at bounding box center [393, 418] width 65 height 58
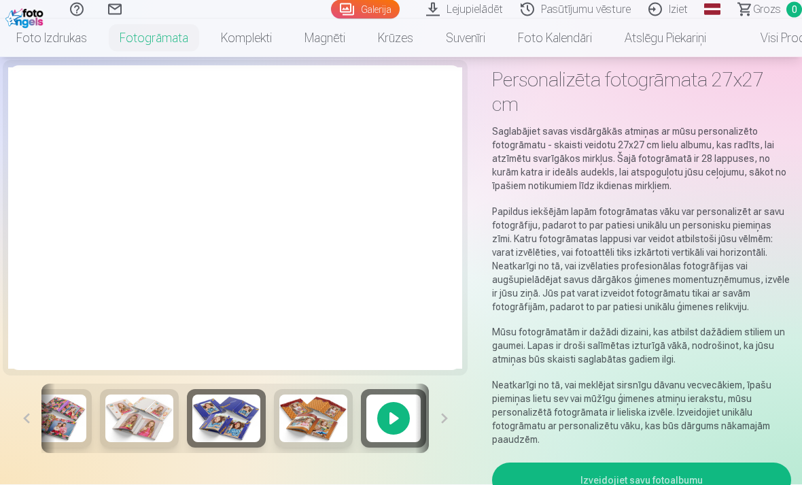
scroll to position [0, 0]
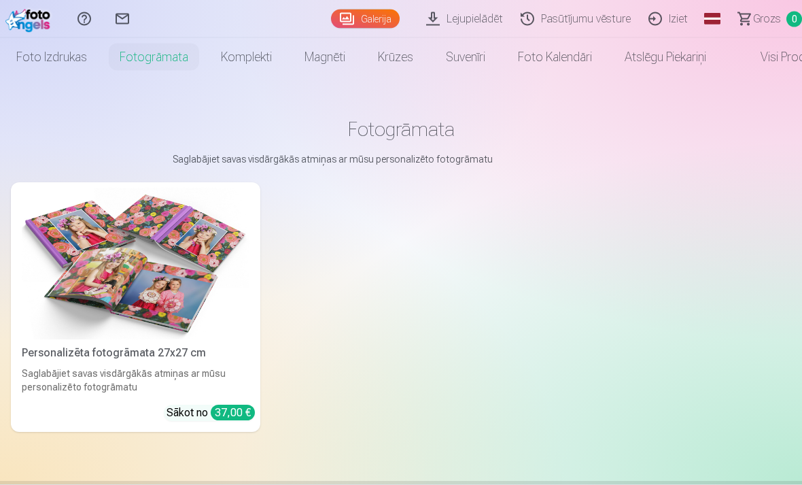
scroll to position [19, 0]
click at [194, 294] on img at bounding box center [136, 264] width 228 height 152
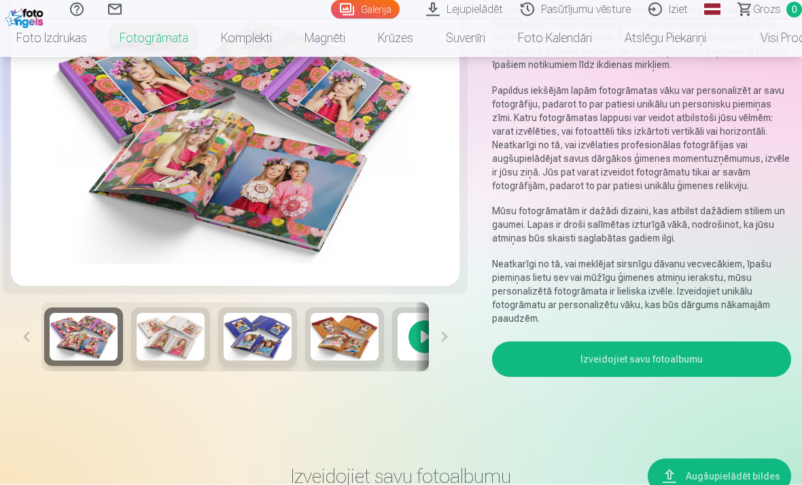
scroll to position [190, 0]
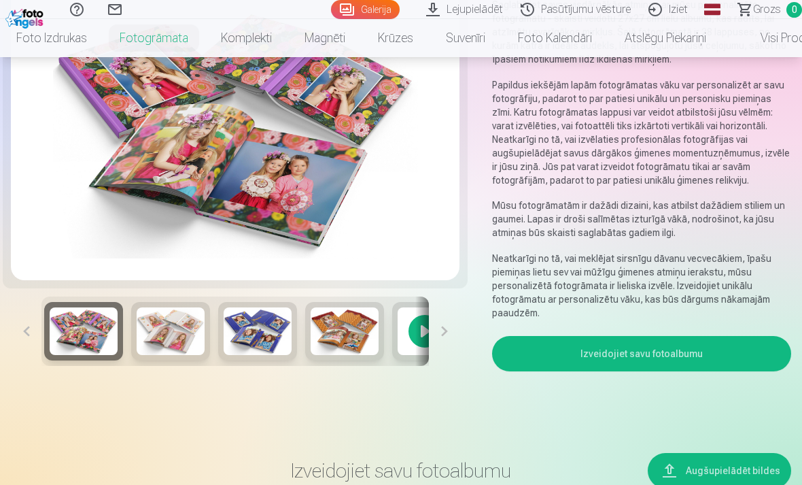
click at [31, 329] on button at bounding box center [26, 330] width 31 height 69
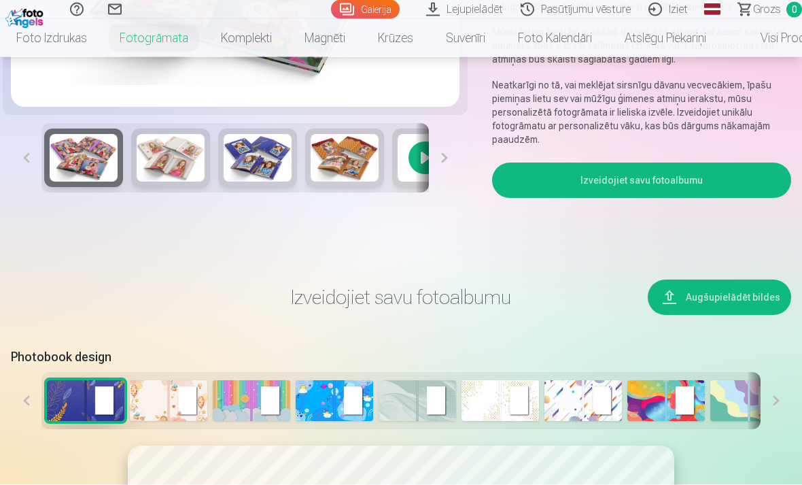
scroll to position [362, 0]
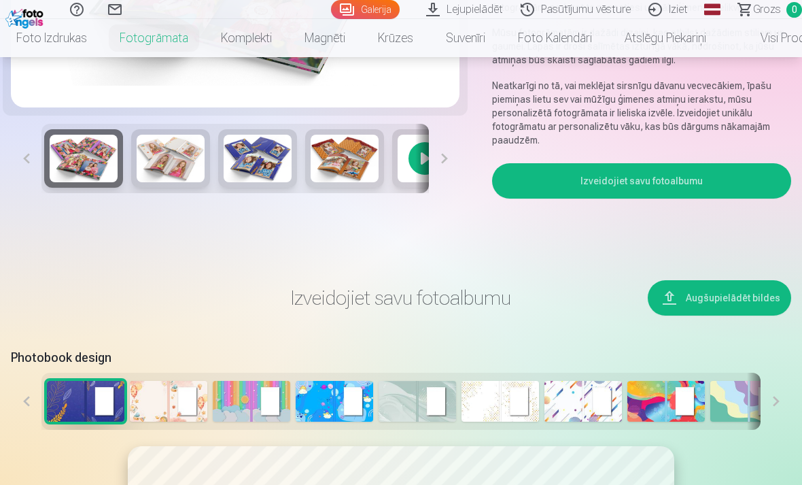
click at [710, 294] on button "Augšupielādēt bildes" at bounding box center [719, 297] width 143 height 35
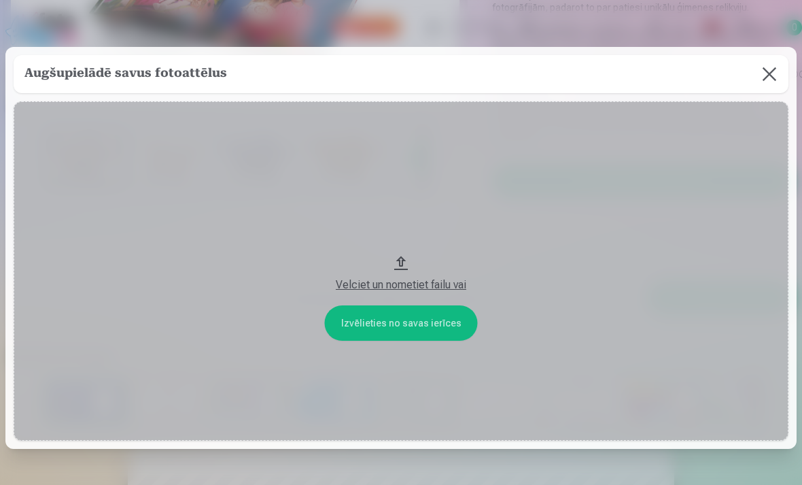
scroll to position [0, 0]
click at [401, 293] on div "Velciet un nometiet failu vai" at bounding box center [401, 281] width 748 height 24
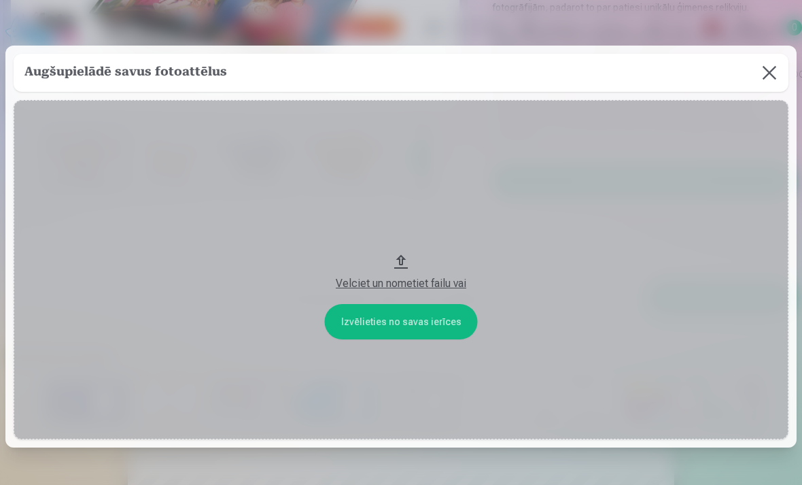
click at [761, 92] on button at bounding box center [770, 73] width 38 height 38
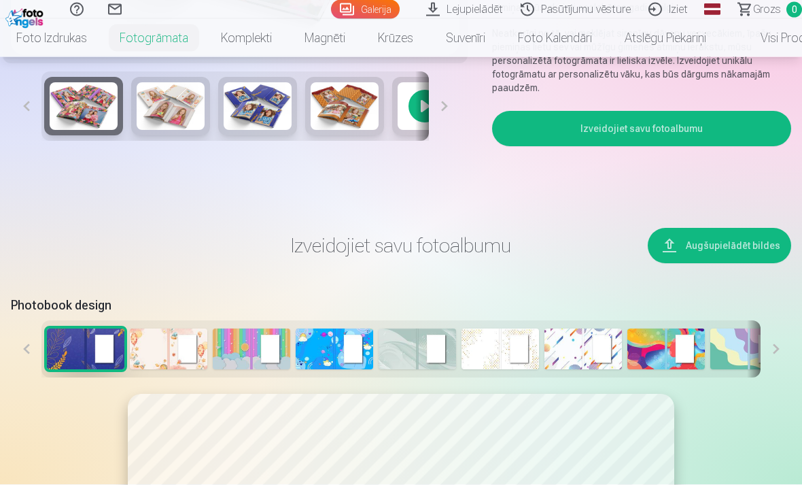
scroll to position [0, 0]
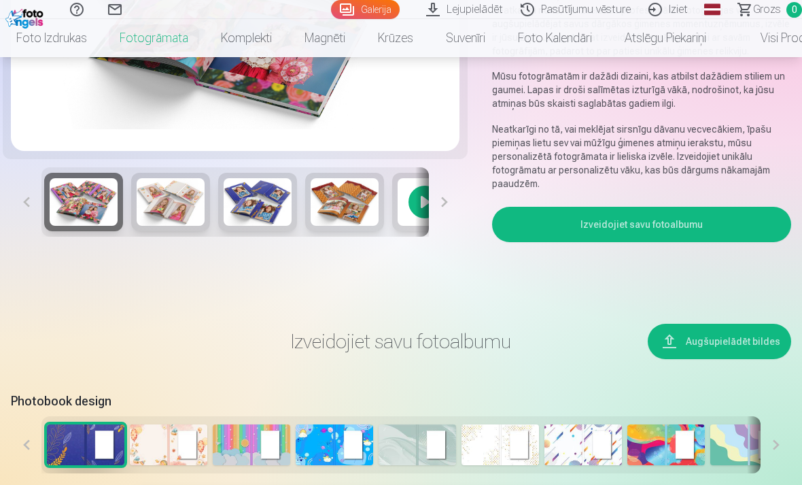
click at [737, 324] on button "Augšupielādēt bildes" at bounding box center [719, 341] width 143 height 35
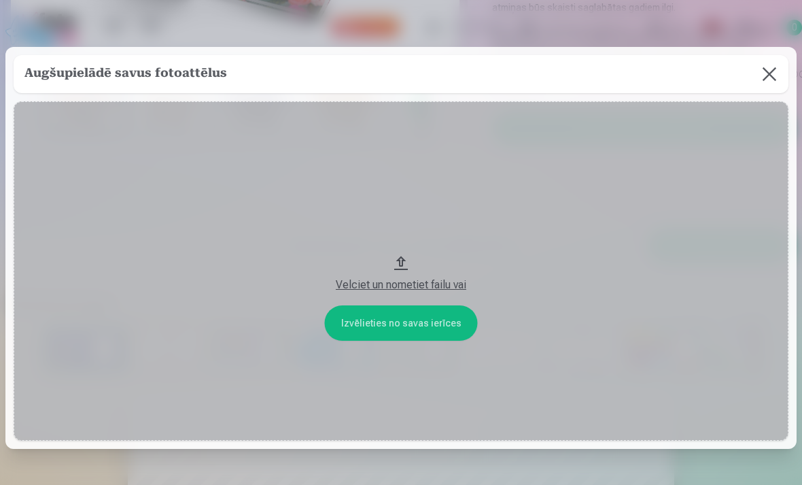
click at [775, 83] on button at bounding box center [770, 74] width 38 height 38
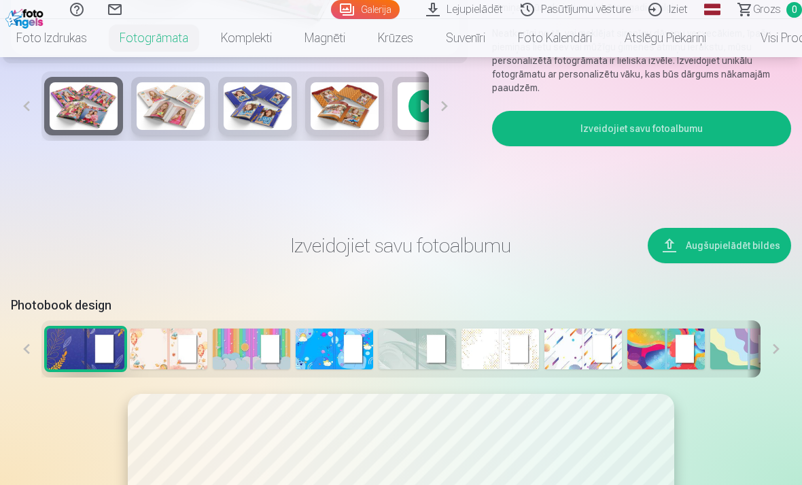
click at [698, 133] on button "Izveidojiet savu fotoalbumu" at bounding box center [641, 128] width 299 height 35
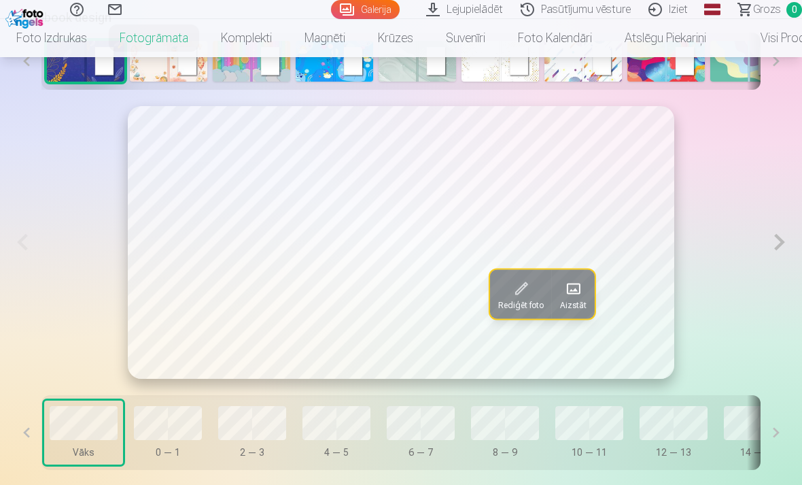
scroll to position [719, 0]
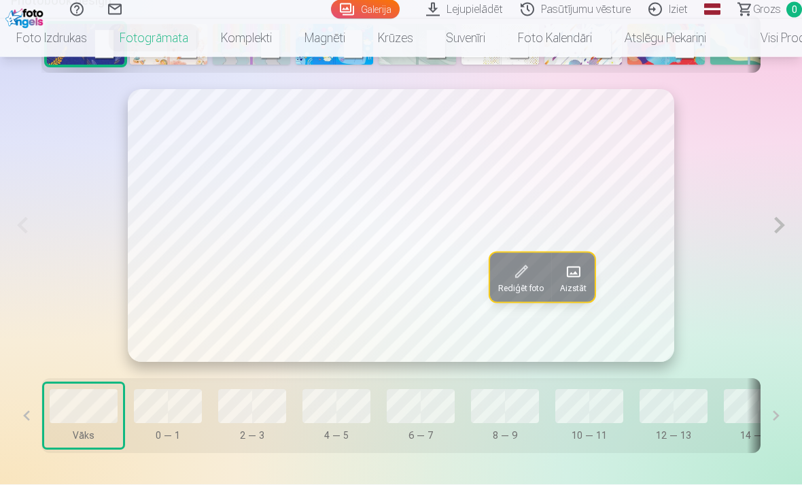
click at [778, 413] on button at bounding box center [776, 416] width 31 height 75
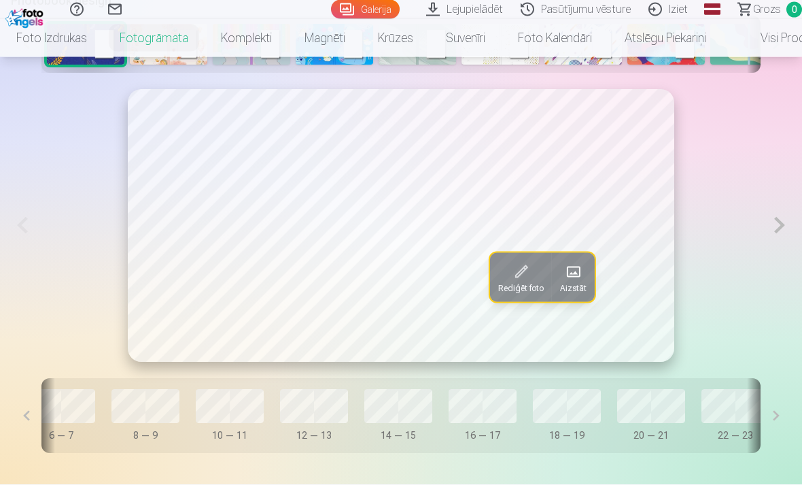
click at [770, 417] on button at bounding box center [776, 416] width 31 height 75
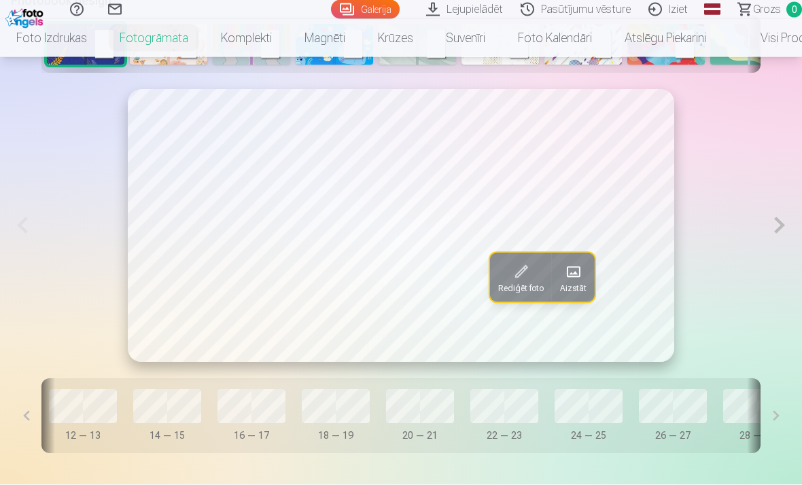
scroll to position [0, 627]
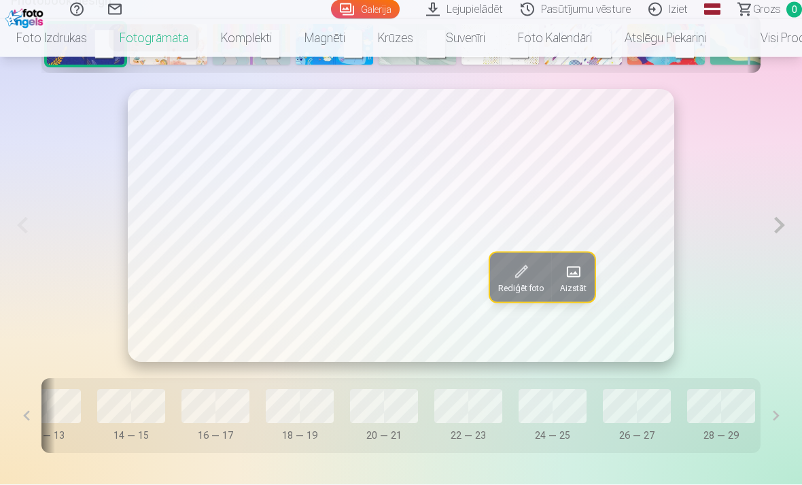
click at [765, 419] on button at bounding box center [776, 416] width 31 height 75
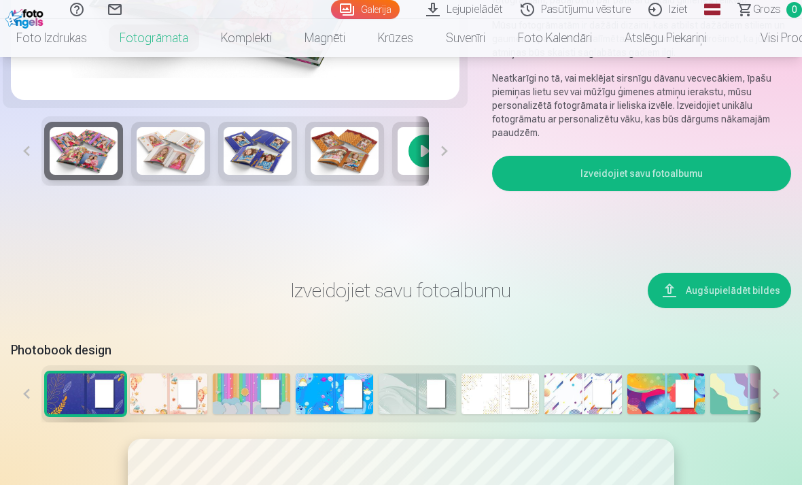
scroll to position [369, 0]
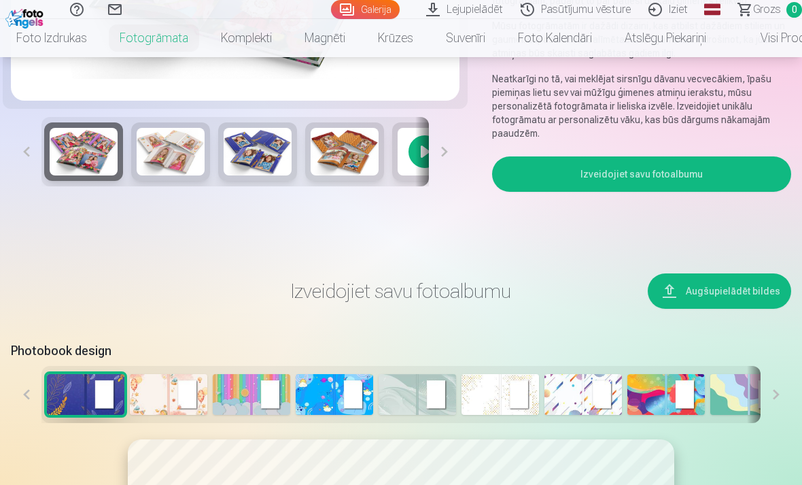
click at [188, 404] on img at bounding box center [169, 394] width 78 height 41
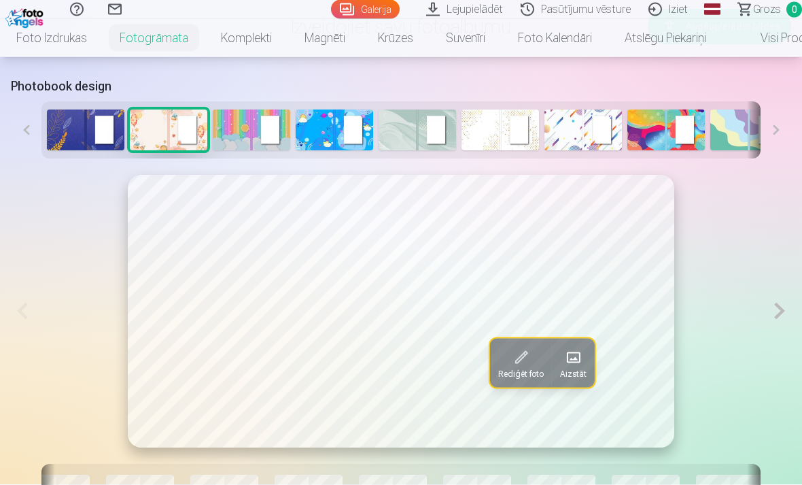
scroll to position [634, 0]
click at [570, 364] on span at bounding box center [573, 356] width 22 height 22
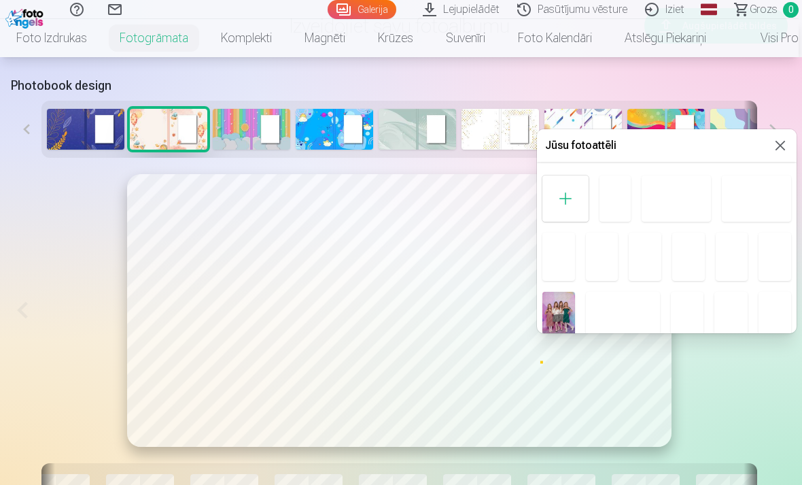
scroll to position [0, 0]
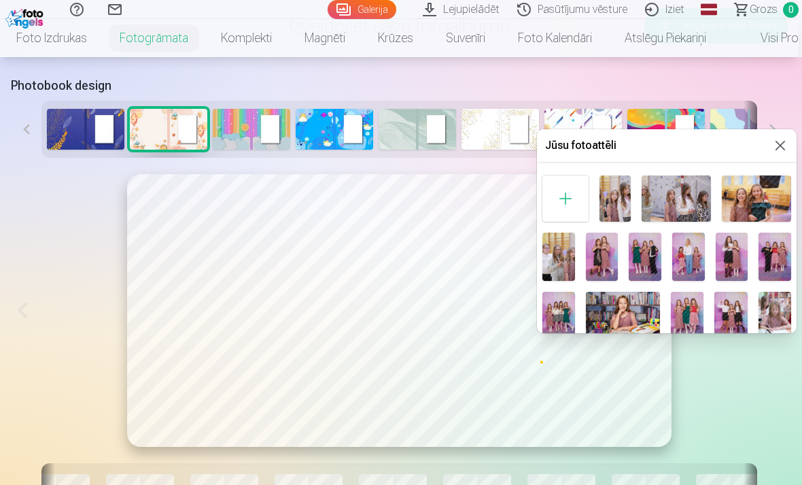
click at [570, 203] on div at bounding box center [566, 198] width 46 height 46
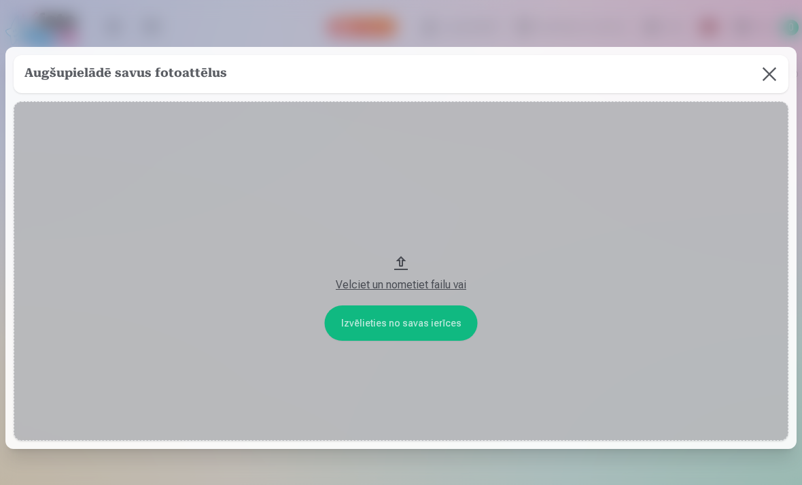
click at [439, 293] on div "Velciet un nometiet failu vai" at bounding box center [401, 285] width 748 height 16
click at [423, 347] on button "Velciet un nometiet failu vai" at bounding box center [401, 270] width 775 height 339
click at [438, 345] on button "Velciet un nometiet failu vai" at bounding box center [401, 270] width 775 height 339
click at [775, 78] on button at bounding box center [770, 74] width 38 height 38
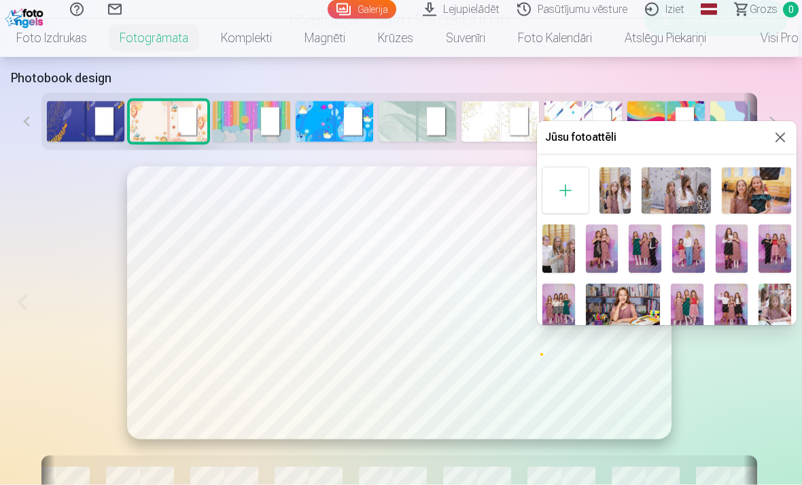
scroll to position [628, 0]
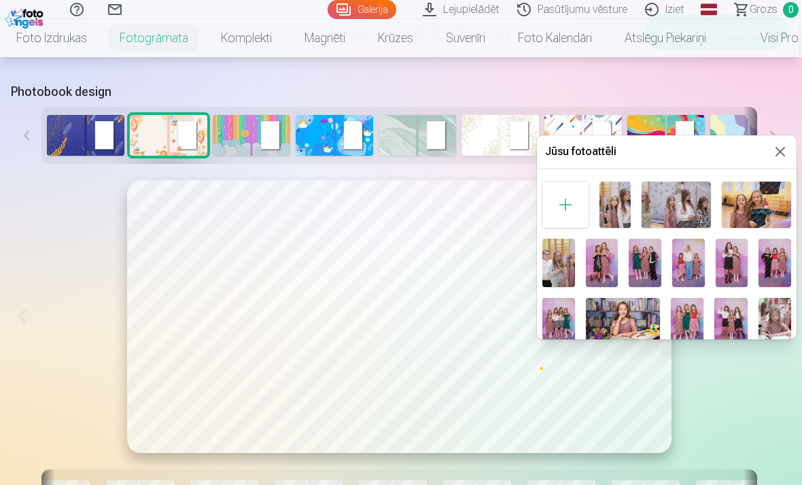
click at [783, 158] on button at bounding box center [780, 151] width 16 height 16
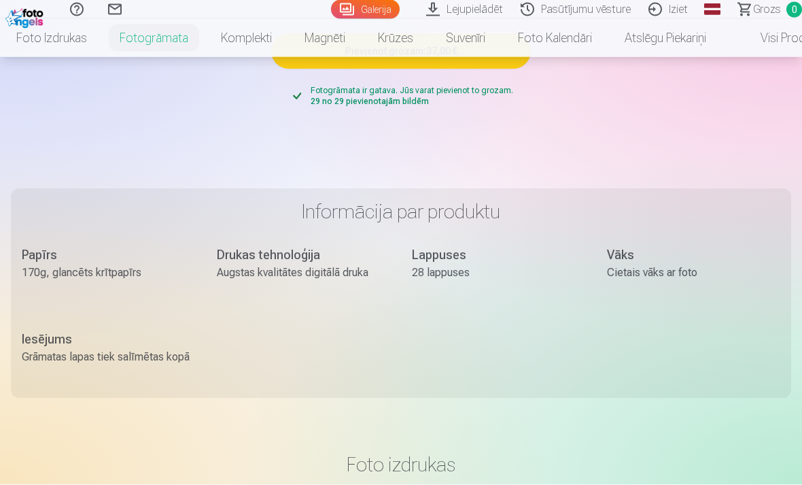
scroll to position [1214, 0]
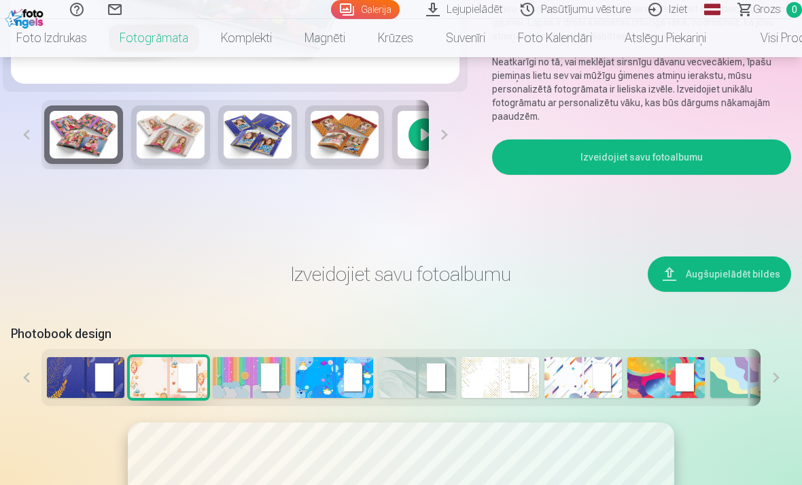
click at [611, 160] on button "Izveidojiet savu fotoalbumu" at bounding box center [641, 156] width 299 height 35
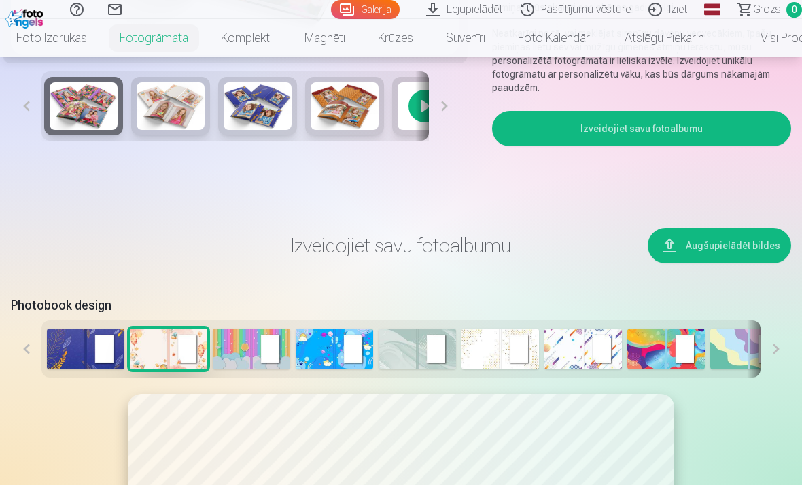
scroll to position [367, 0]
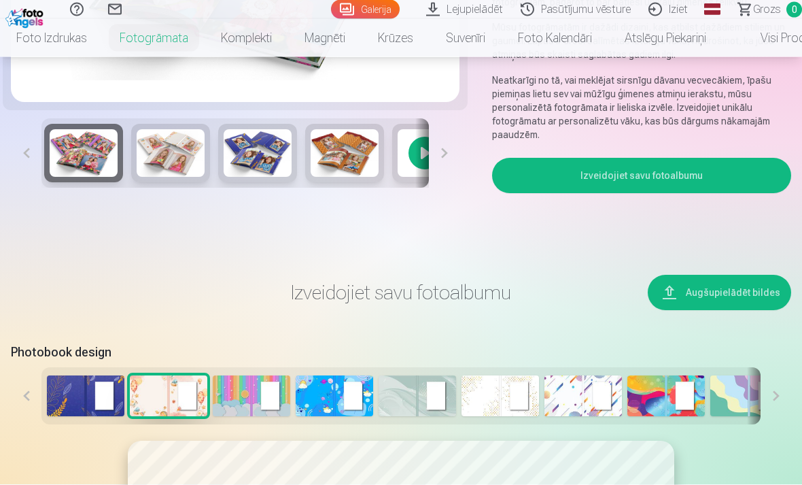
click at [651, 183] on button "Izveidojiet savu fotoalbumu" at bounding box center [641, 175] width 299 height 35
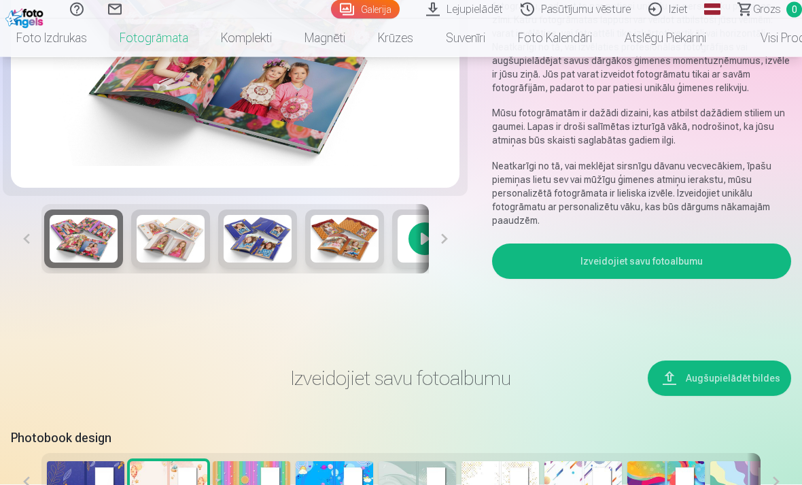
scroll to position [286, 0]
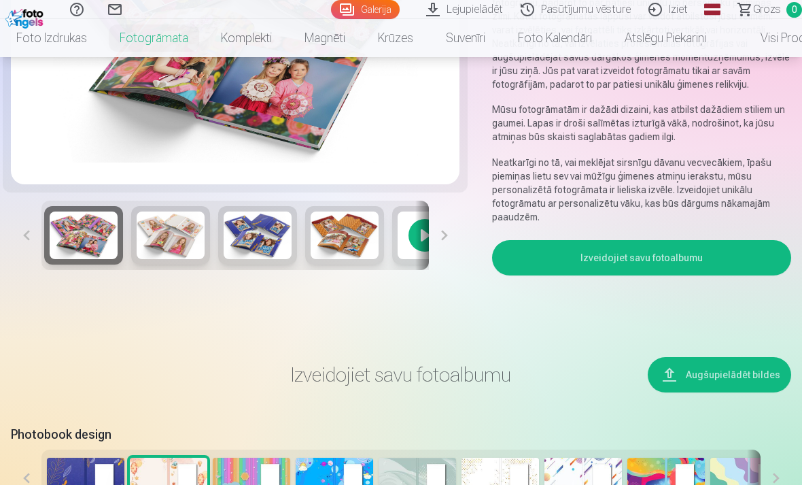
click at [723, 378] on button "Augšupielādēt bildes" at bounding box center [719, 374] width 143 height 35
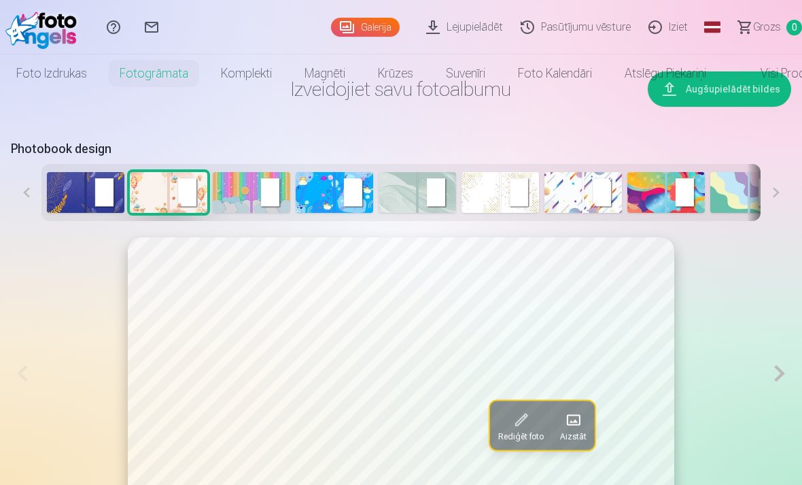
scroll to position [0, 0]
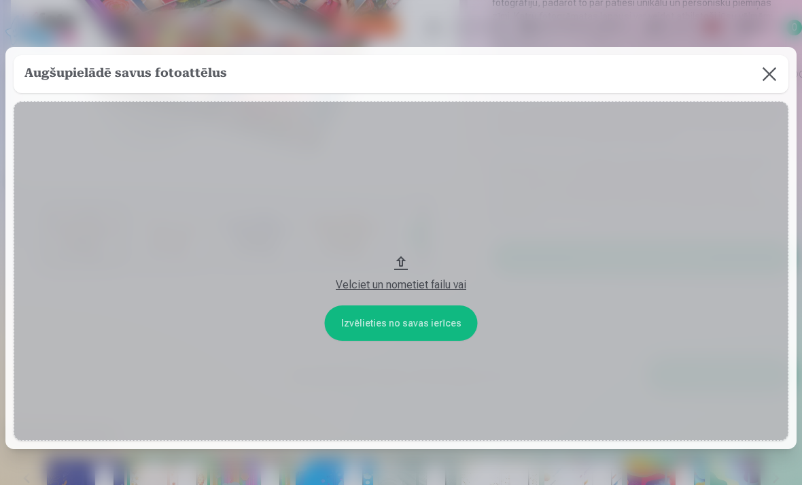
click at [762, 85] on button at bounding box center [770, 74] width 38 height 38
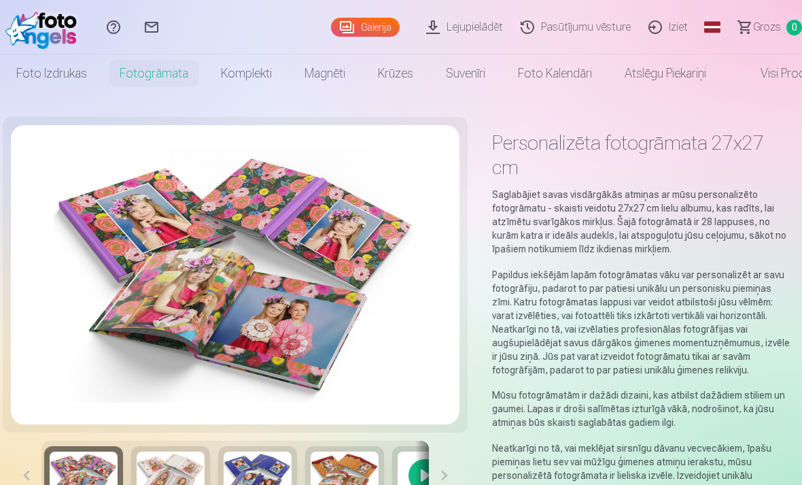
click at [48, 78] on link "Foto izdrukas" at bounding box center [51, 73] width 103 height 38
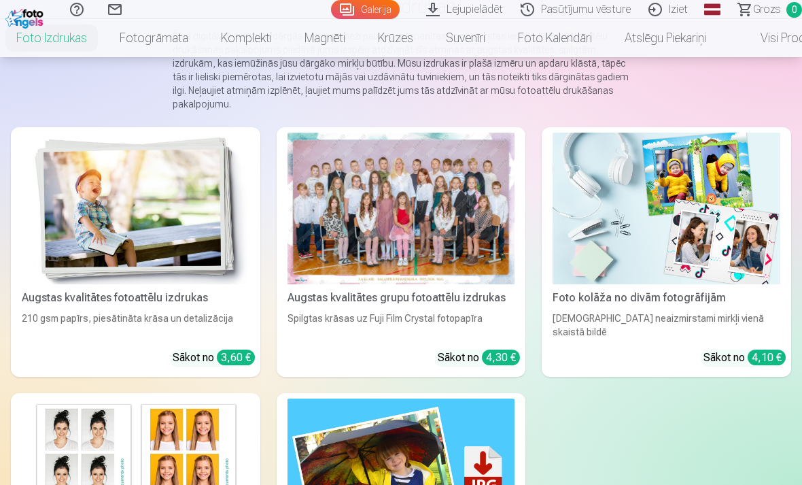
scroll to position [140, 0]
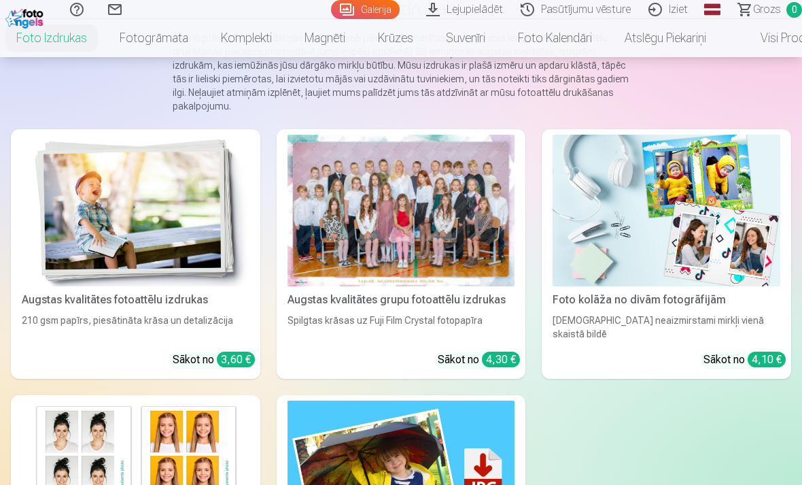
click at [397, 228] on div at bounding box center [402, 211] width 228 height 152
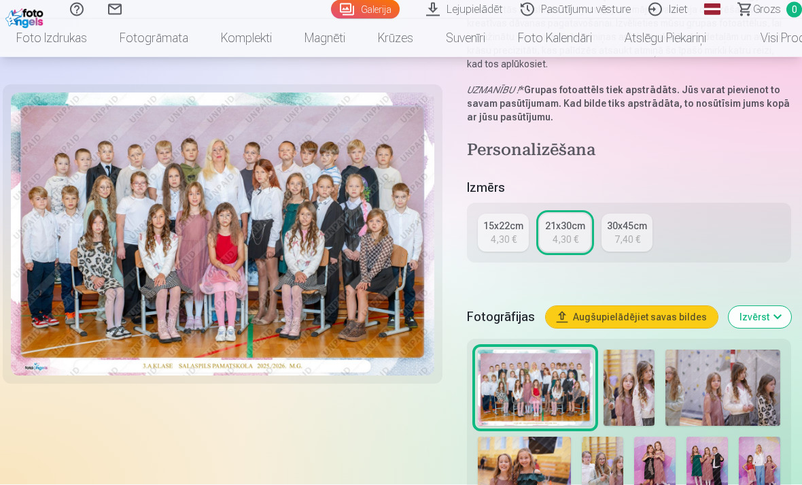
scroll to position [233, 0]
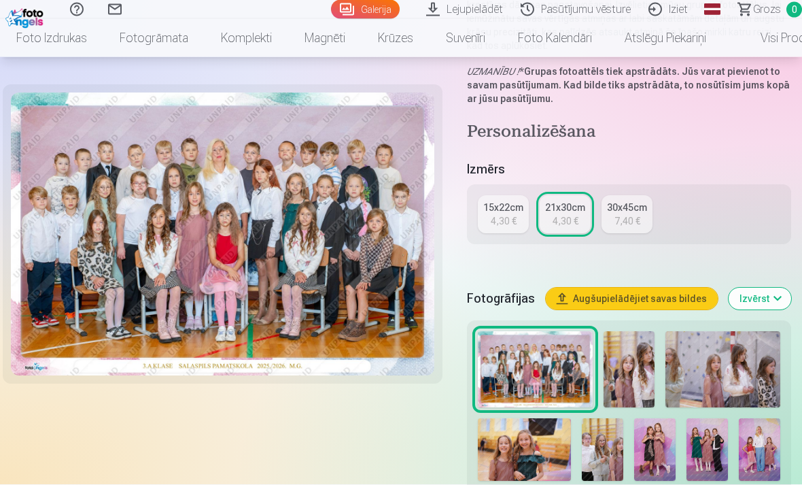
click at [569, 142] on h4 "Personalizēšana" at bounding box center [629, 133] width 324 height 22
click at [571, 128] on h4 "Personalizēšana" at bounding box center [629, 133] width 324 height 22
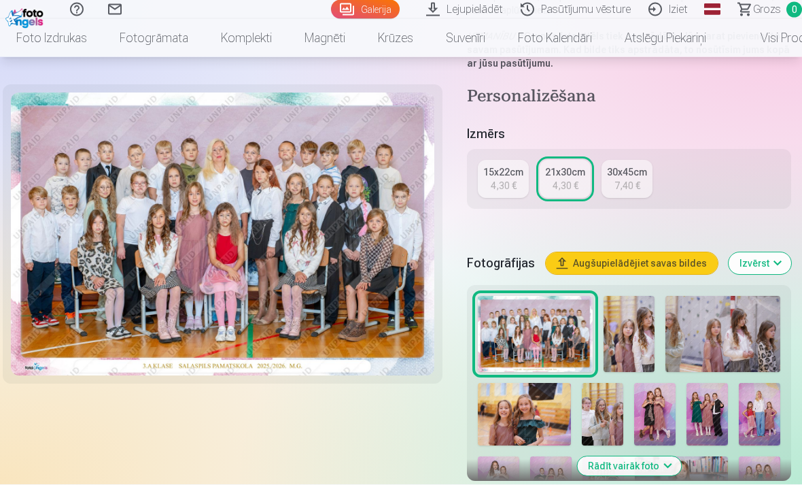
scroll to position [0, 0]
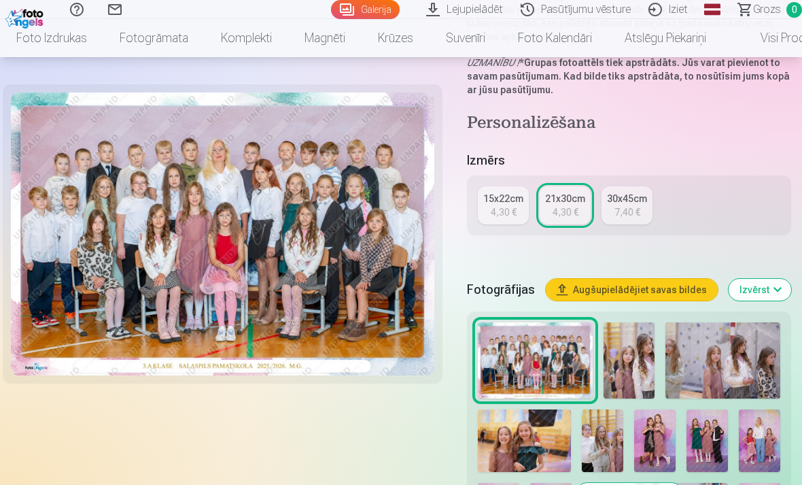
click at [664, 279] on button "Augšupielādējiet savas bildes" at bounding box center [632, 290] width 172 height 22
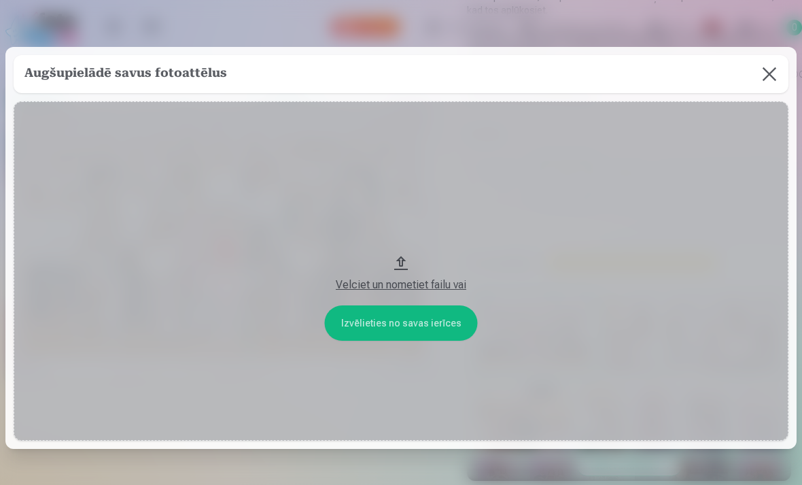
click at [755, 91] on button at bounding box center [770, 74] width 38 height 38
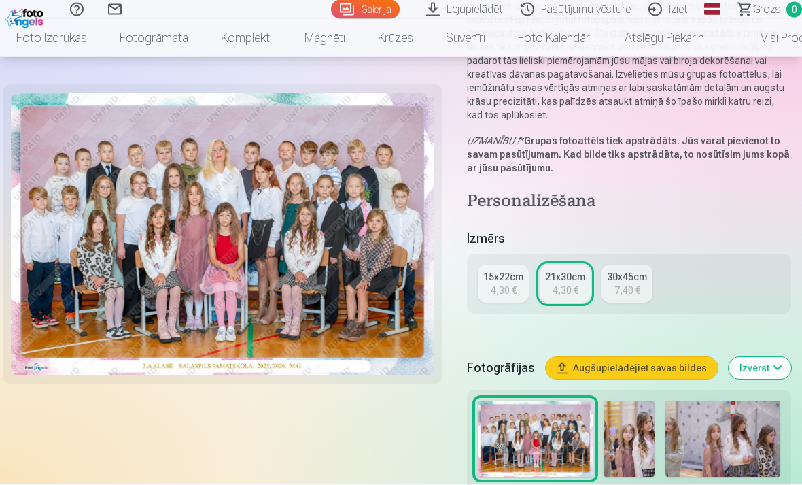
scroll to position [164, 0]
click at [511, 281] on div "15x22cm" at bounding box center [503, 277] width 40 height 14
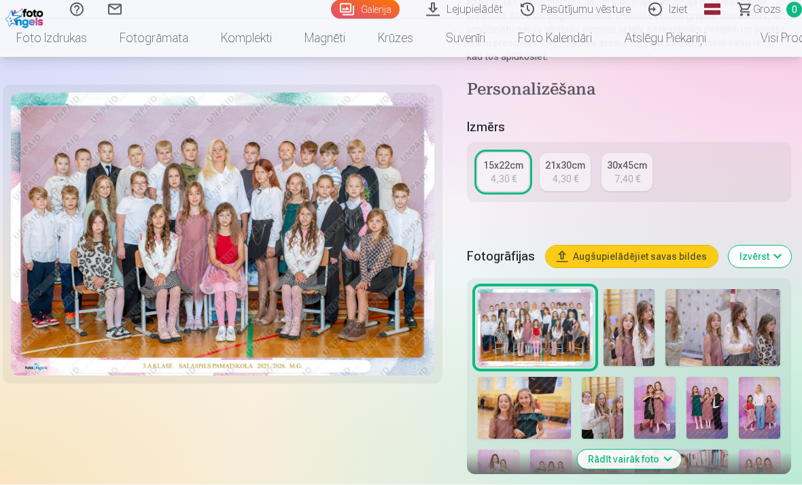
scroll to position [222, 0]
click at [567, 335] on img at bounding box center [535, 327] width 115 height 77
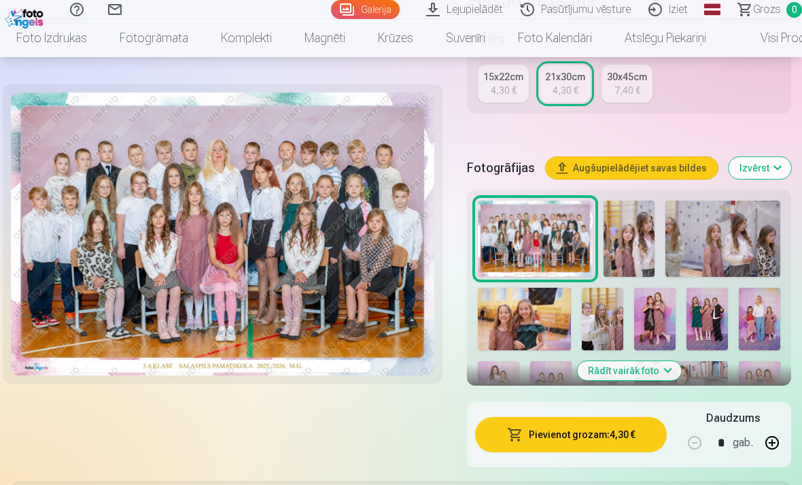
scroll to position [363, 0]
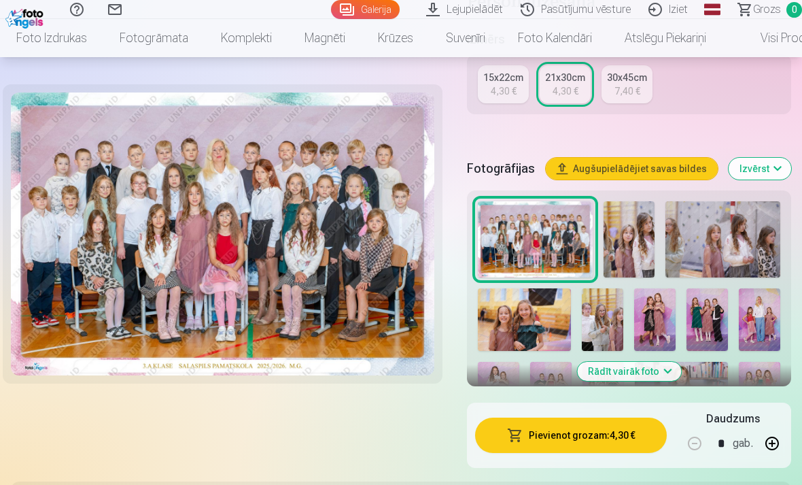
click at [754, 172] on button "Izvērst" at bounding box center [760, 169] width 63 height 22
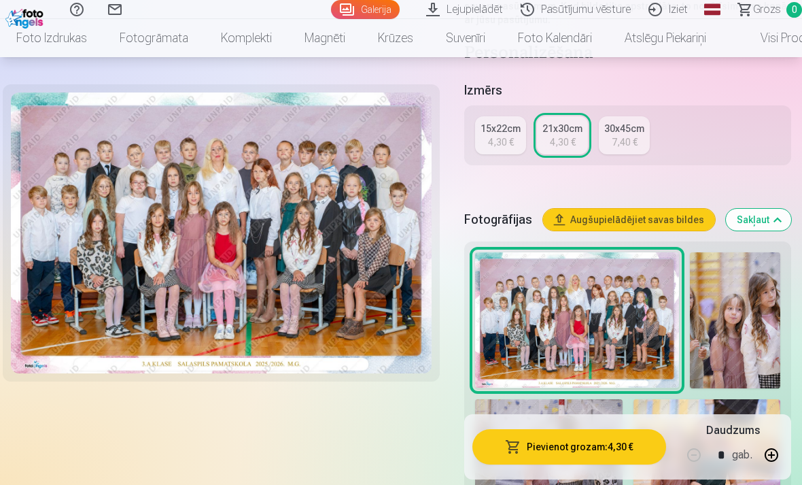
click at [755, 222] on button "Sakļaut" at bounding box center [758, 220] width 65 height 22
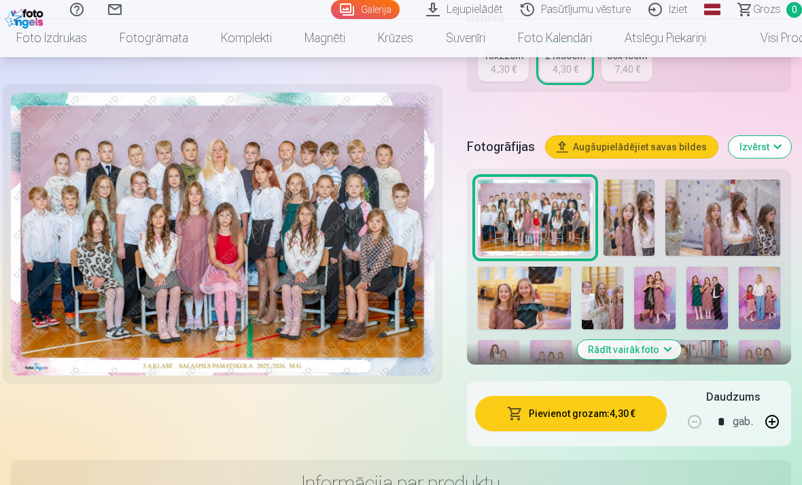
scroll to position [388, 0]
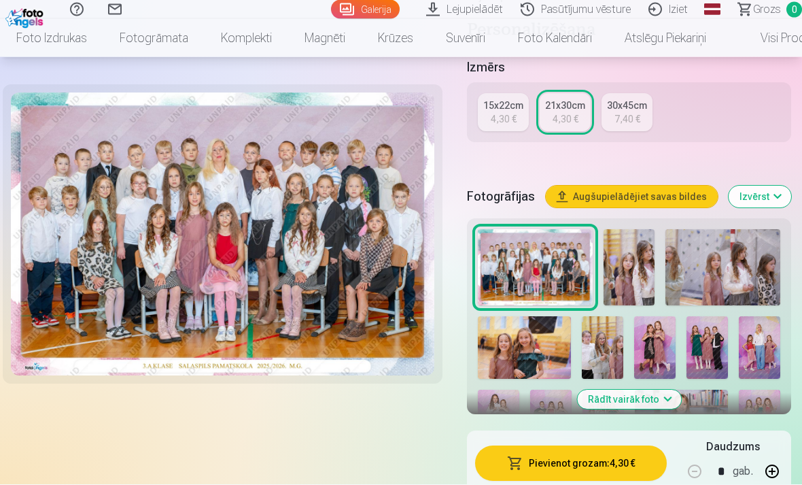
click at [757, 194] on button "Izvērst" at bounding box center [760, 197] width 63 height 22
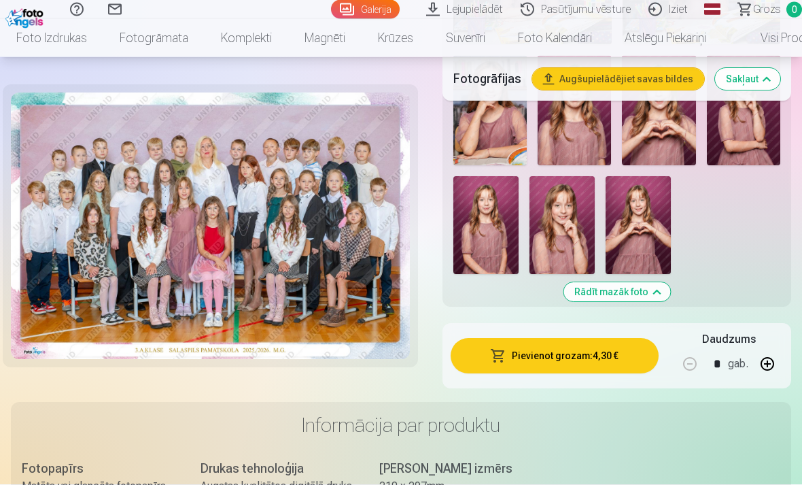
scroll to position [1600, 0]
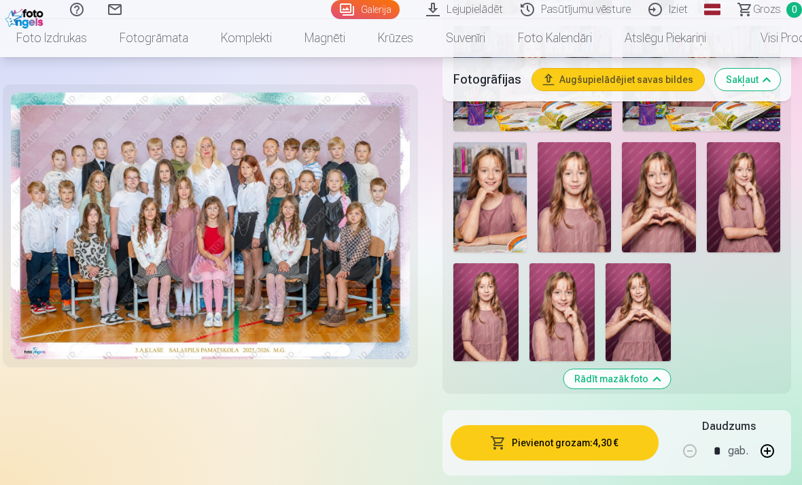
click at [659, 369] on button "Rādīt mazāk foto" at bounding box center [617, 378] width 107 height 19
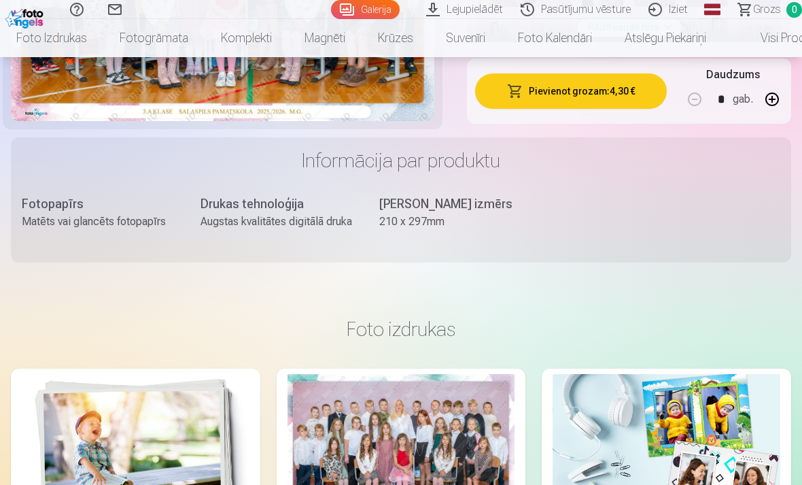
scroll to position [374, 0]
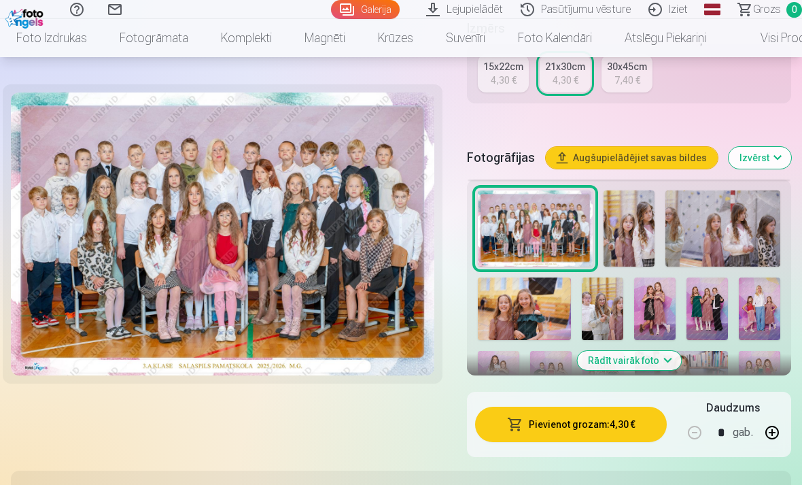
click at [660, 361] on button "Rādīt vairāk foto" at bounding box center [629, 360] width 104 height 19
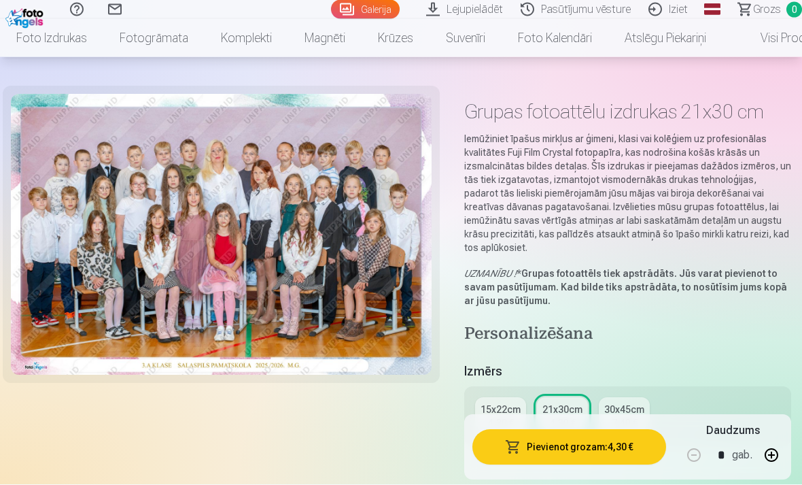
scroll to position [0, 0]
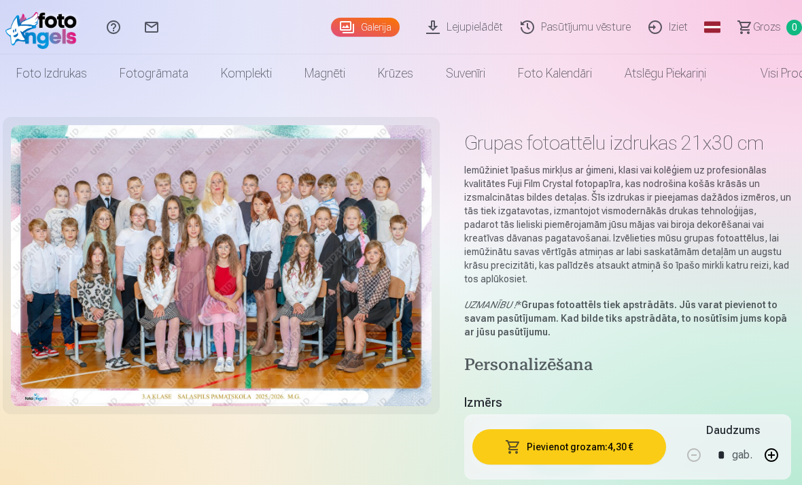
click at [456, 20] on link "Lejupielādēt" at bounding box center [466, 27] width 95 height 54
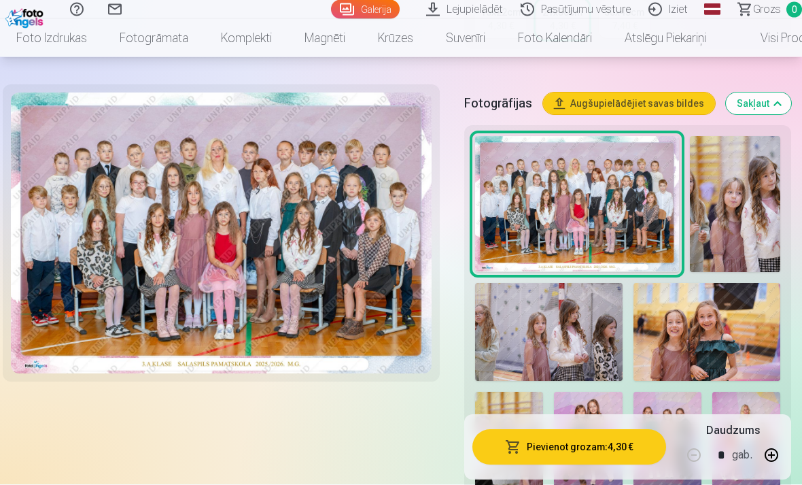
scroll to position [463, 0]
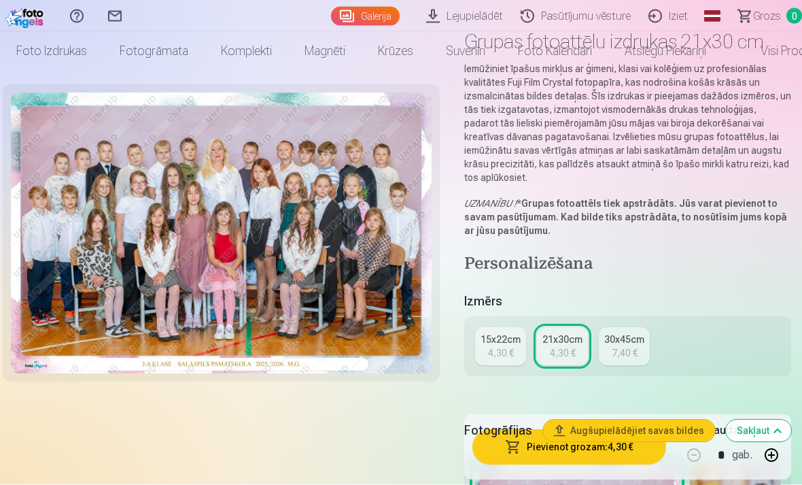
scroll to position [0, 0]
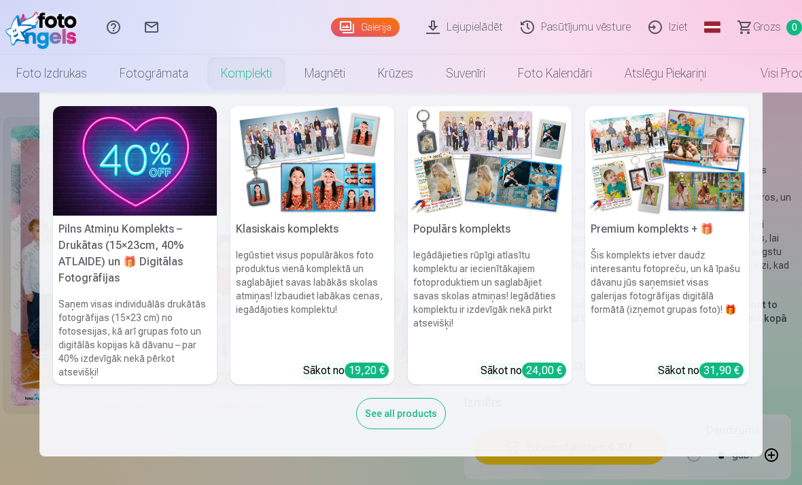
click at [239, 63] on link "Komplekti" at bounding box center [247, 73] width 84 height 38
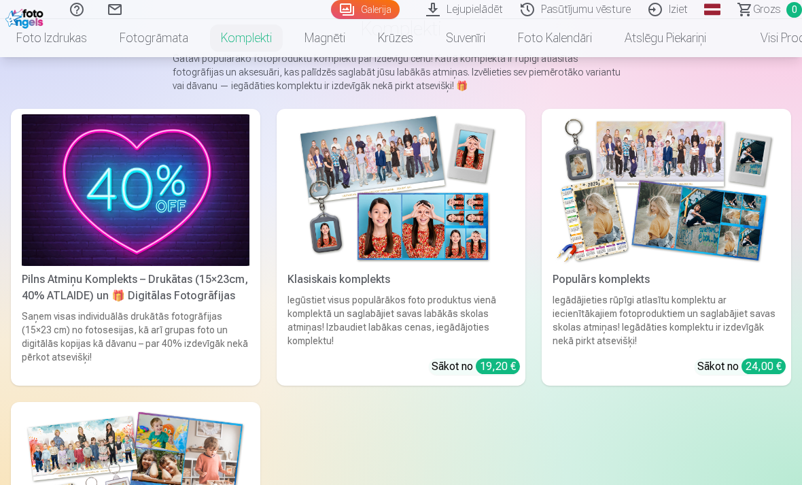
scroll to position [117, 0]
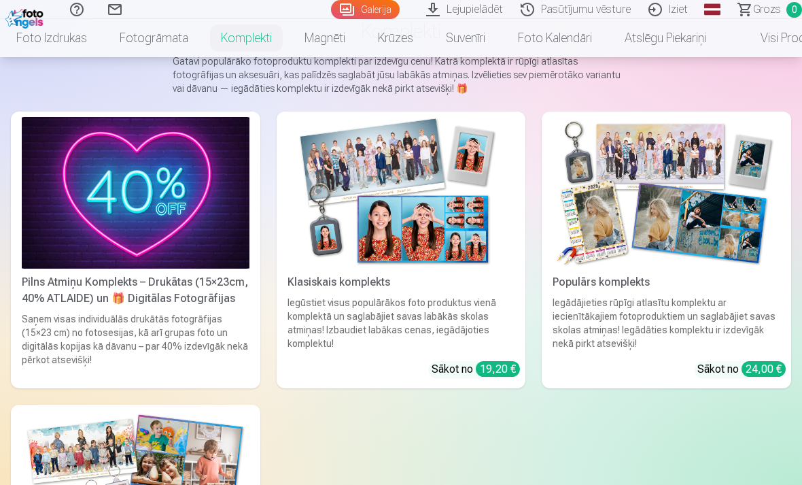
click at [424, 234] on img at bounding box center [402, 193] width 228 height 152
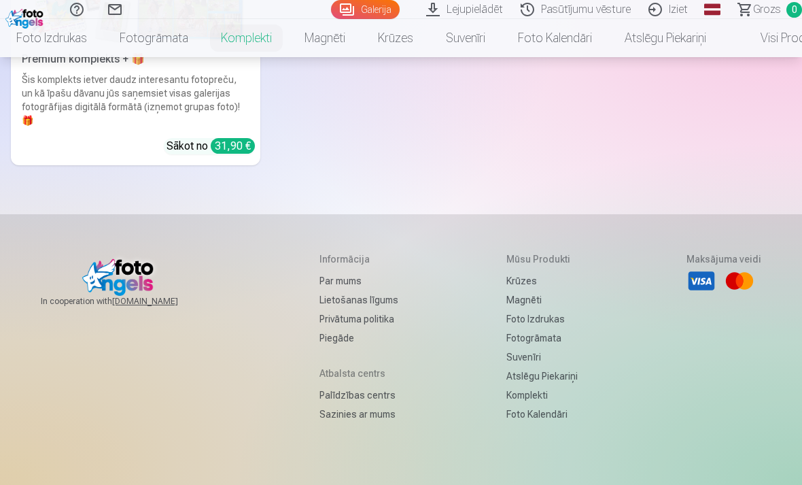
scroll to position [632, 0]
click at [329, 341] on link "Piegāde" at bounding box center [359, 339] width 79 height 19
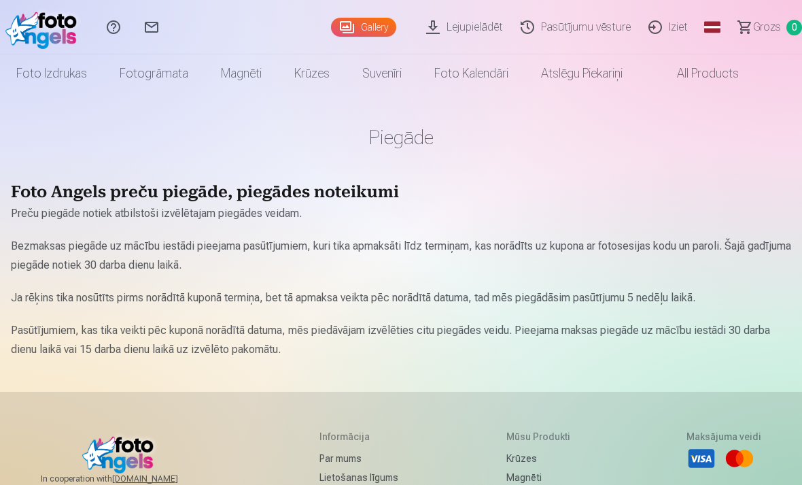
click at [166, 68] on link "Fotogrāmata" at bounding box center [153, 73] width 101 height 38
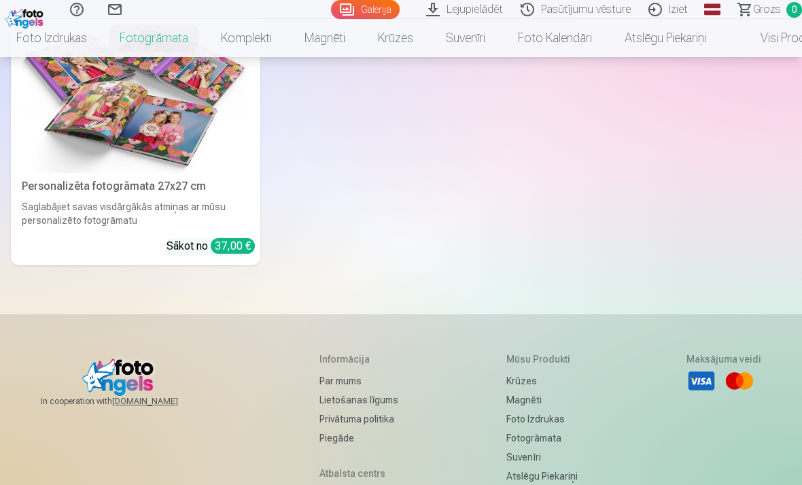
scroll to position [131, 0]
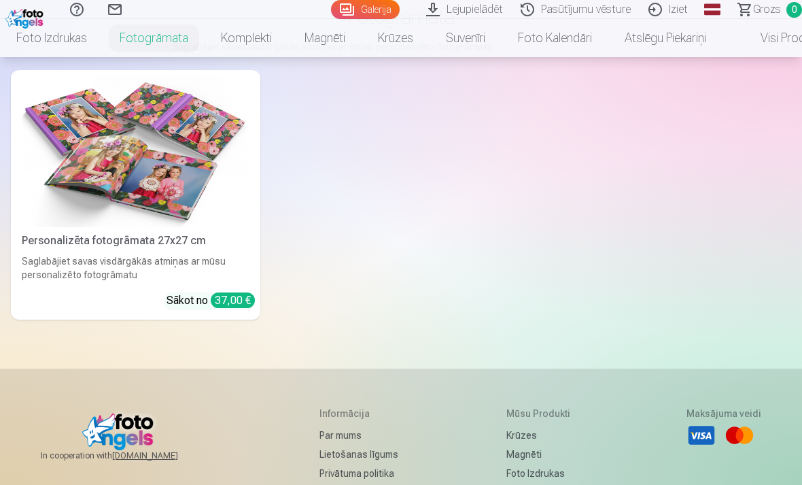
click at [165, 256] on div "Saglabājiet savas visdārgākās atmiņas ar mūsu personalizēto fotogrāmatu" at bounding box center [135, 267] width 239 height 27
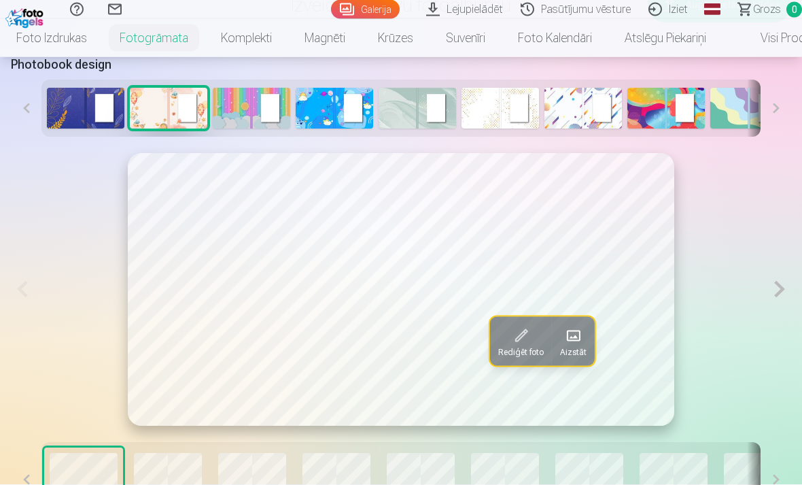
scroll to position [674, 0]
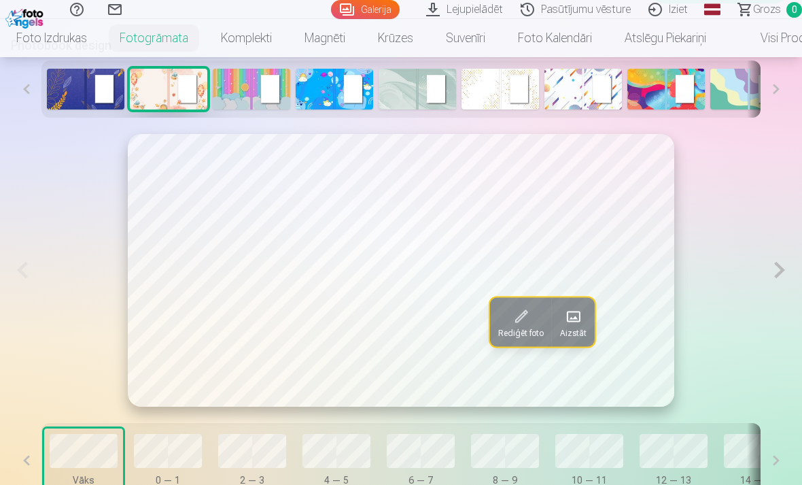
click at [515, 320] on span at bounding box center [521, 316] width 22 height 22
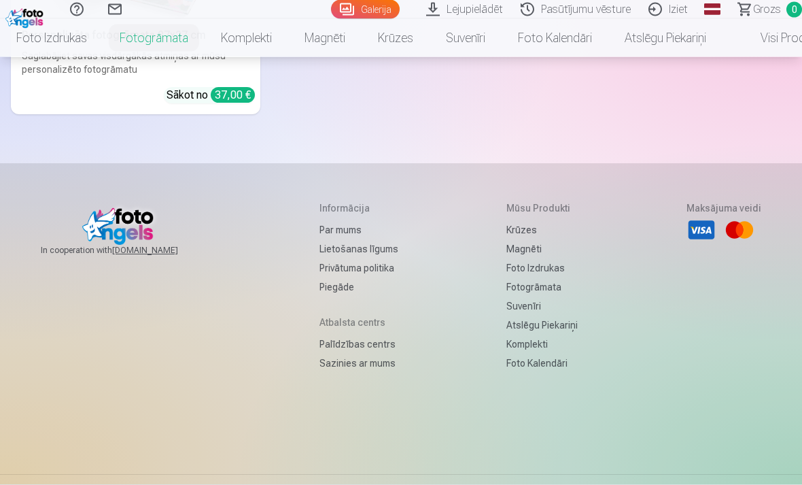
scroll to position [345, 0]
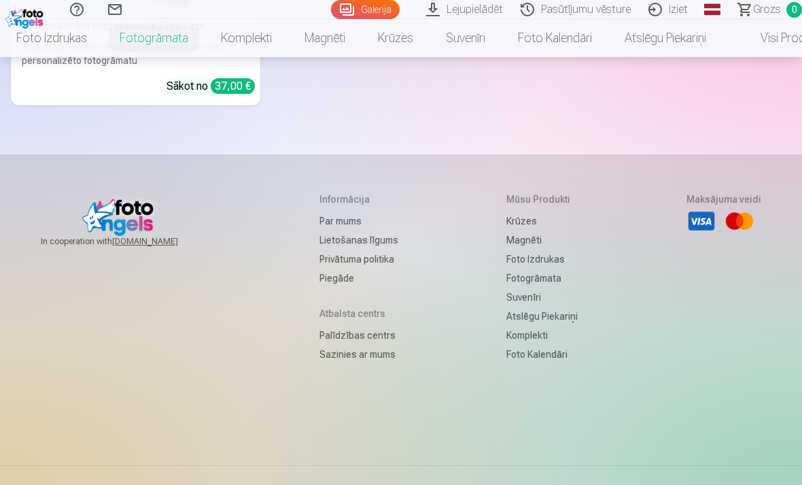
click at [360, 356] on link "Sazinies ar mums" at bounding box center [359, 354] width 79 height 19
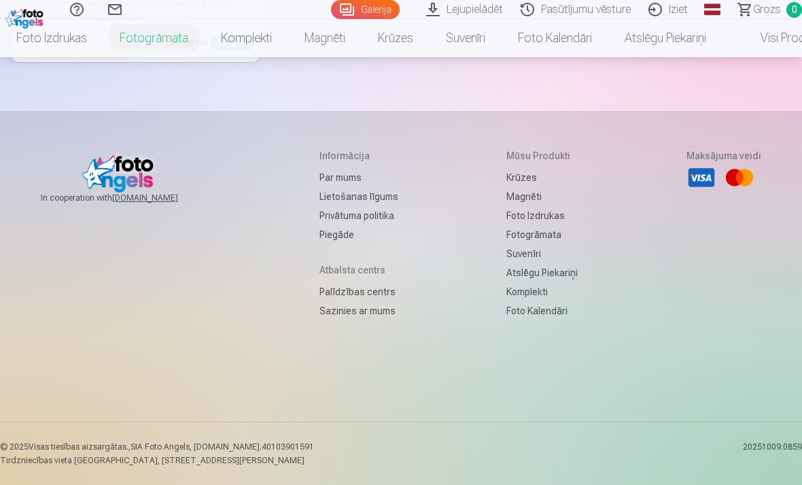
click at [354, 298] on link "Palīdzības centrs" at bounding box center [359, 291] width 79 height 19
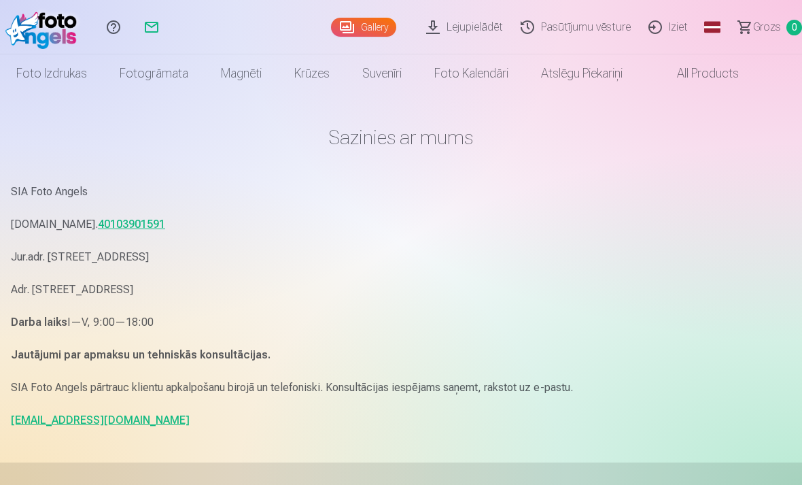
scroll to position [2, 0]
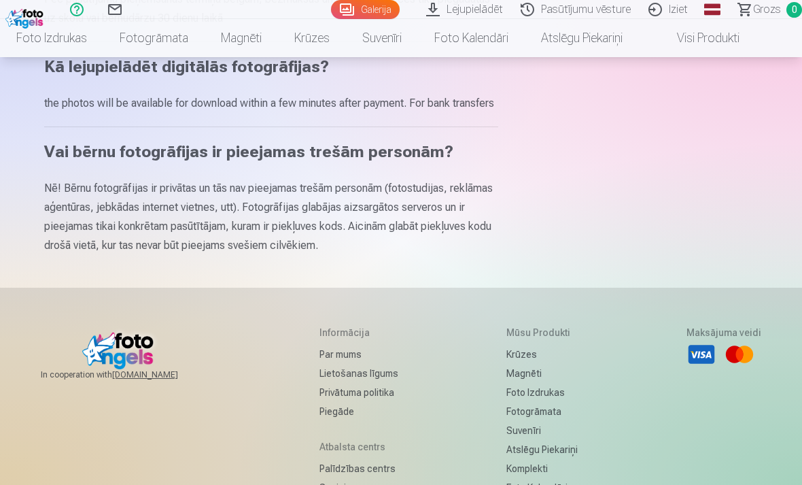
scroll to position [788, 0]
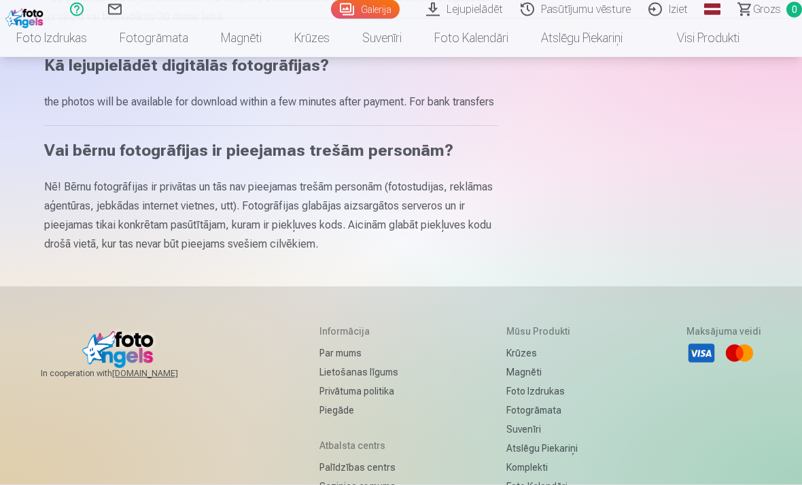
click at [345, 477] on link "Palīdzības centrs" at bounding box center [359, 467] width 79 height 19
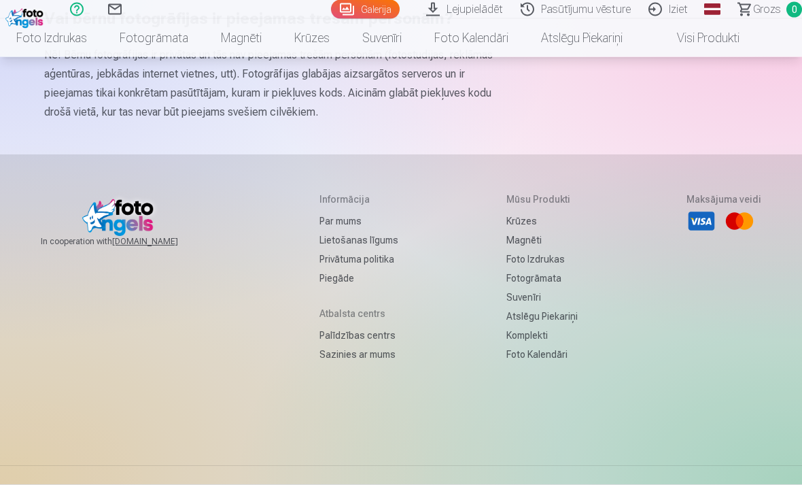
scroll to position [940, 0]
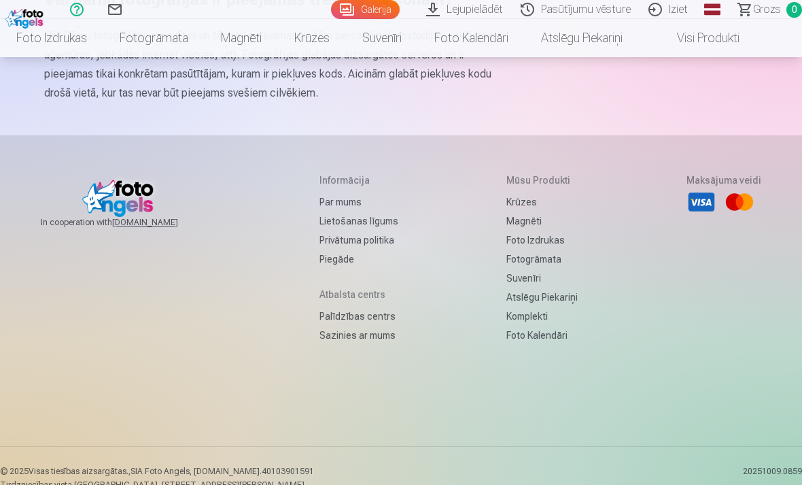
click at [337, 345] on link "Sazinies ar mums" at bounding box center [359, 335] width 79 height 19
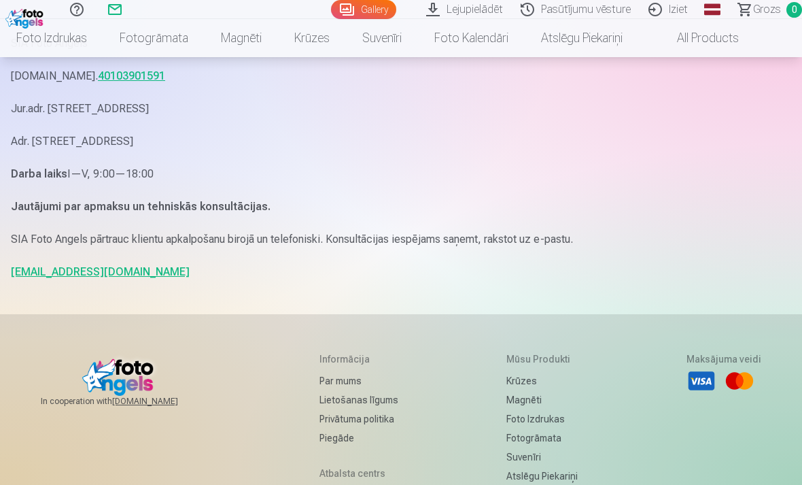
scroll to position [150, 0]
click at [71, 276] on link "[EMAIL_ADDRESS][DOMAIN_NAME]" at bounding box center [100, 270] width 179 height 13
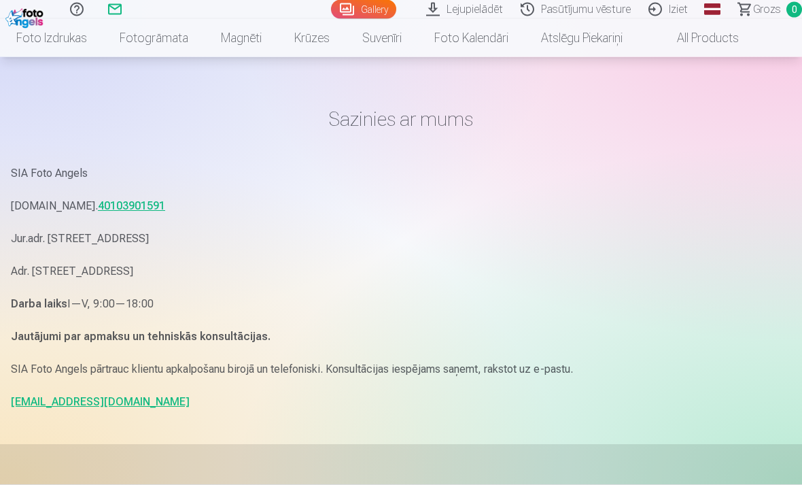
scroll to position [0, 0]
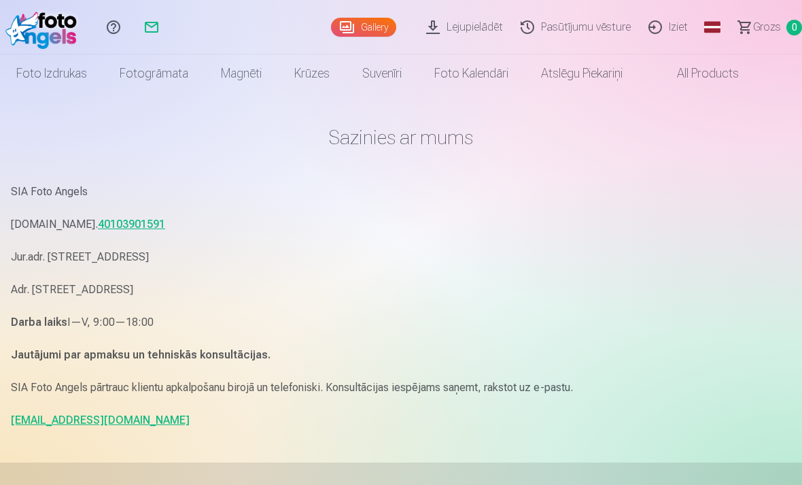
click at [158, 71] on link "Fotogrāmata" at bounding box center [153, 73] width 101 height 38
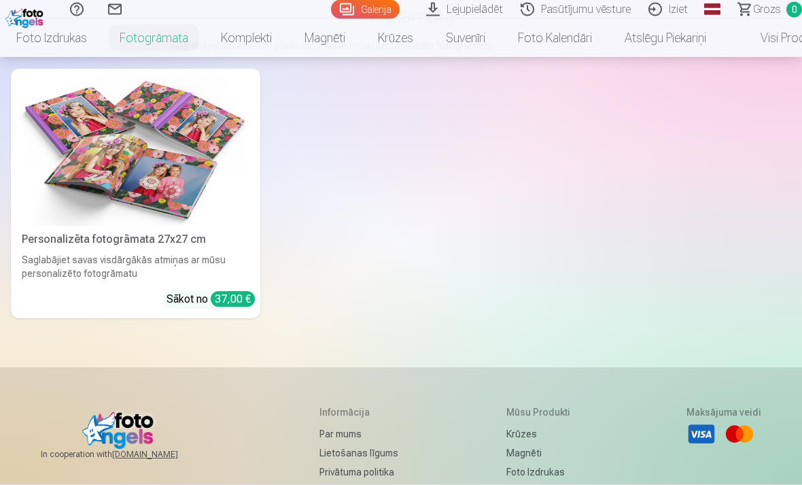
scroll to position [133, 0]
click at [160, 190] on img at bounding box center [136, 150] width 228 height 152
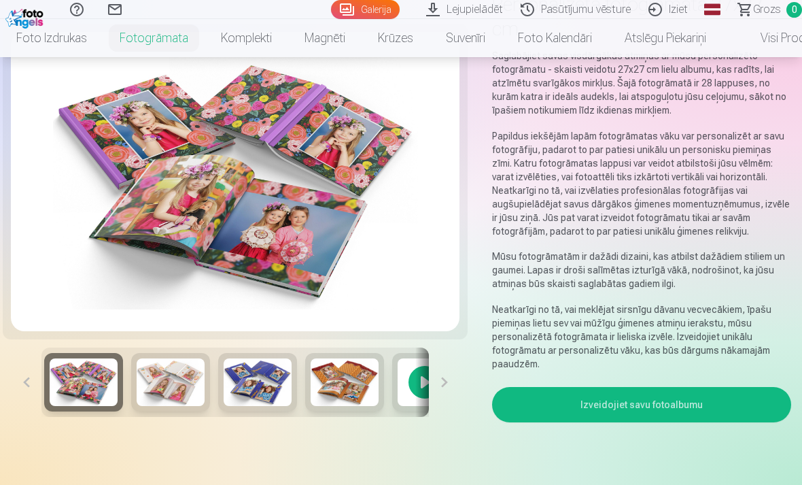
scroll to position [142, 0]
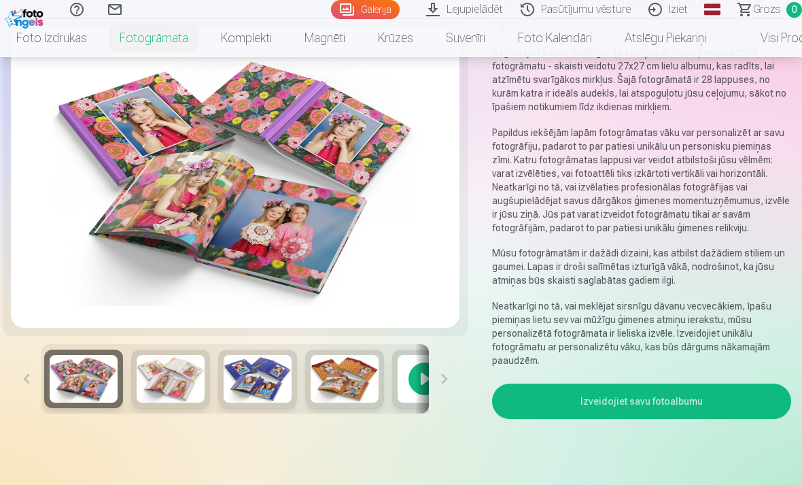
click at [428, 371] on div at bounding box center [424, 378] width 65 height 58
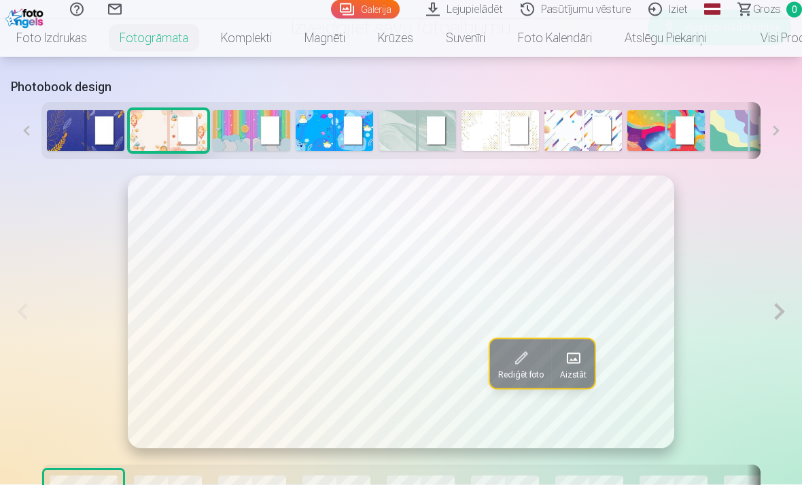
click at [784, 305] on button at bounding box center [779, 312] width 23 height 273
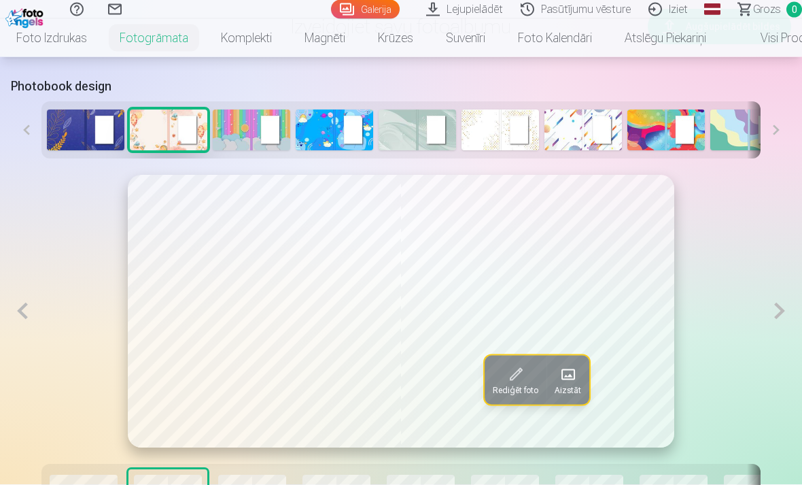
scroll to position [634, 0]
click at [778, 313] on button at bounding box center [779, 310] width 23 height 273
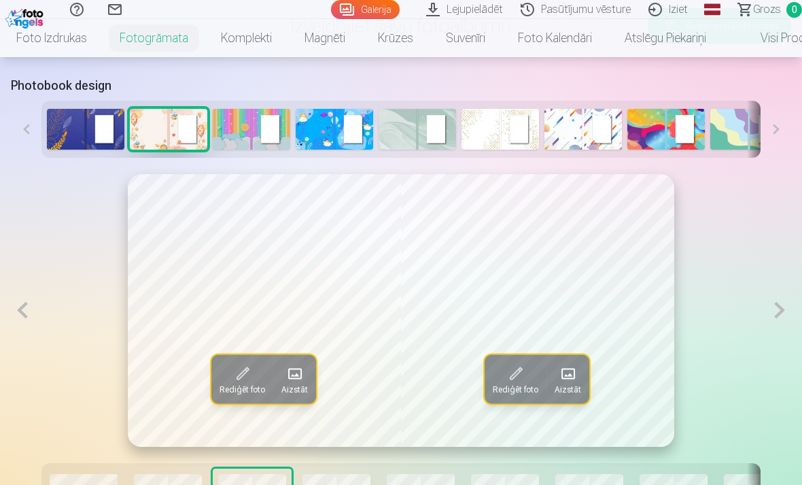
click at [782, 316] on button at bounding box center [779, 310] width 23 height 273
click at [775, 316] on button at bounding box center [779, 310] width 23 height 273
click at [783, 318] on button at bounding box center [779, 310] width 23 height 273
click at [781, 324] on button at bounding box center [779, 310] width 23 height 273
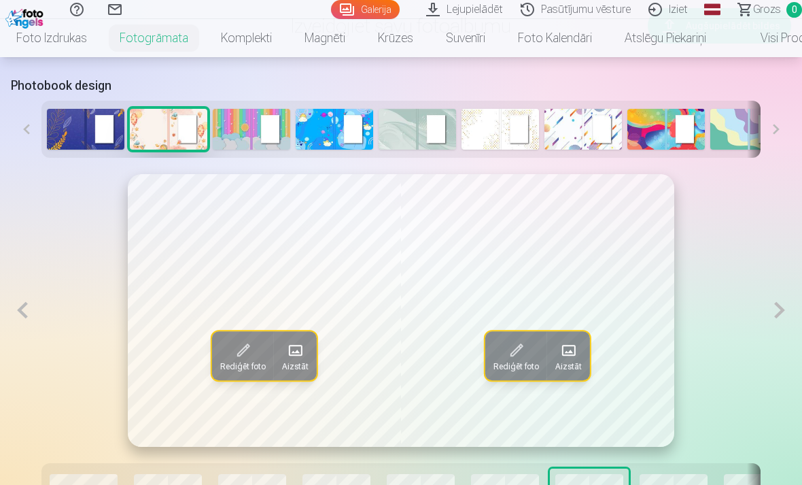
click at [785, 322] on button at bounding box center [779, 310] width 23 height 273
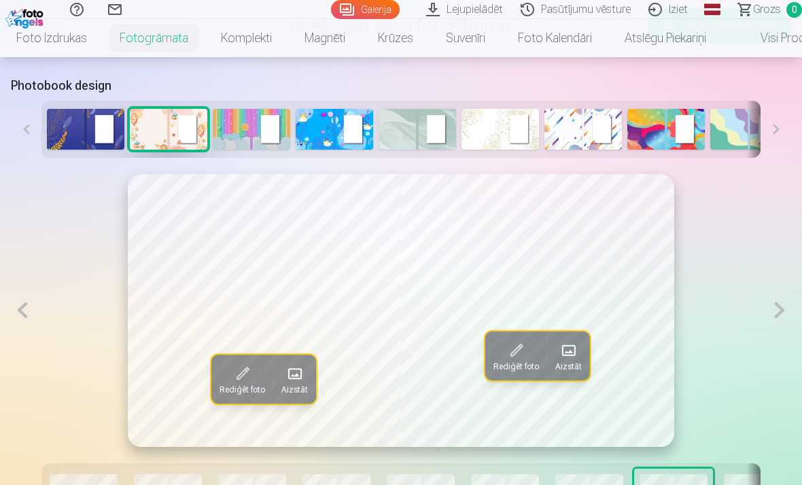
click at [787, 322] on button at bounding box center [779, 310] width 23 height 273
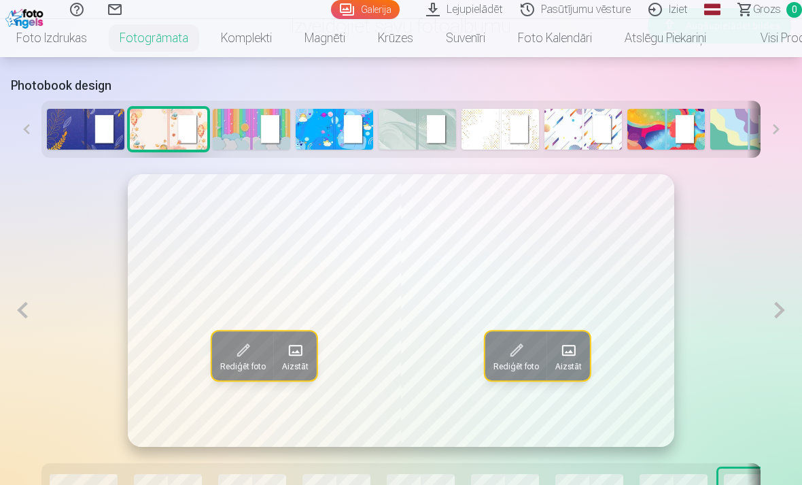
click at [789, 320] on button at bounding box center [779, 310] width 23 height 273
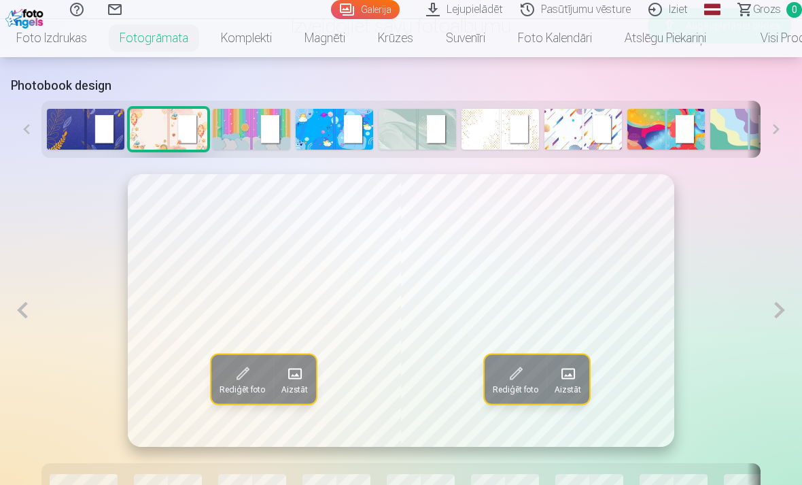
click at [790, 318] on button at bounding box center [779, 310] width 23 height 273
click at [777, 316] on button at bounding box center [779, 310] width 23 height 273
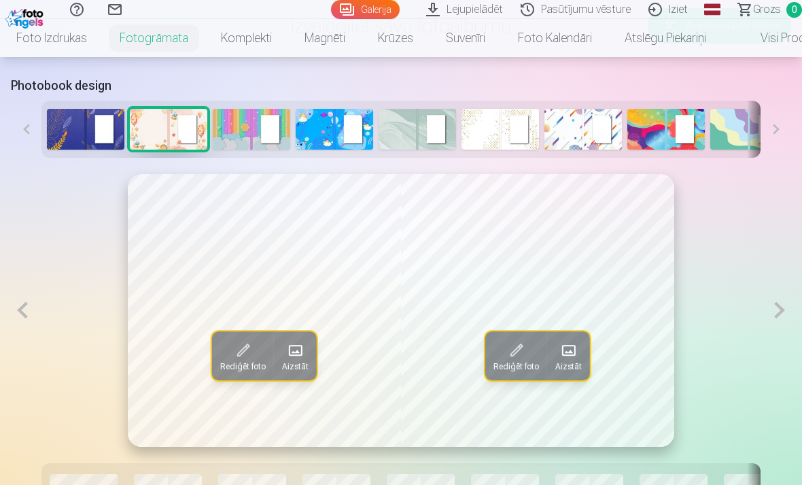
click at [773, 320] on button at bounding box center [779, 310] width 23 height 273
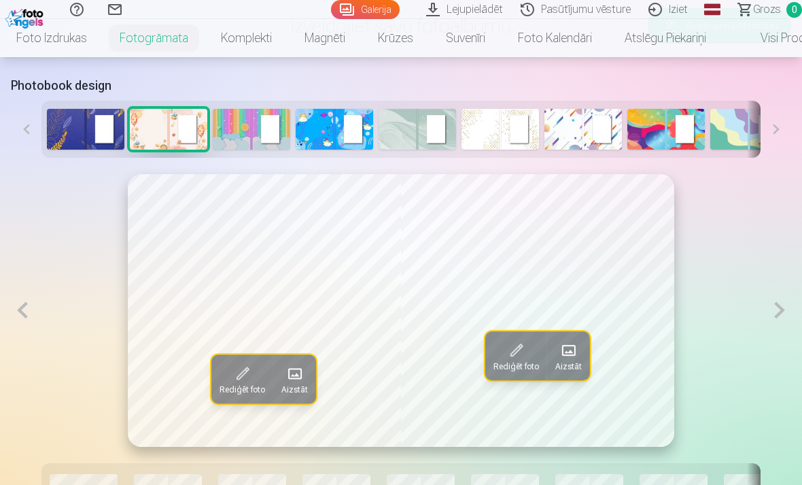
click at [776, 326] on button at bounding box center [779, 310] width 23 height 273
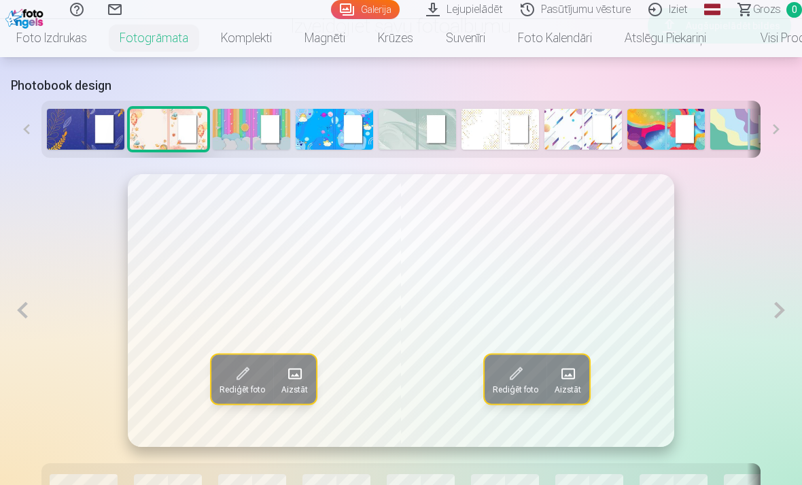
click at [780, 321] on button at bounding box center [779, 310] width 23 height 273
click at [783, 318] on button at bounding box center [779, 310] width 23 height 273
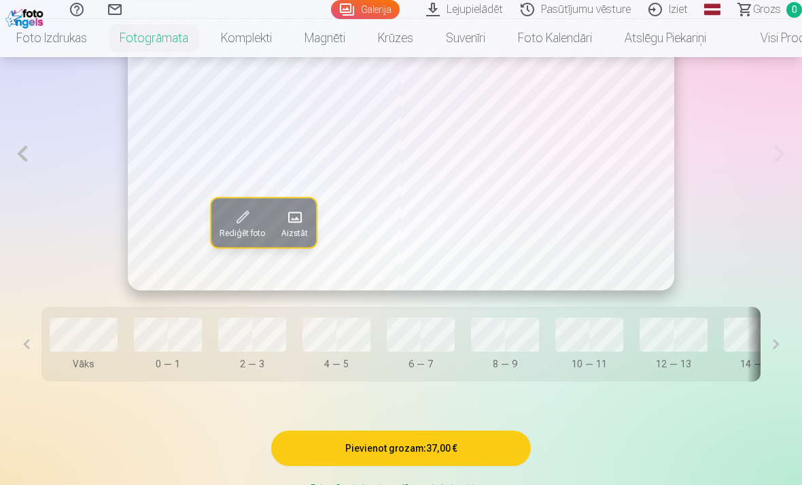
scroll to position [797, 0]
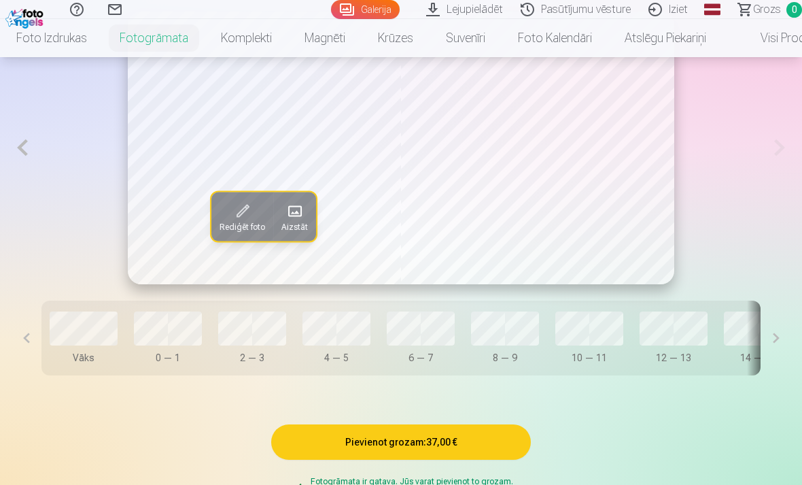
click at [764, 339] on button at bounding box center [776, 338] width 31 height 75
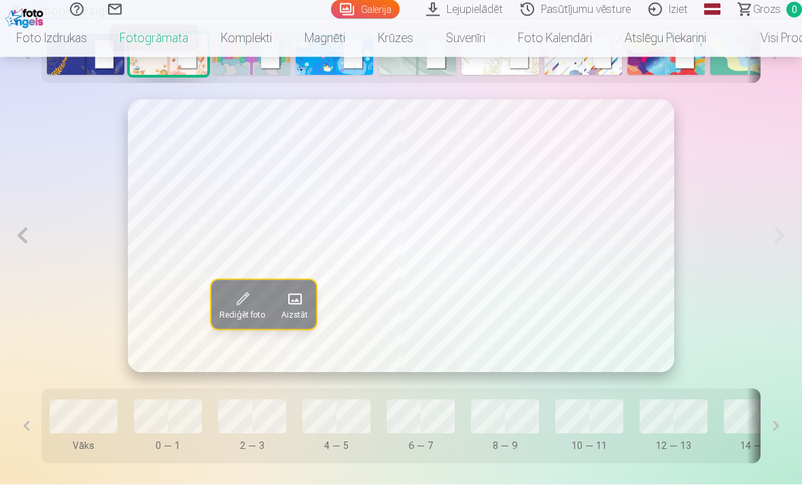
scroll to position [709, 0]
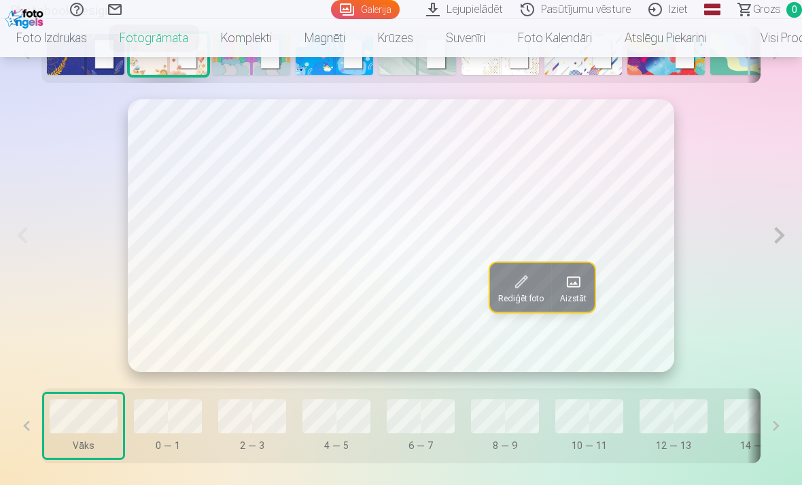
click at [567, 284] on span at bounding box center [573, 282] width 22 height 22
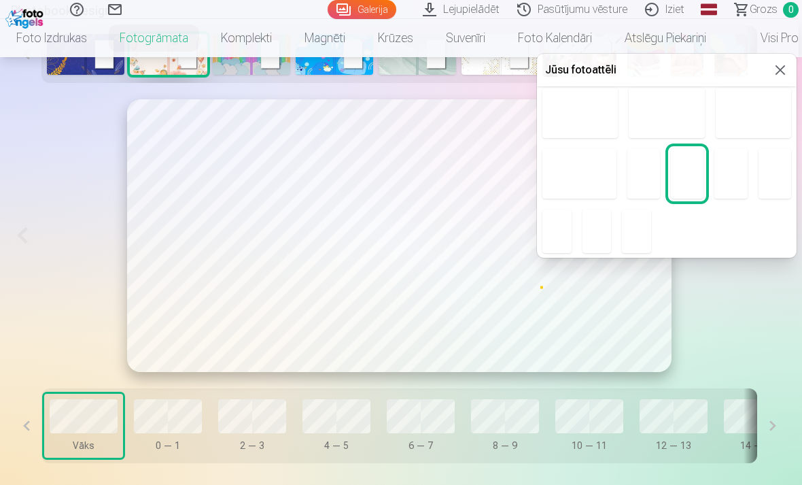
scroll to position [250, 0]
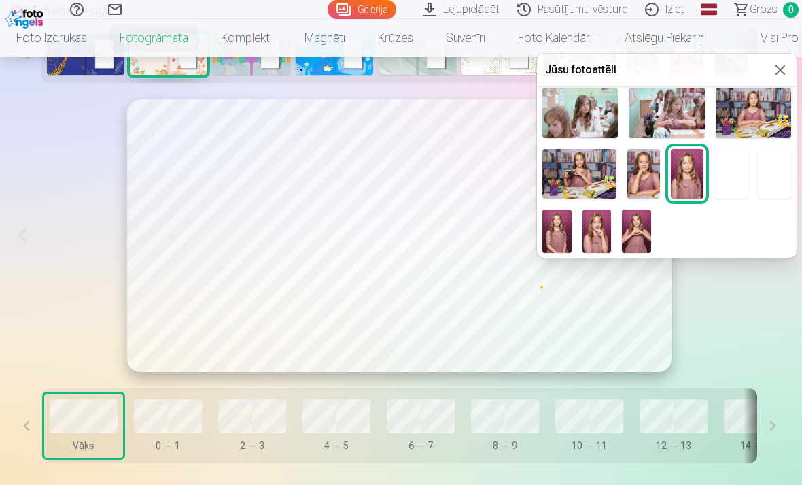
click at [638, 233] on img at bounding box center [636, 231] width 29 height 44
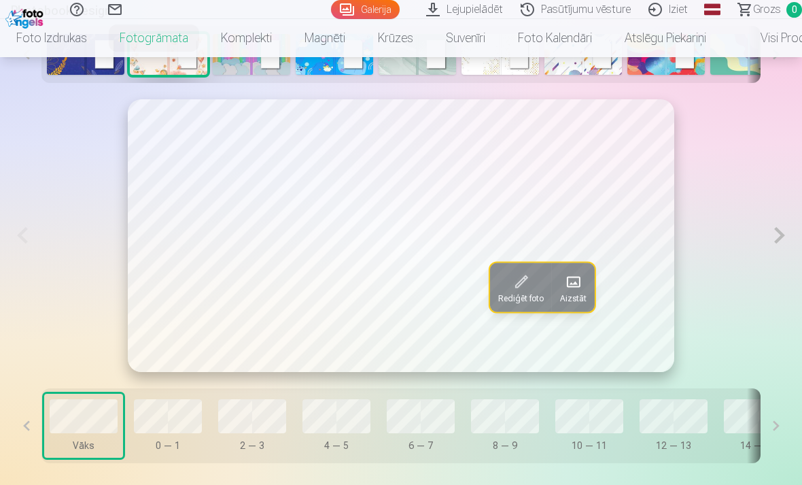
click at [741, 320] on div "Rediģēt foto Aizstāt" at bounding box center [401, 235] width 780 height 273
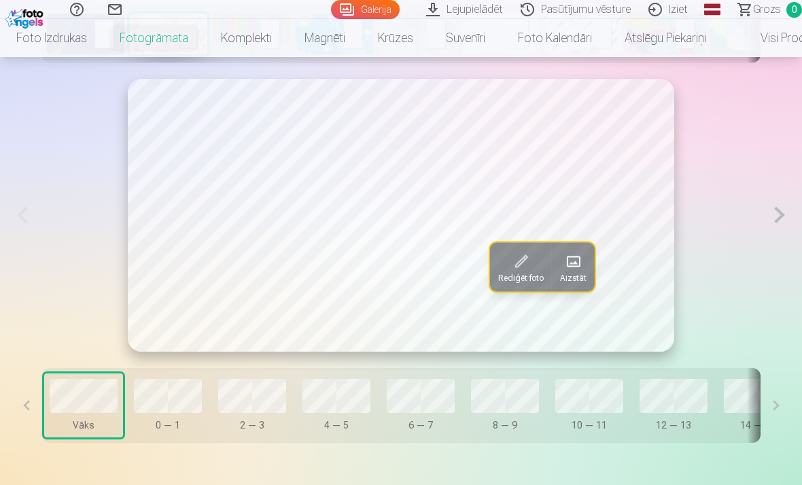
scroll to position [732, 0]
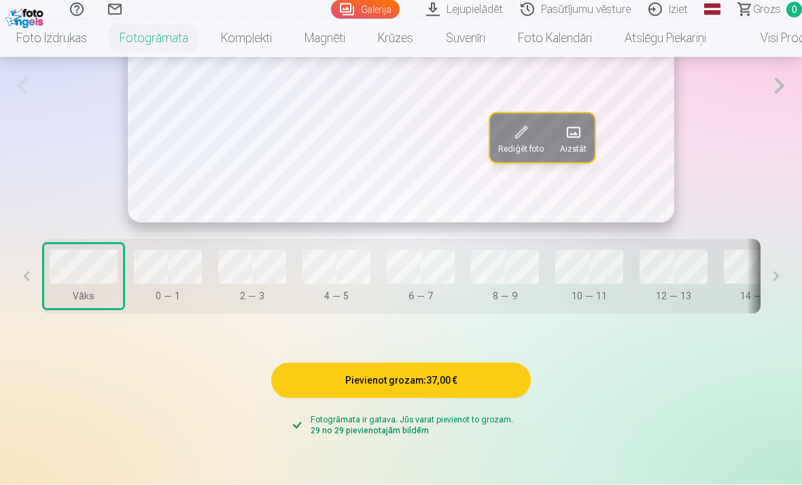
click at [408, 388] on button "Pievienot grozam : 37,00 €" at bounding box center [401, 380] width 260 height 35
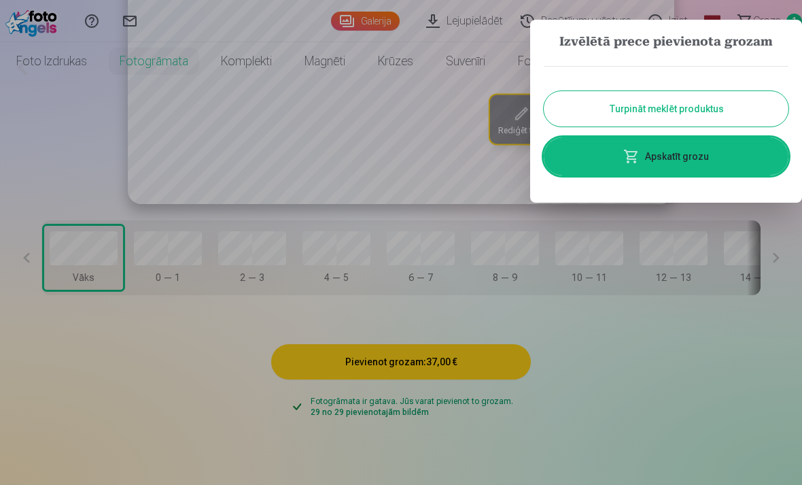
scroll to position [21, 0]
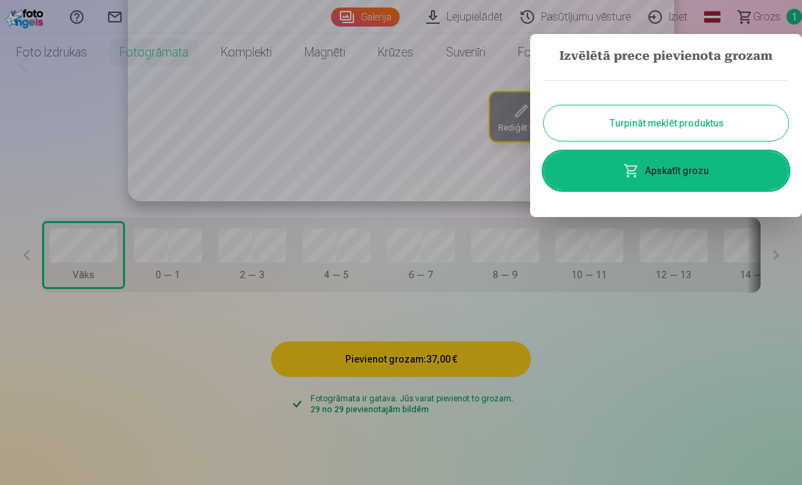
click at [672, 125] on button "Turpināt meklēt produktus" at bounding box center [666, 122] width 245 height 35
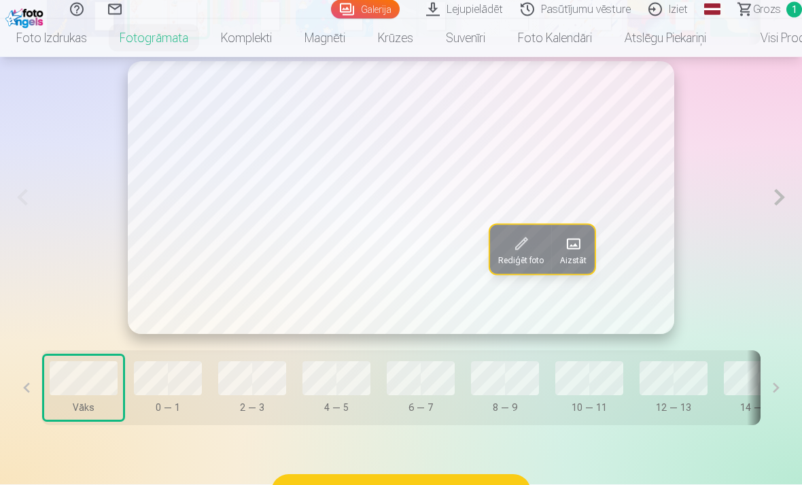
scroll to position [705, 0]
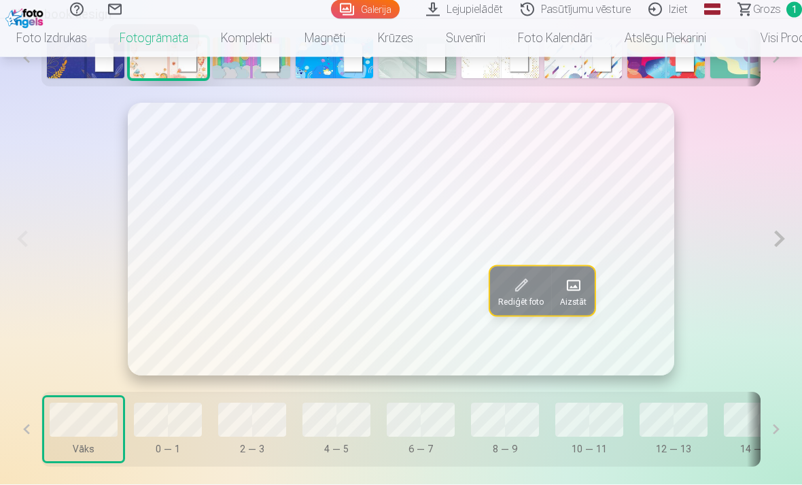
click at [762, 243] on div "Rediģēt foto Aizstāt" at bounding box center [401, 239] width 780 height 273
click at [772, 242] on button at bounding box center [779, 239] width 23 height 273
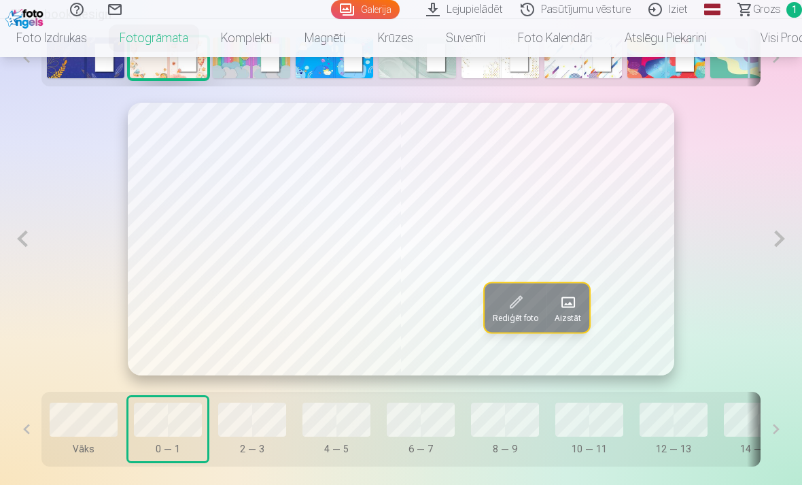
click at [783, 243] on button at bounding box center [779, 239] width 23 height 273
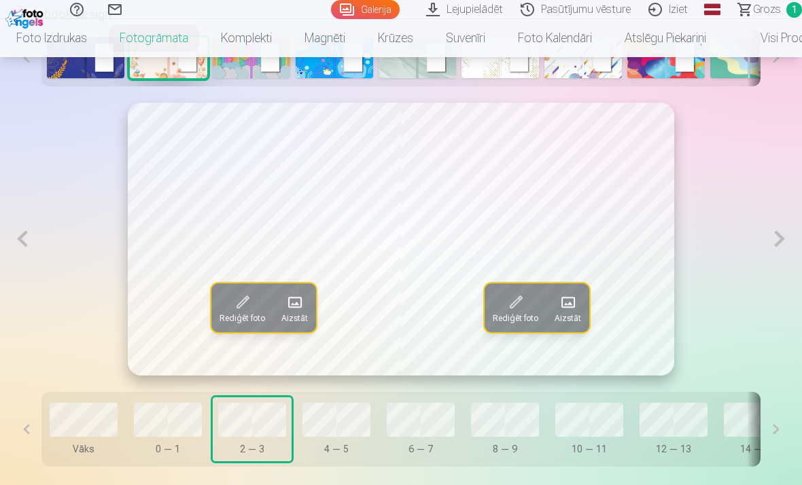
click at [783, 247] on button at bounding box center [779, 239] width 23 height 273
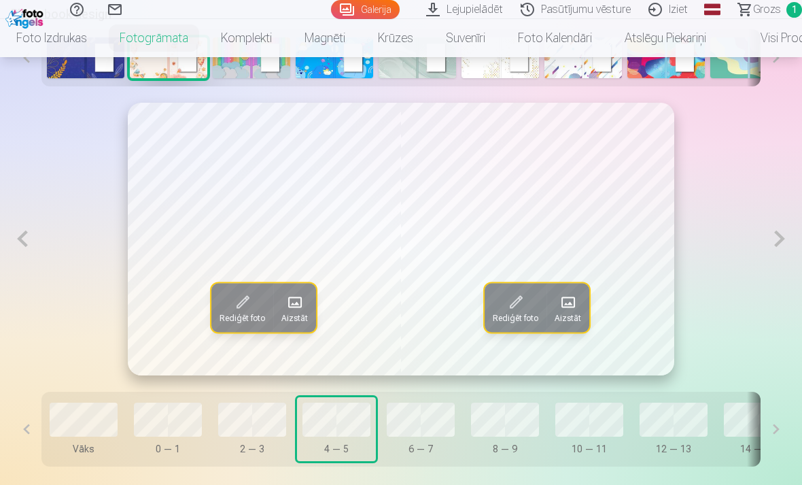
click at [783, 241] on button at bounding box center [779, 239] width 23 height 273
click at [783, 243] on button at bounding box center [779, 239] width 23 height 273
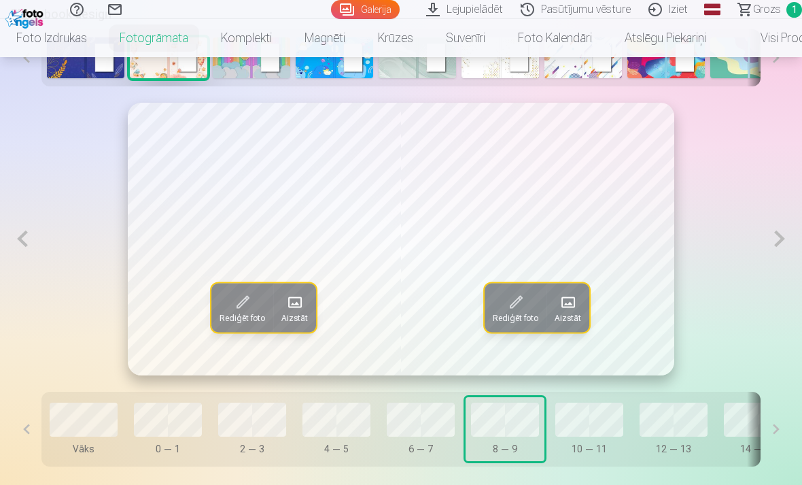
click at [789, 245] on button at bounding box center [779, 239] width 23 height 273
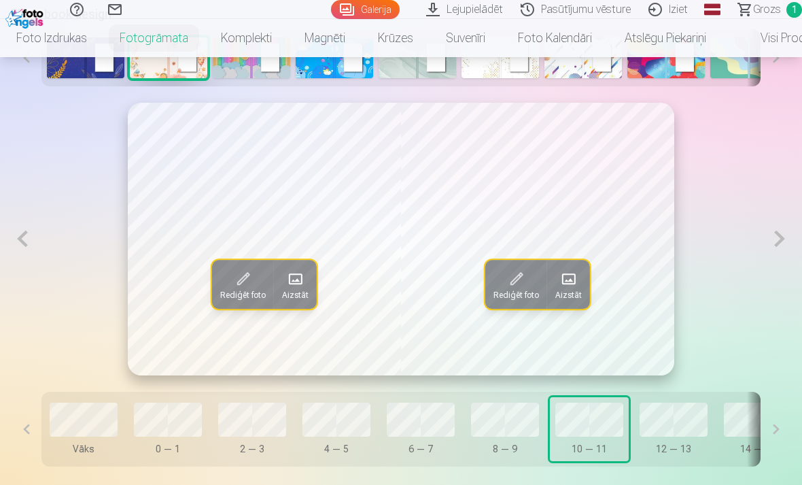
click at [785, 247] on button at bounding box center [779, 239] width 23 height 273
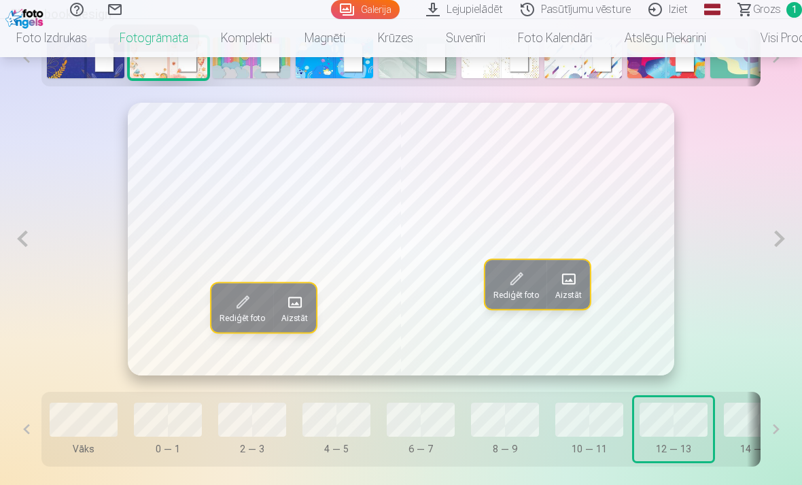
click at [784, 243] on button at bounding box center [779, 239] width 23 height 273
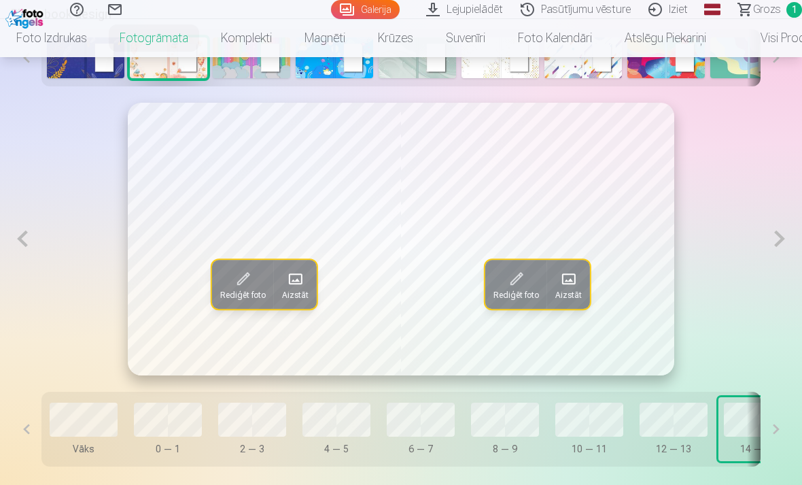
click at [782, 243] on button at bounding box center [779, 239] width 23 height 273
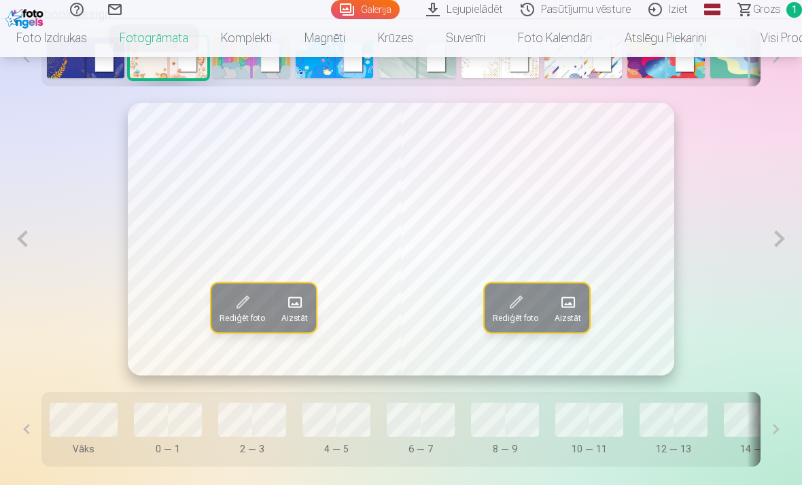
click at [790, 239] on button at bounding box center [779, 239] width 23 height 273
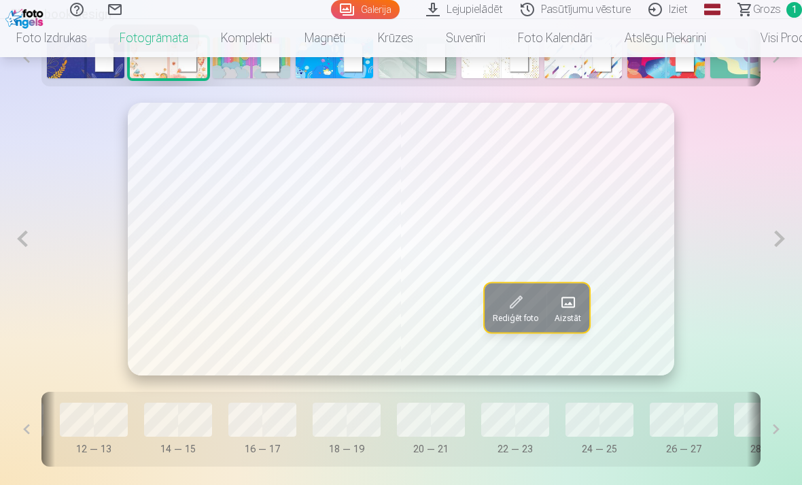
scroll to position [0, 580]
click at [780, 248] on button at bounding box center [779, 239] width 23 height 273
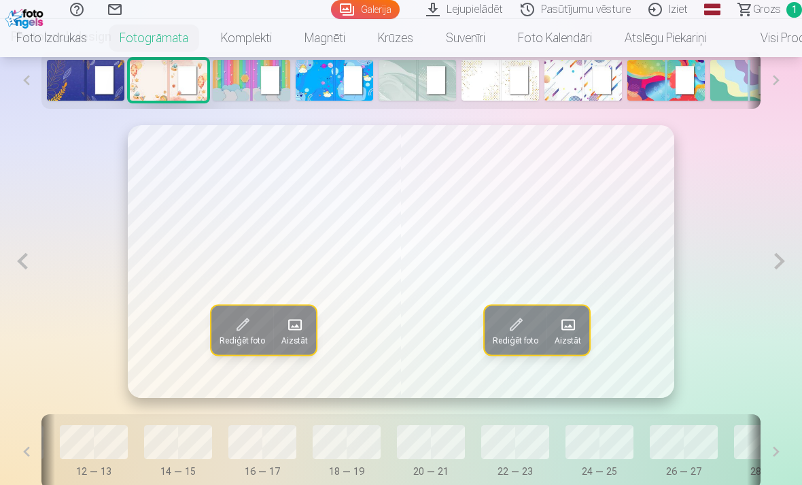
scroll to position [683, 0]
click at [773, 268] on button at bounding box center [779, 262] width 23 height 273
click at [780, 273] on button at bounding box center [779, 262] width 23 height 273
click at [774, 271] on button at bounding box center [779, 262] width 23 height 273
click at [781, 272] on button at bounding box center [779, 262] width 23 height 273
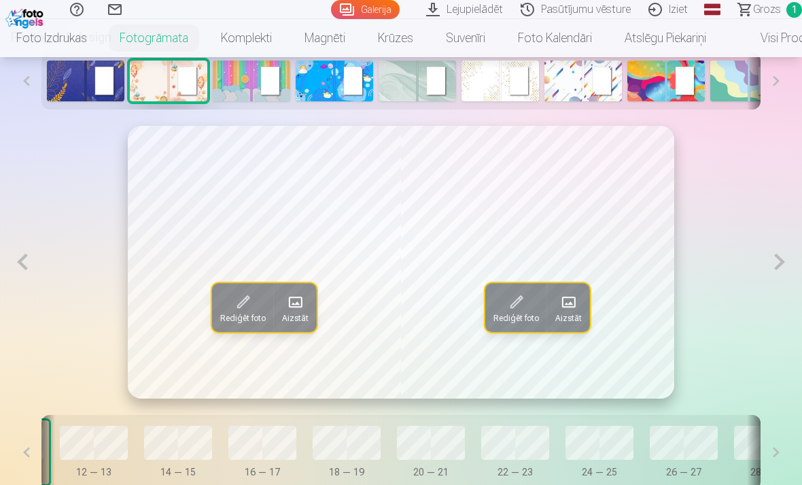
click at [775, 273] on button at bounding box center [779, 262] width 23 height 273
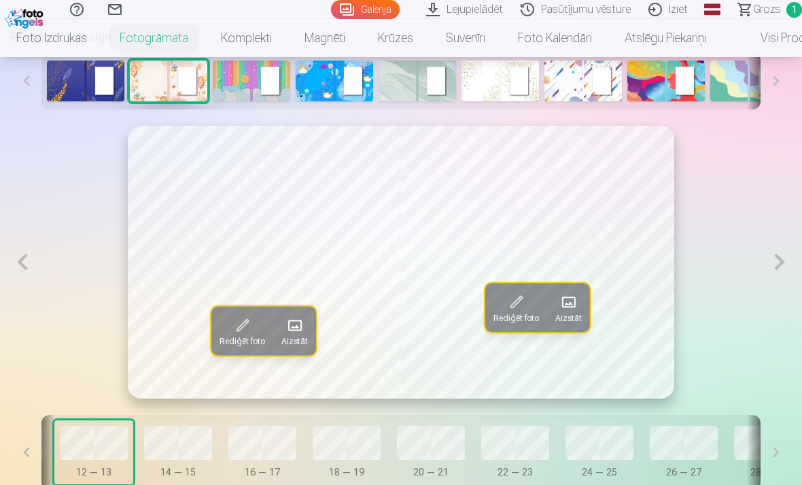
click at [775, 279] on button at bounding box center [779, 262] width 23 height 273
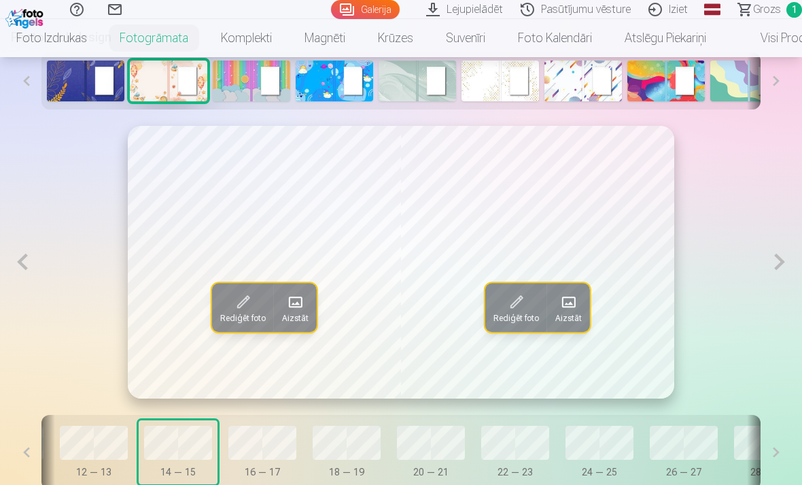
click at [780, 276] on button at bounding box center [779, 262] width 23 height 273
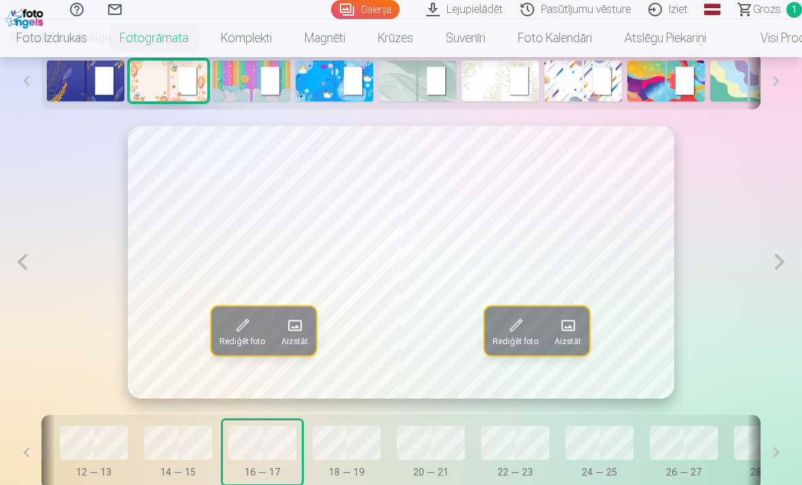
click at [775, 279] on button at bounding box center [779, 262] width 23 height 273
click at [784, 273] on button at bounding box center [779, 262] width 23 height 273
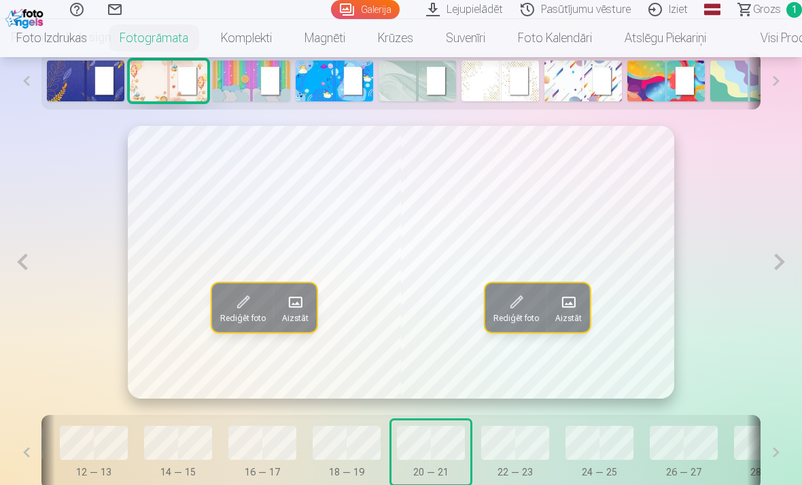
click at [783, 279] on button at bounding box center [779, 262] width 23 height 273
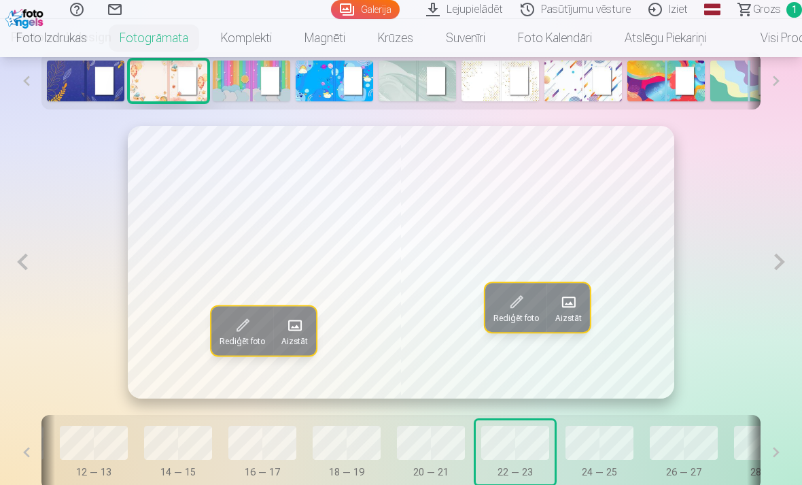
click at [768, 272] on button at bounding box center [779, 262] width 23 height 273
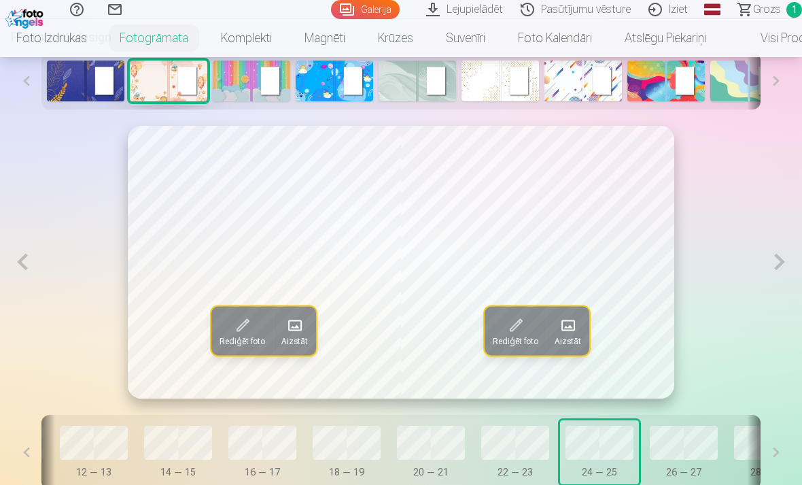
click at [776, 267] on button at bounding box center [779, 262] width 23 height 273
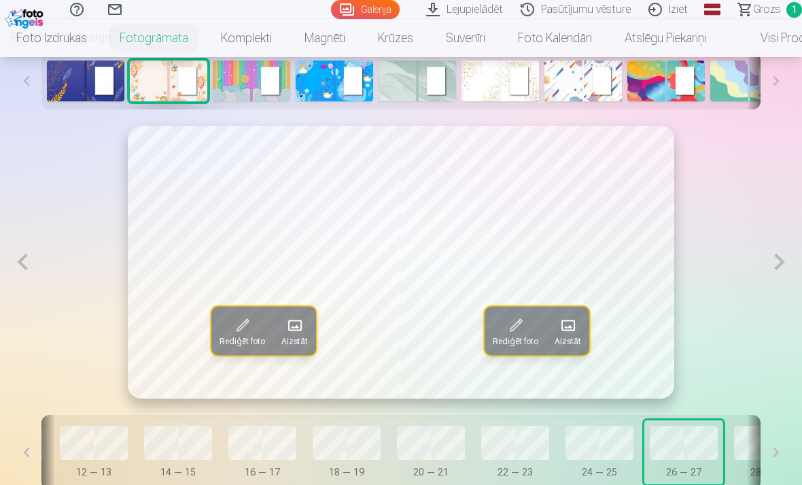
click at [778, 265] on button at bounding box center [779, 262] width 23 height 273
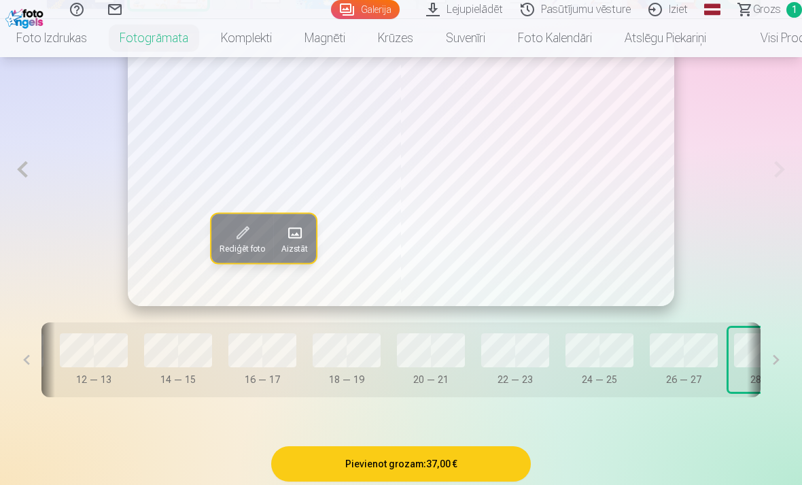
scroll to position [774, 0]
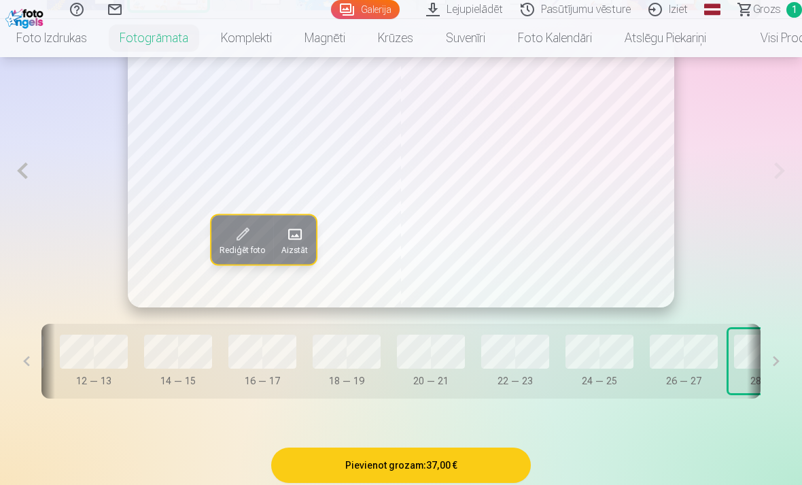
click at [769, 374] on button at bounding box center [776, 361] width 31 height 75
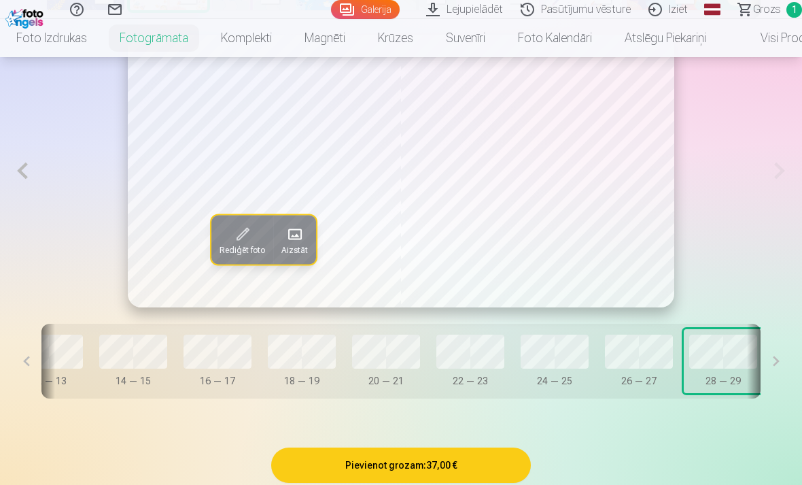
scroll to position [0, 627]
click at [770, 368] on button at bounding box center [776, 361] width 31 height 75
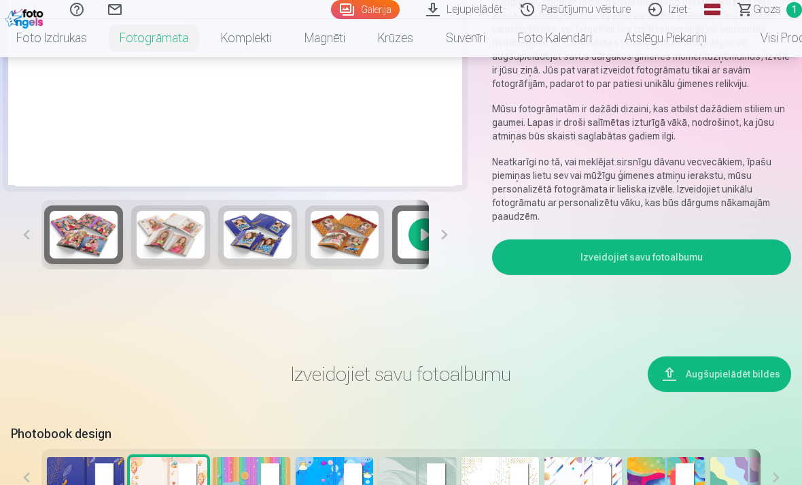
scroll to position [313, 0]
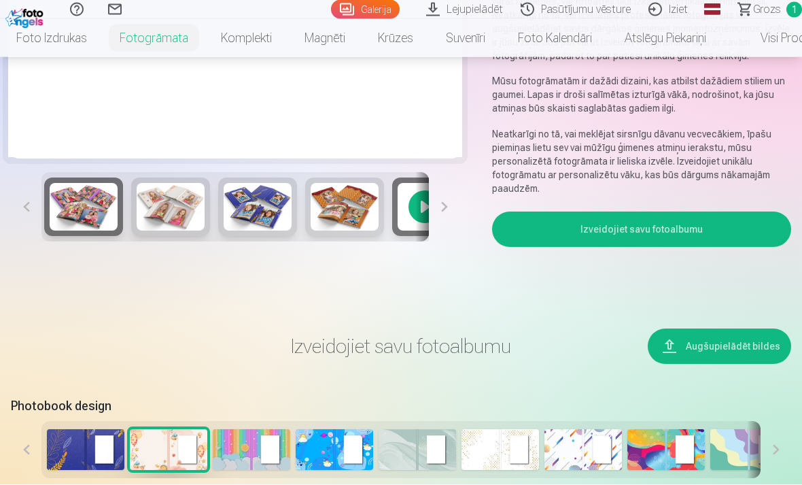
click at [445, 218] on button at bounding box center [444, 207] width 31 height 69
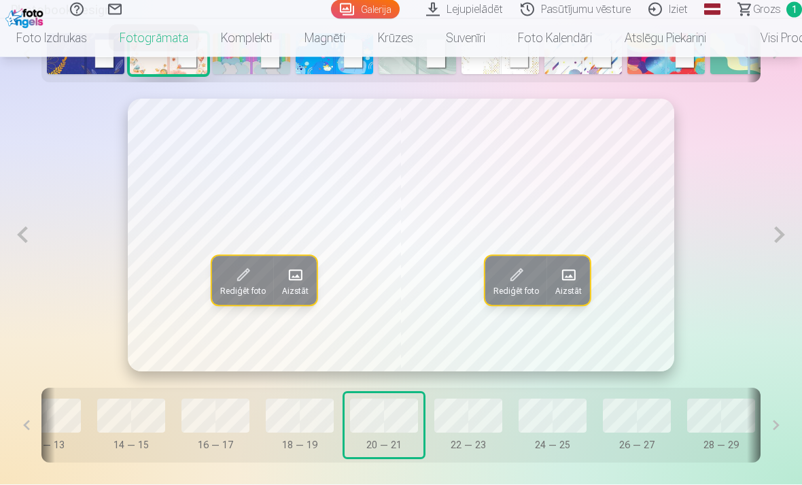
scroll to position [710, 0]
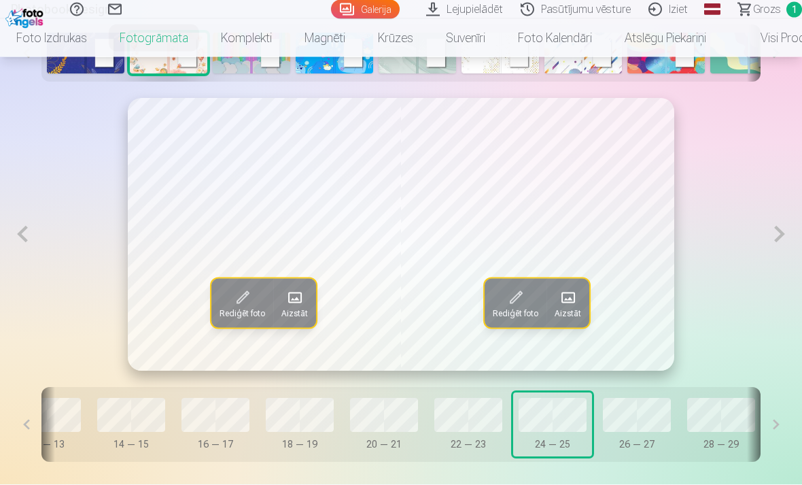
click at [640, 432] on button "26 — 27" at bounding box center [637, 425] width 79 height 64
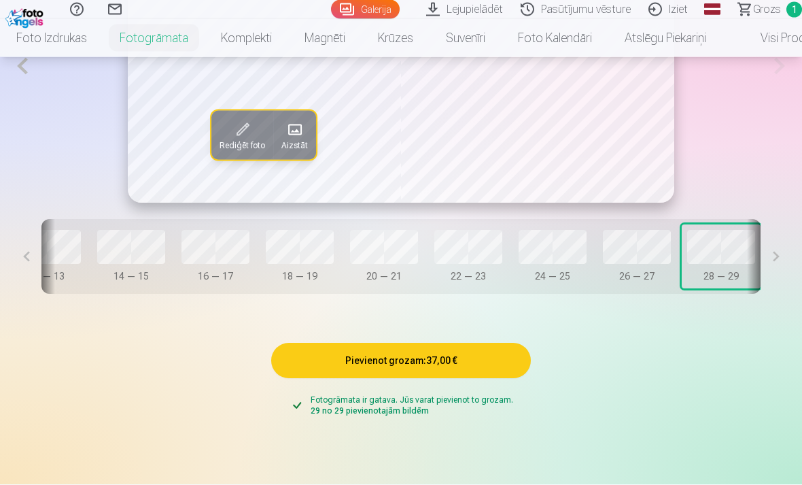
scroll to position [884, 0]
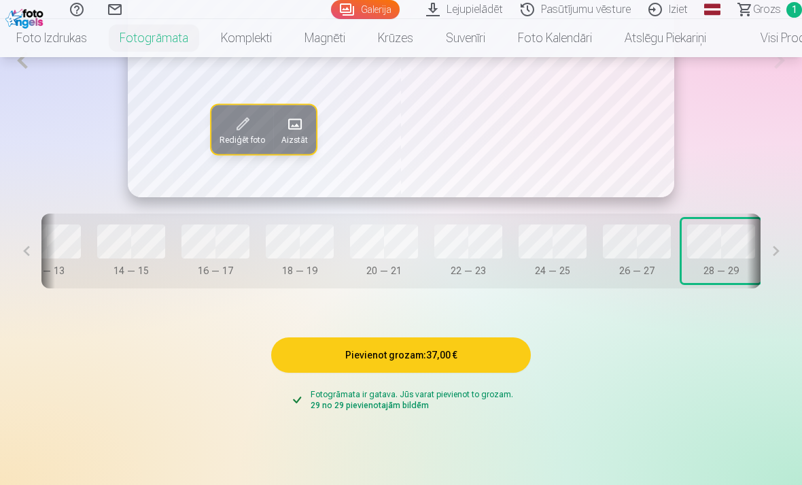
click at [396, 356] on button "Pievienot grozam : 37,00 €" at bounding box center [401, 354] width 260 height 35
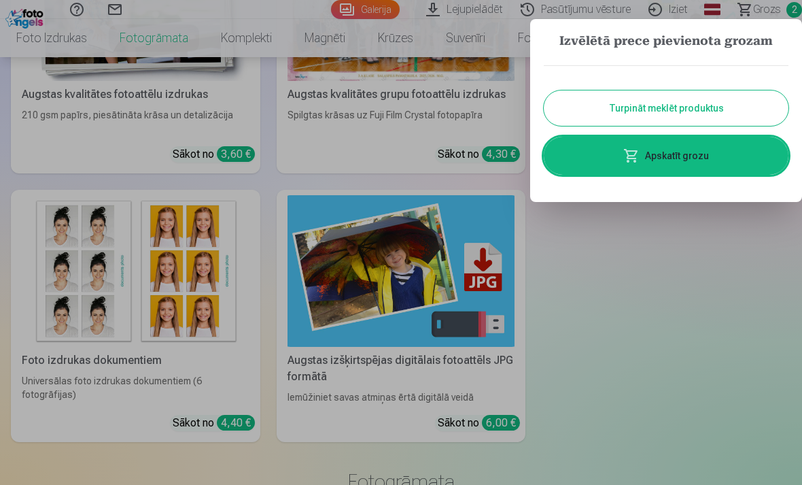
scroll to position [0, 0]
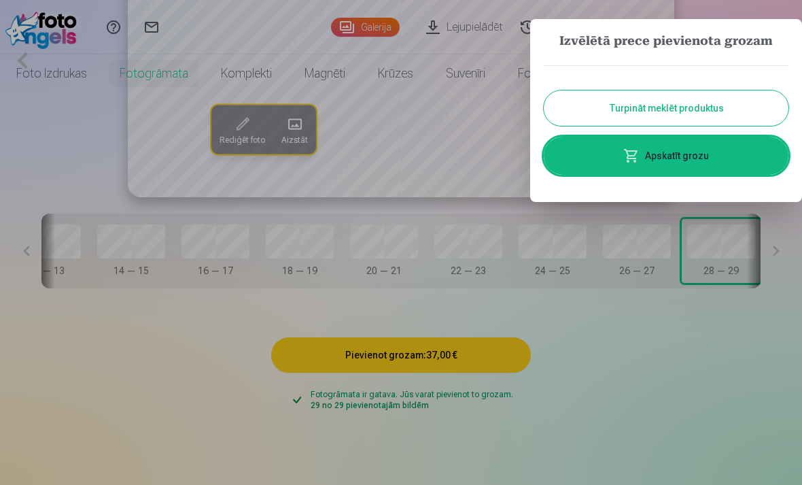
click at [645, 107] on button "Turpināt meklēt produktus" at bounding box center [666, 107] width 245 height 35
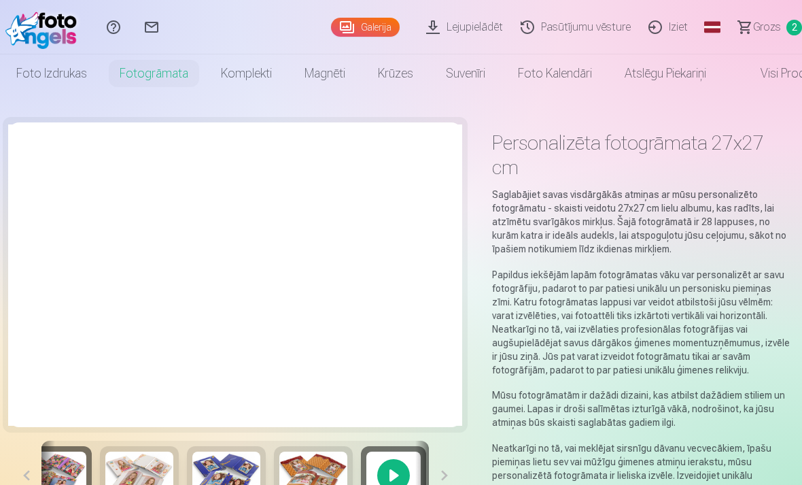
click at [139, 77] on link "Fotogrāmata" at bounding box center [153, 73] width 101 height 38
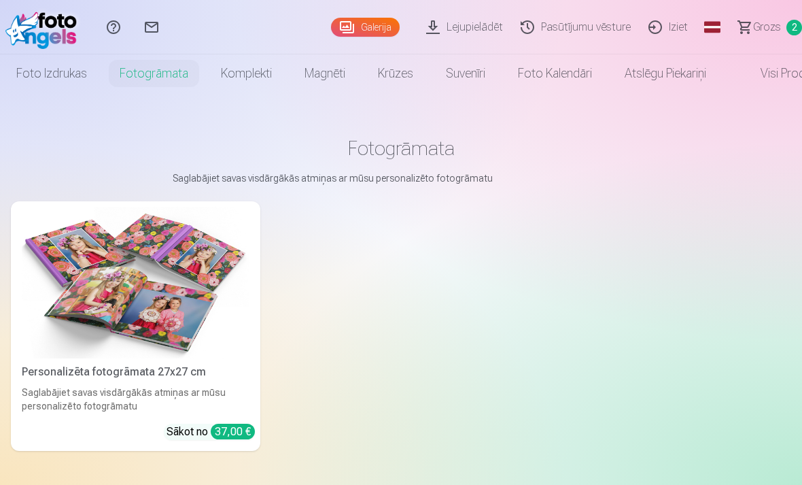
click at [48, 77] on link "Foto izdrukas" at bounding box center [51, 73] width 103 height 38
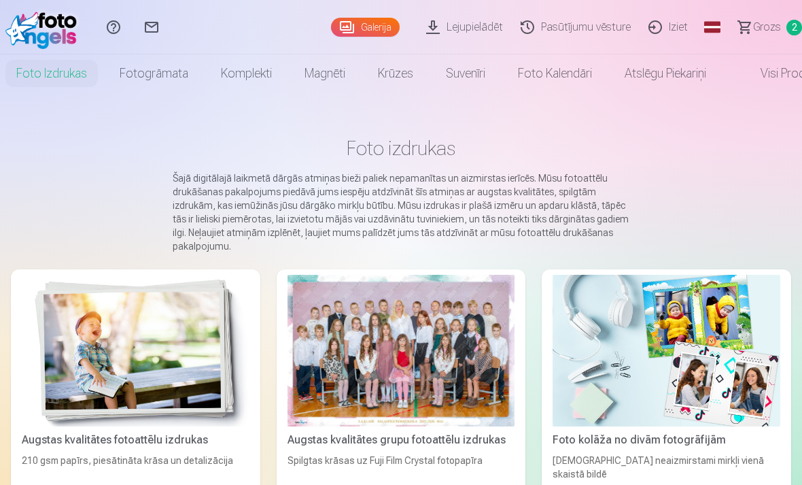
click at [431, 366] on div at bounding box center [402, 351] width 228 height 152
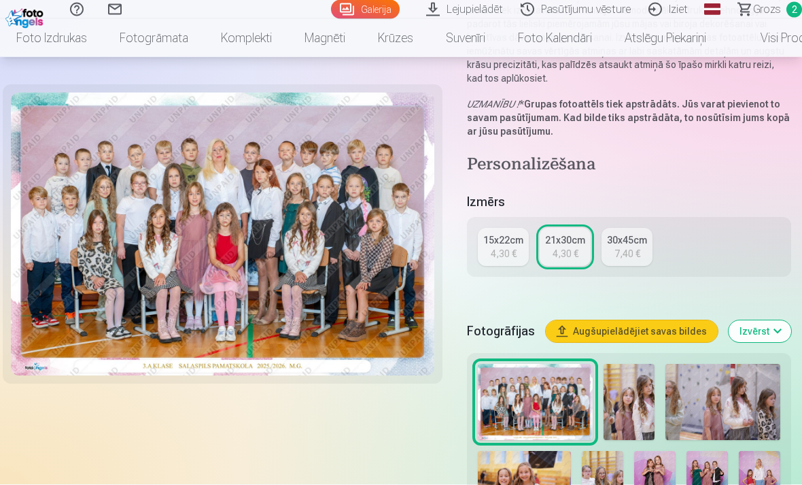
scroll to position [201, 0]
click at [517, 258] on div "4,30 €" at bounding box center [504, 254] width 26 height 14
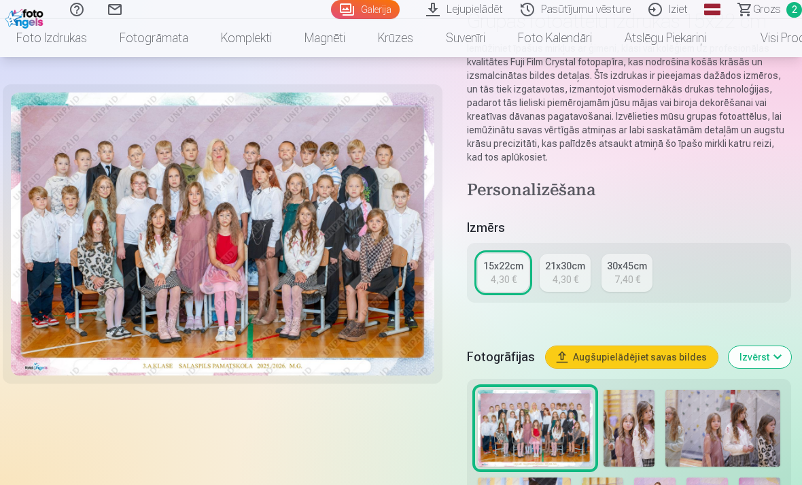
scroll to position [122, 0]
click at [50, 39] on link "Foto izdrukas" at bounding box center [51, 38] width 103 height 38
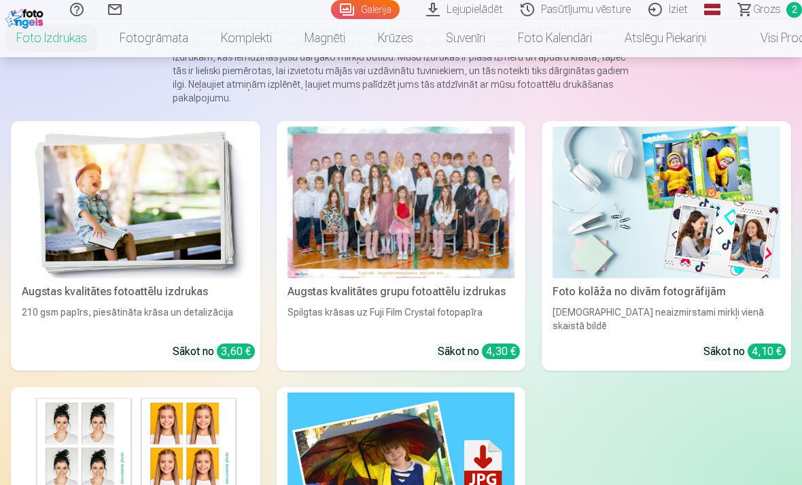
scroll to position [149, 0]
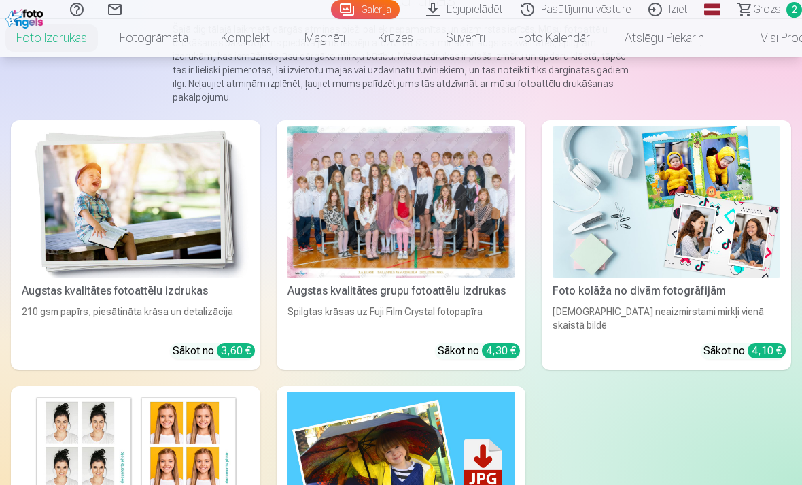
click at [148, 35] on link "Fotogrāmata" at bounding box center [153, 38] width 101 height 38
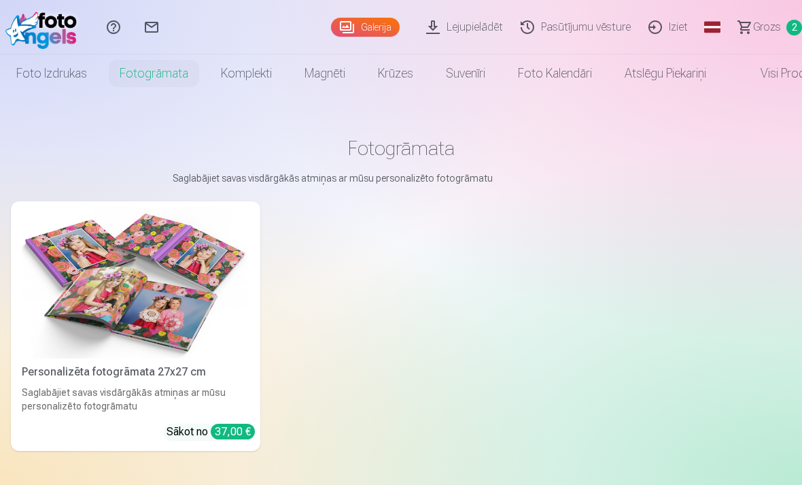
click at [42, 77] on link "Foto izdrukas" at bounding box center [51, 73] width 103 height 38
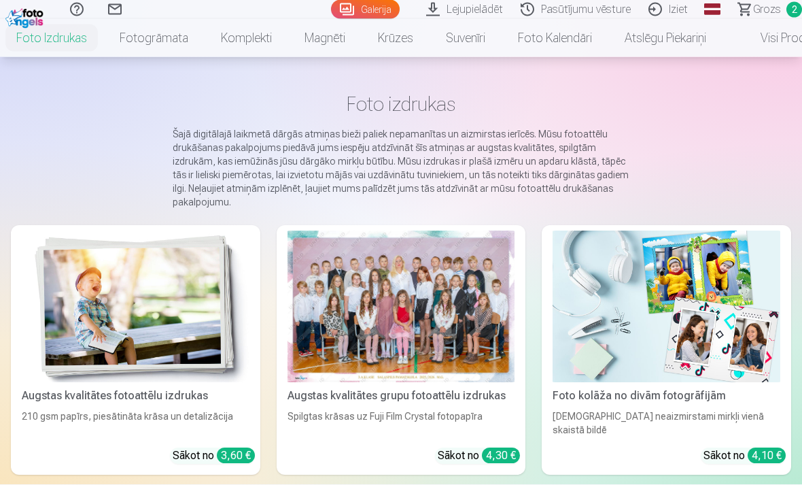
scroll to position [44, 0]
click at [469, 328] on div at bounding box center [402, 306] width 228 height 152
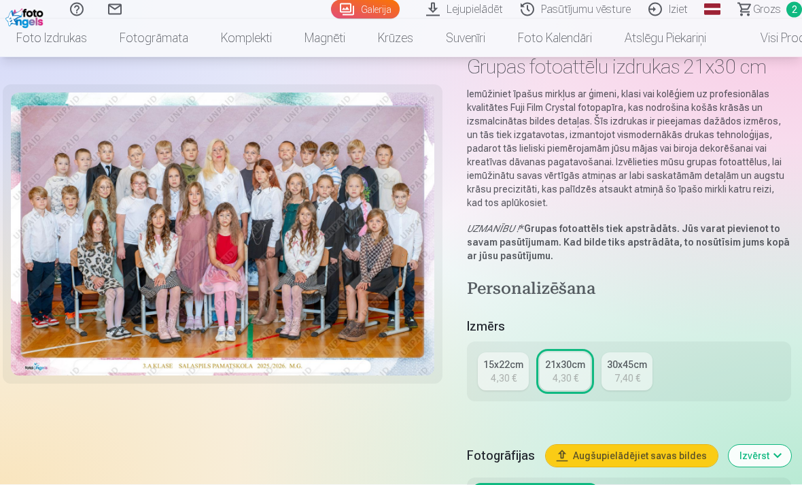
scroll to position [76, 0]
click at [513, 383] on div "4,30 €" at bounding box center [504, 378] width 26 height 14
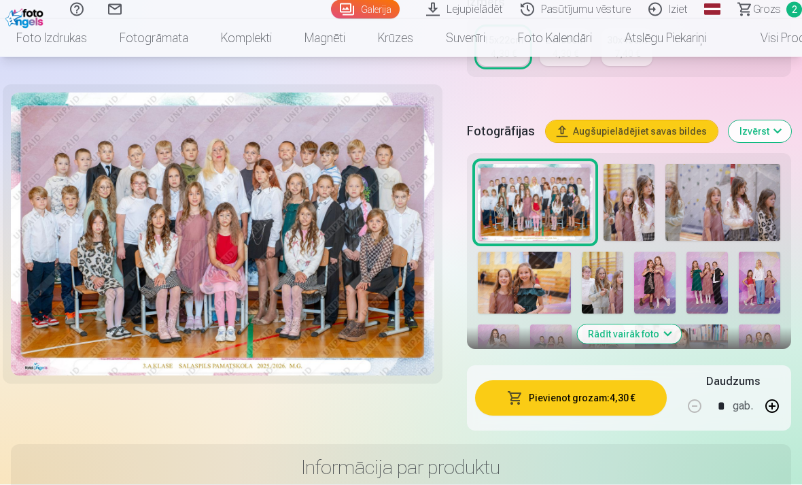
click at [598, 398] on button "Pievienot grozam : 4,30 €" at bounding box center [571, 398] width 192 height 35
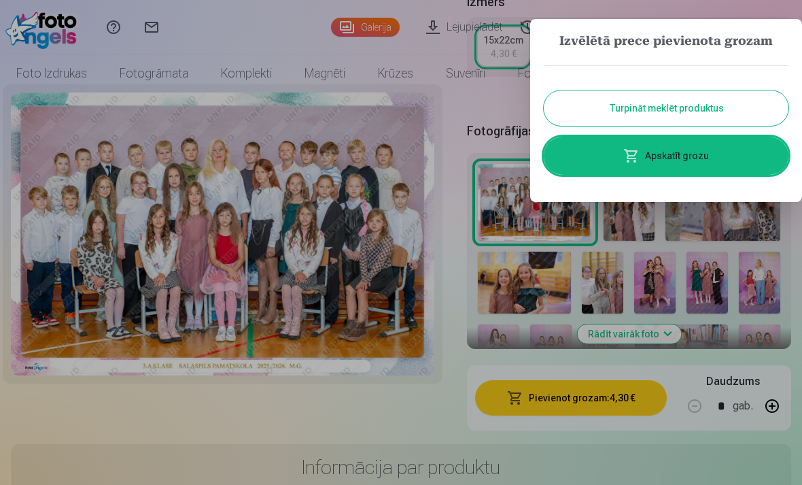
click at [693, 163] on link "Apskatīt grozu" at bounding box center [666, 156] width 245 height 38
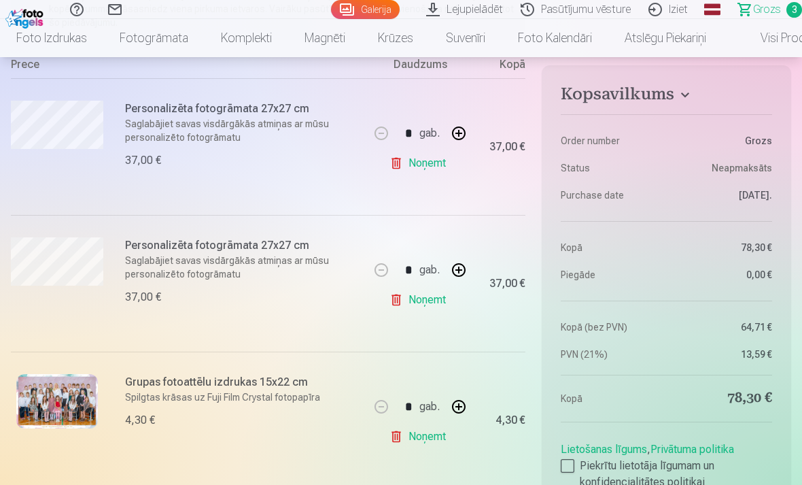
scroll to position [251, 0]
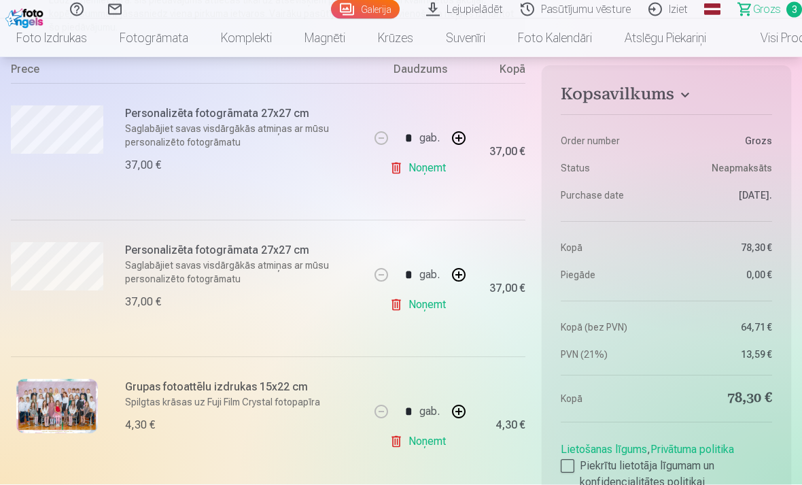
click at [427, 300] on link "Noņemt" at bounding box center [421, 305] width 62 height 27
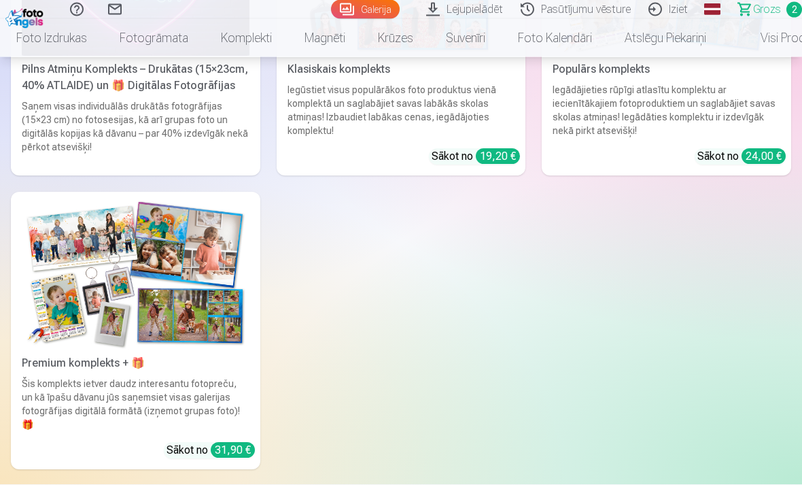
scroll to position [2280, 0]
click at [196, 273] on img at bounding box center [136, 273] width 228 height 152
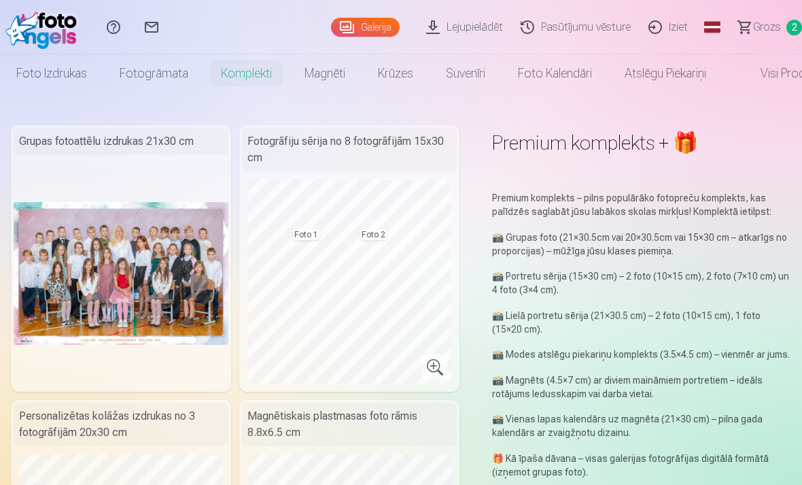
click at [760, 30] on span "Grozs" at bounding box center [767, 27] width 28 height 16
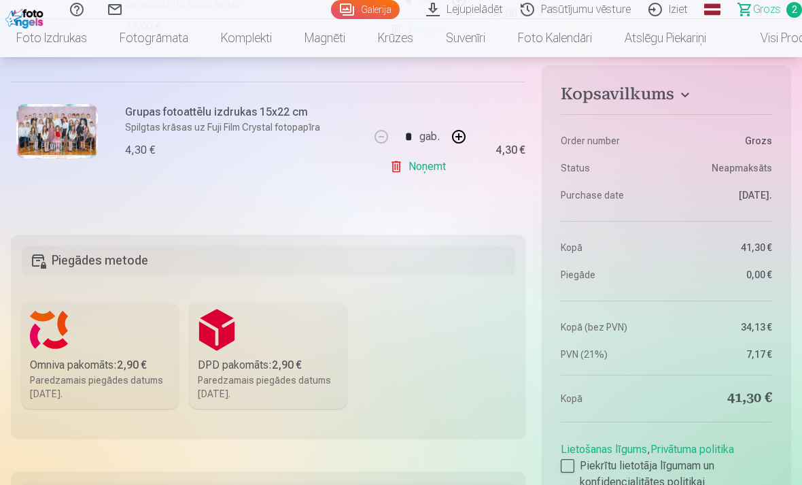
scroll to position [401, 0]
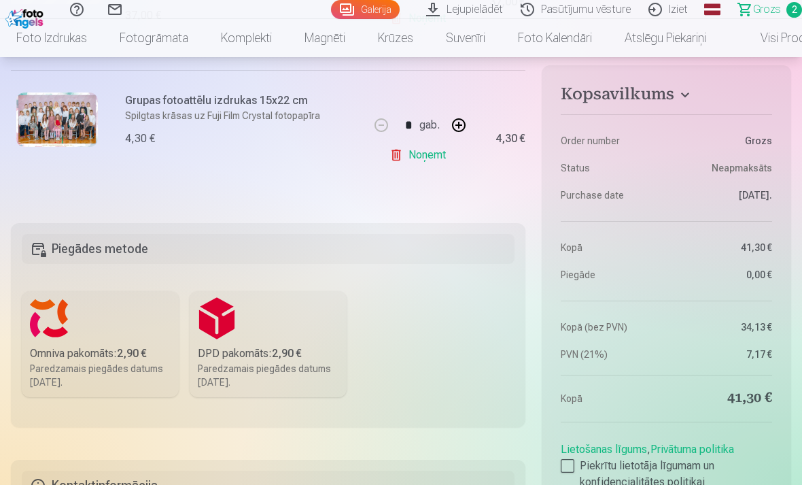
click at [589, 466] on label "Piekrītu lietotāja līgumam un konfidencialitātes politikai" at bounding box center [666, 474] width 211 height 33
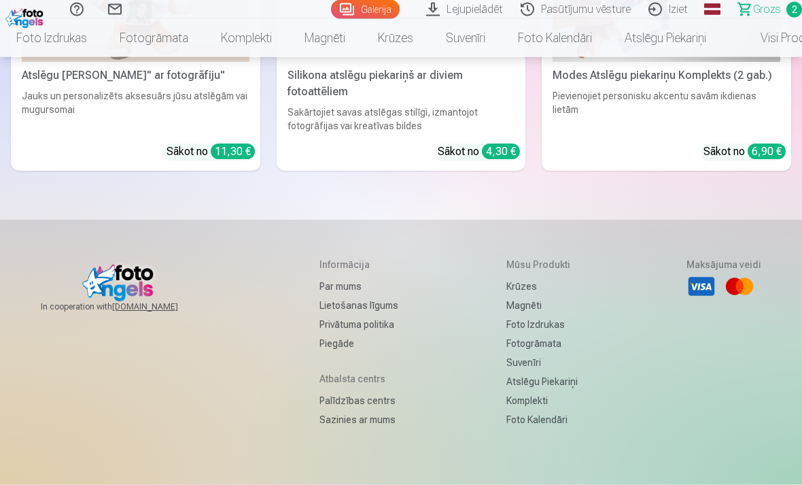
scroll to position [5867, 0]
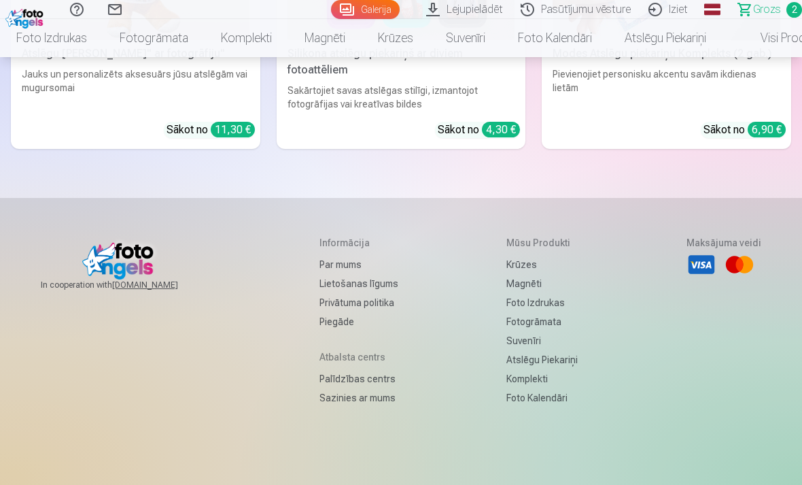
click at [350, 350] on h5 "Atbalsta centrs" at bounding box center [359, 357] width 79 height 14
click at [325, 312] on link "Piegāde" at bounding box center [359, 321] width 79 height 19
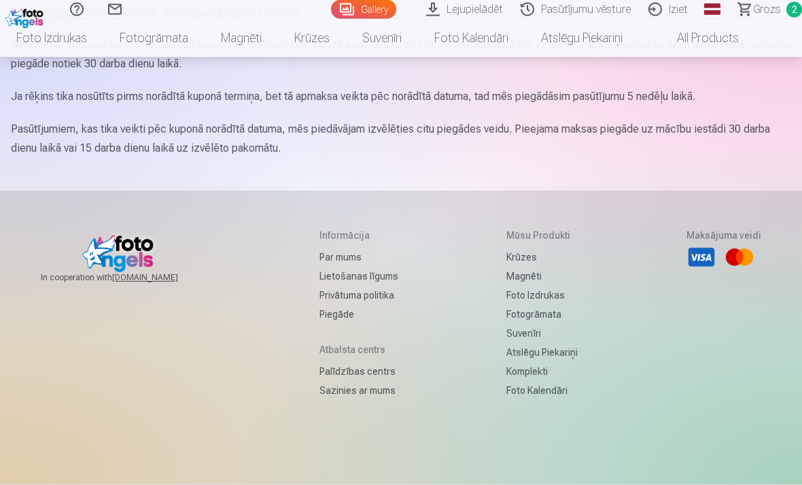
scroll to position [237, 0]
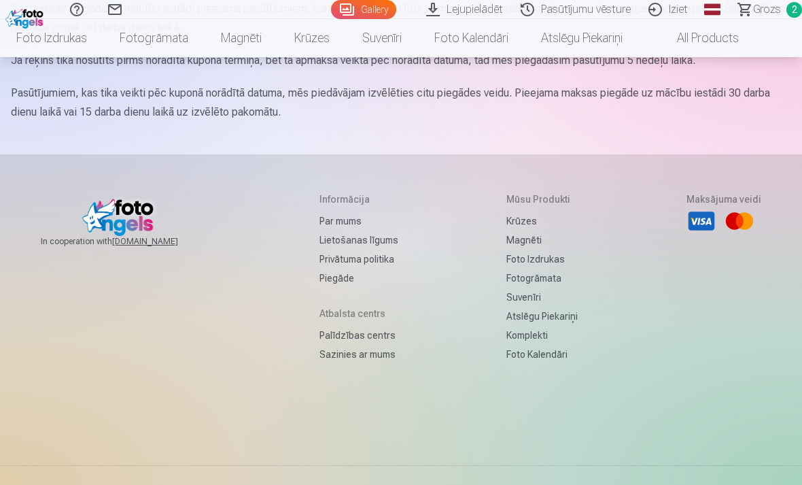
click at [360, 355] on link "Sazinies ar mums" at bounding box center [359, 354] width 79 height 19
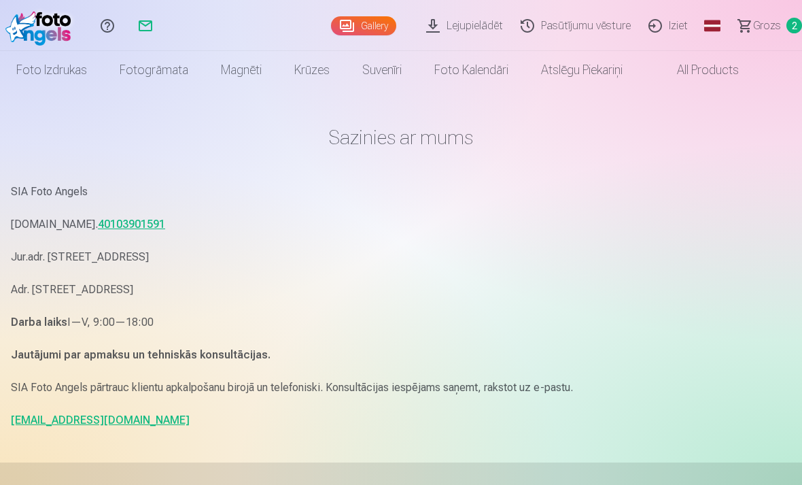
scroll to position [3, 0]
